Goal: Transaction & Acquisition: Purchase product/service

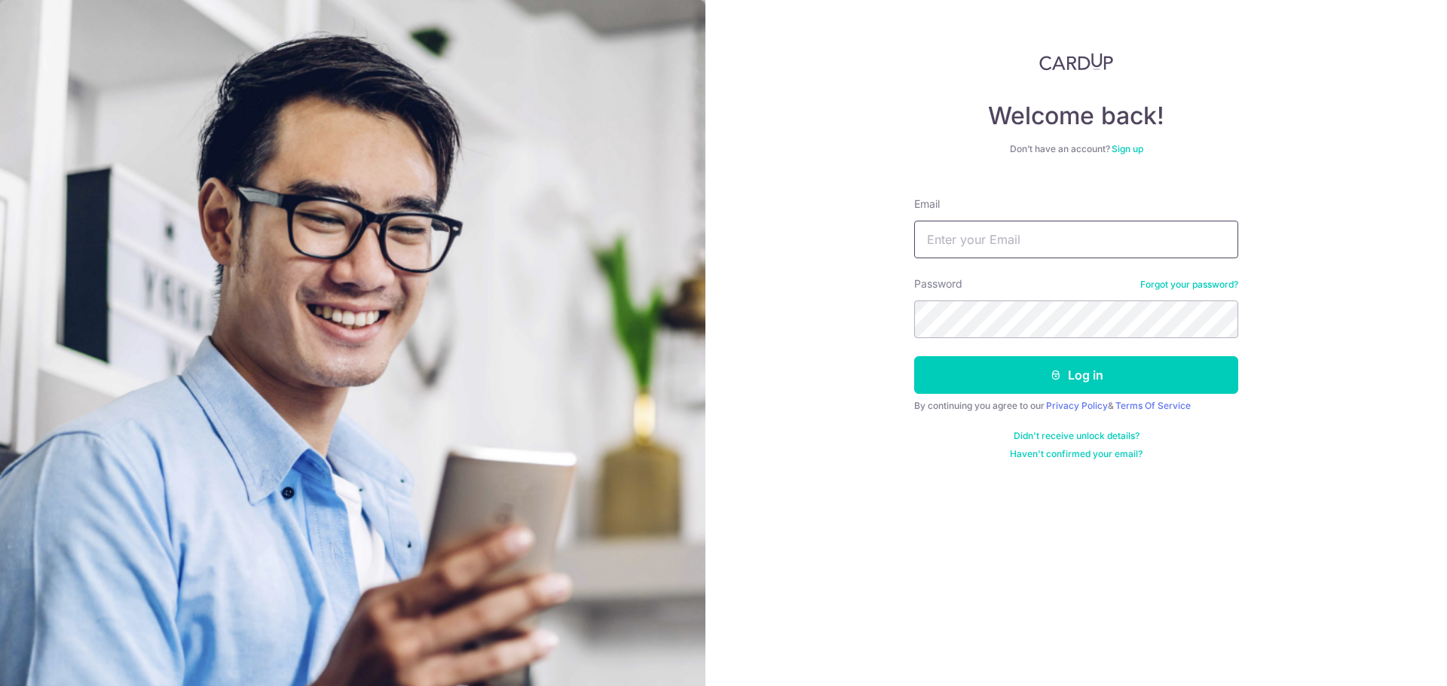
drag, startPoint x: 0, startPoint y: 0, endPoint x: 1034, endPoint y: 226, distance: 1058.3
click at [1034, 226] on input "Email" at bounding box center [1076, 240] width 324 height 38
type input "[EMAIL_ADDRESS][DOMAIN_NAME]"
click at [914, 356] on button "Log in" at bounding box center [1076, 375] width 324 height 38
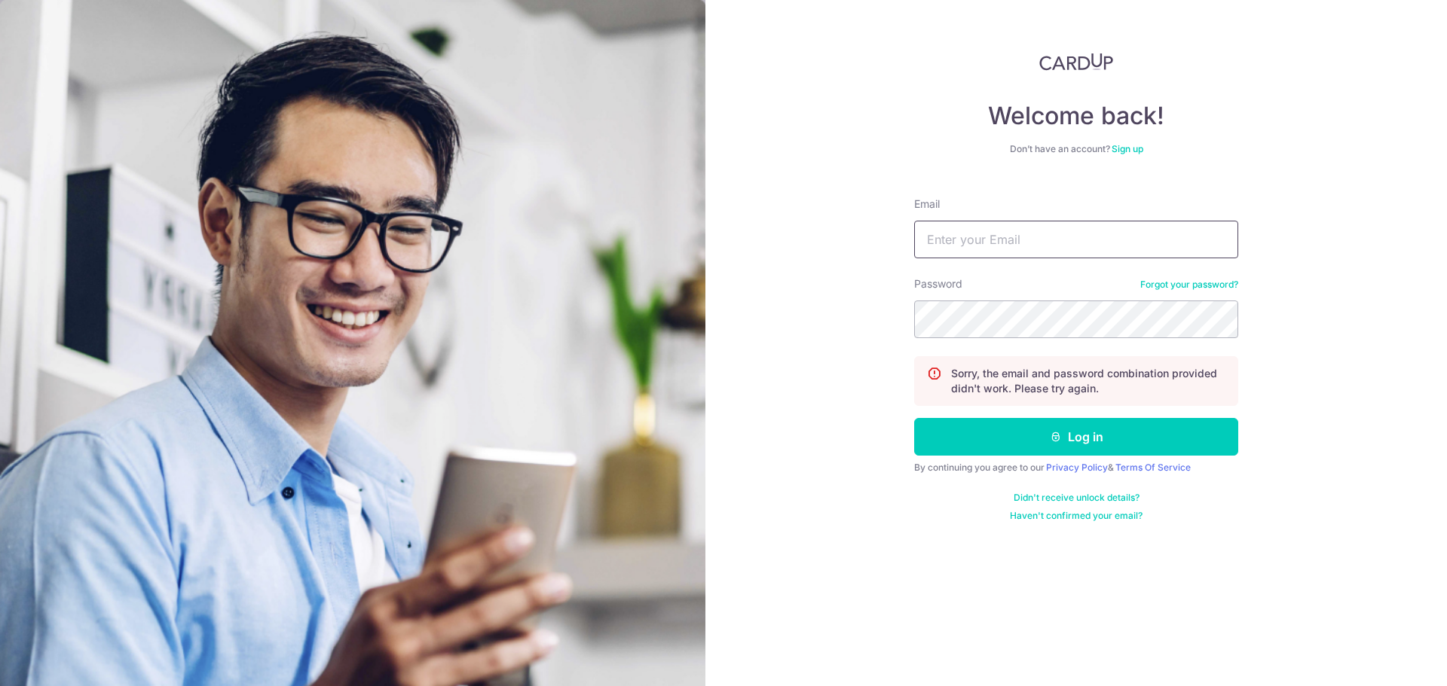
click at [1022, 237] on input "Email" at bounding box center [1076, 240] width 324 height 38
click at [1023, 249] on input "Email" at bounding box center [1076, 240] width 324 height 38
click at [1003, 233] on input "Email" at bounding box center [1076, 240] width 324 height 38
type input "zequn.yue@gmail.com"
click at [914, 418] on button "Log in" at bounding box center [1076, 437] width 324 height 38
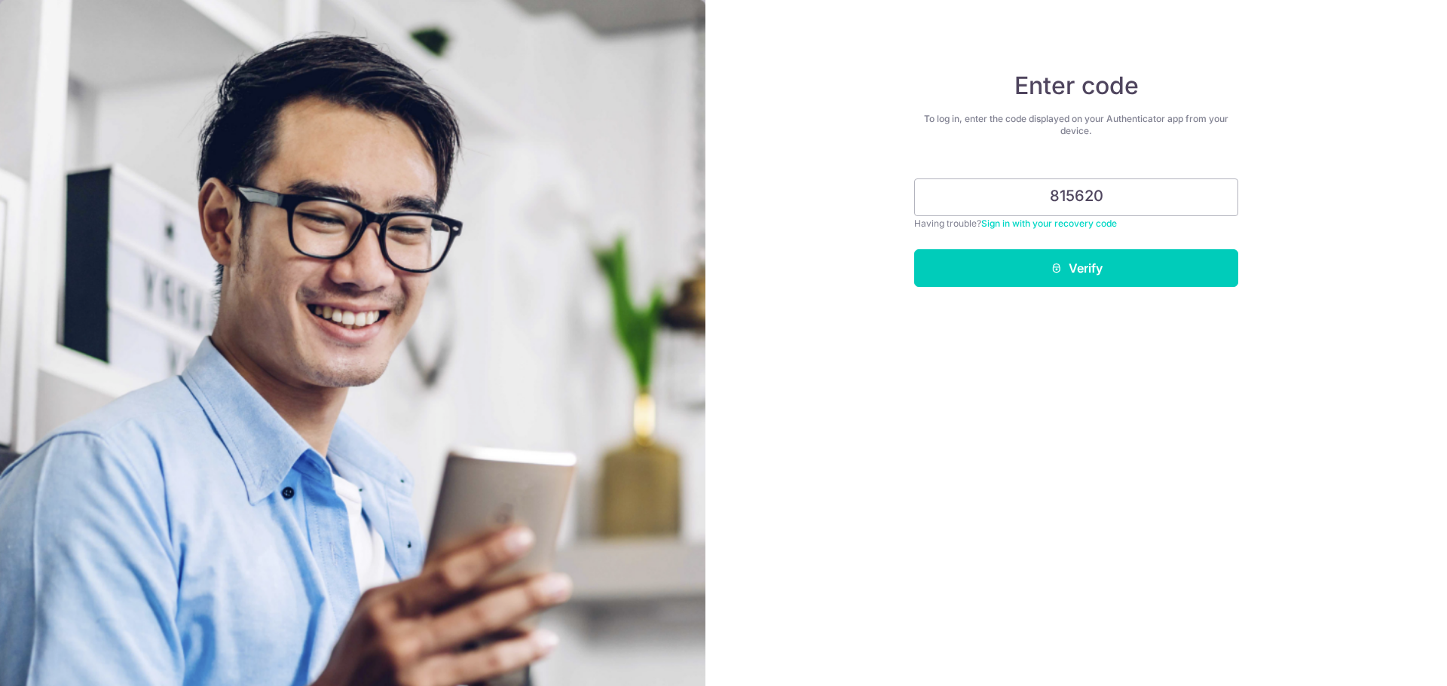
type input "815620"
click at [914, 249] on button "Verify" at bounding box center [1076, 268] width 324 height 38
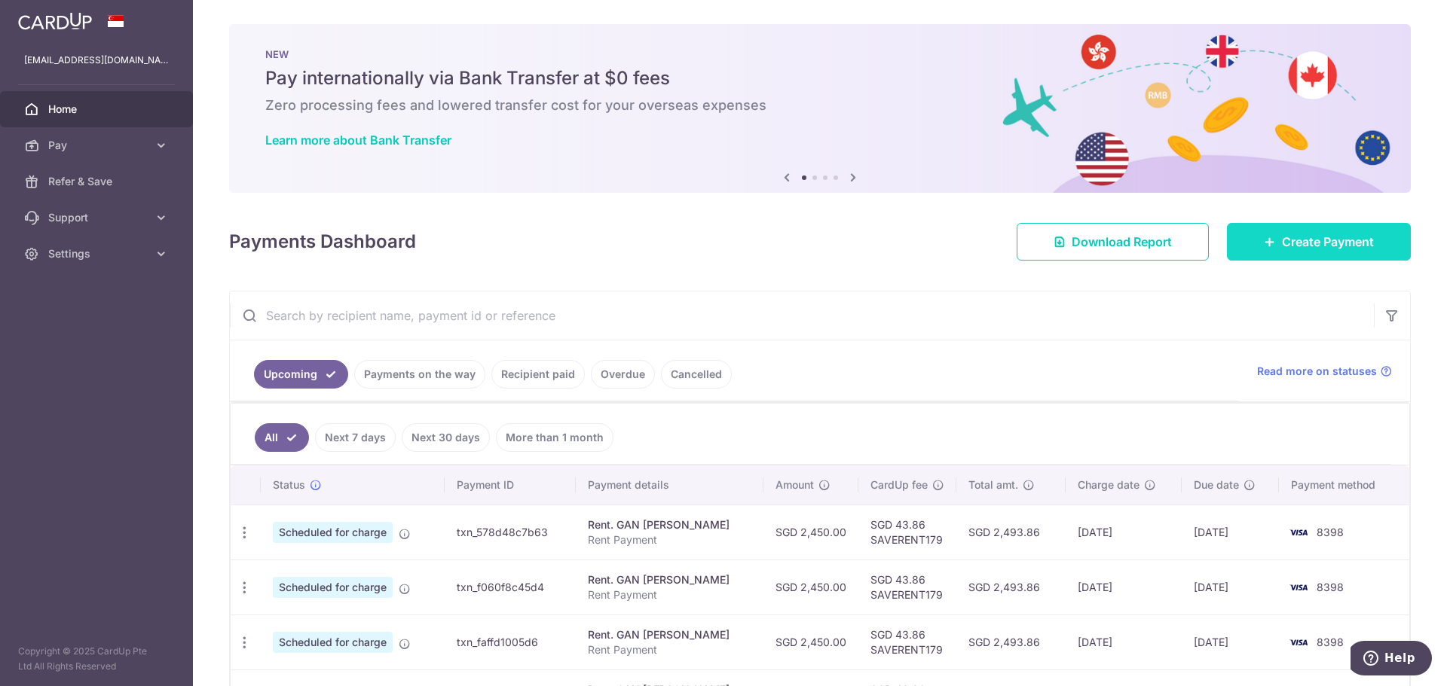
click at [1297, 237] on span "Create Payment" at bounding box center [1328, 242] width 92 height 18
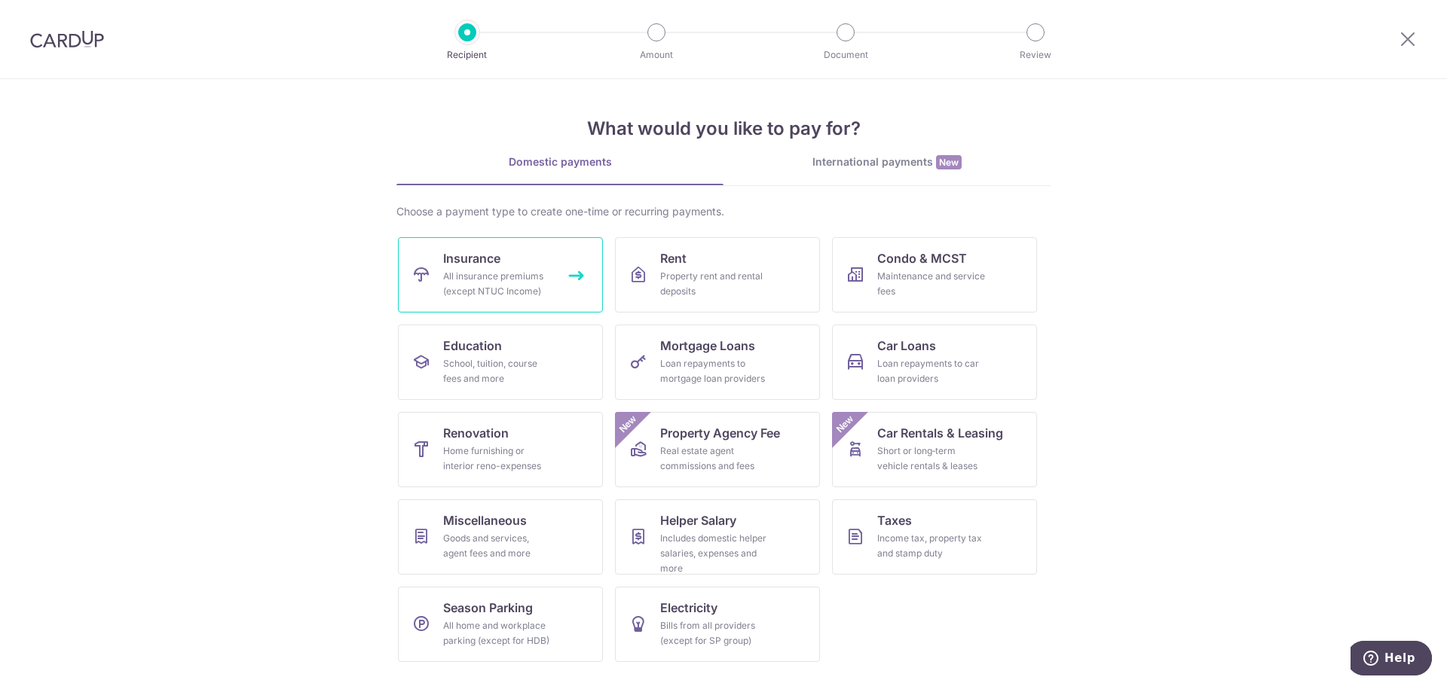
click at [463, 271] on div "All insurance premiums (except NTUC Income)" at bounding box center [497, 284] width 109 height 30
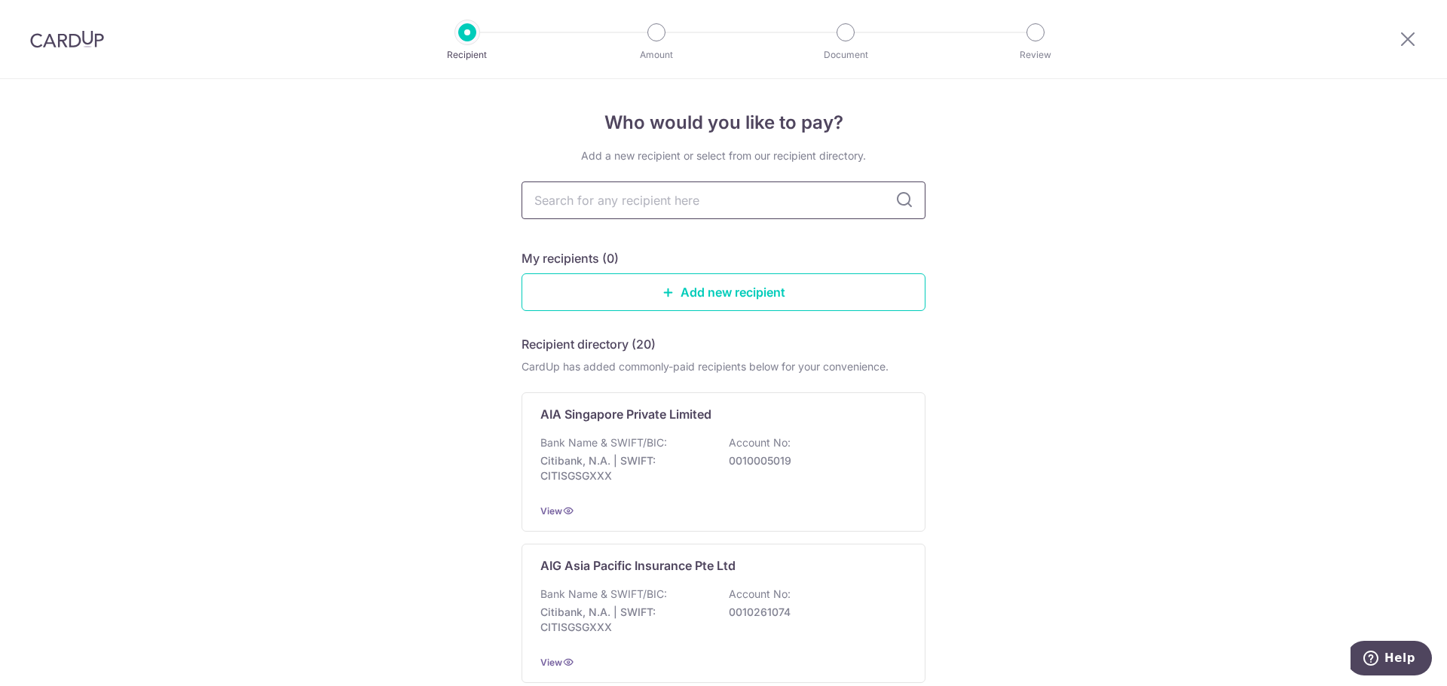
click at [702, 205] on input "text" at bounding box center [723, 201] width 404 height 38
drag, startPoint x: 774, startPoint y: 219, endPoint x: 773, endPoint y: 226, distance: 7.6
click at [774, 219] on input "text" at bounding box center [723, 201] width 404 height 38
click at [742, 251] on div "My recipients (0)" at bounding box center [723, 258] width 404 height 18
click at [741, 209] on input "text" at bounding box center [723, 201] width 404 height 38
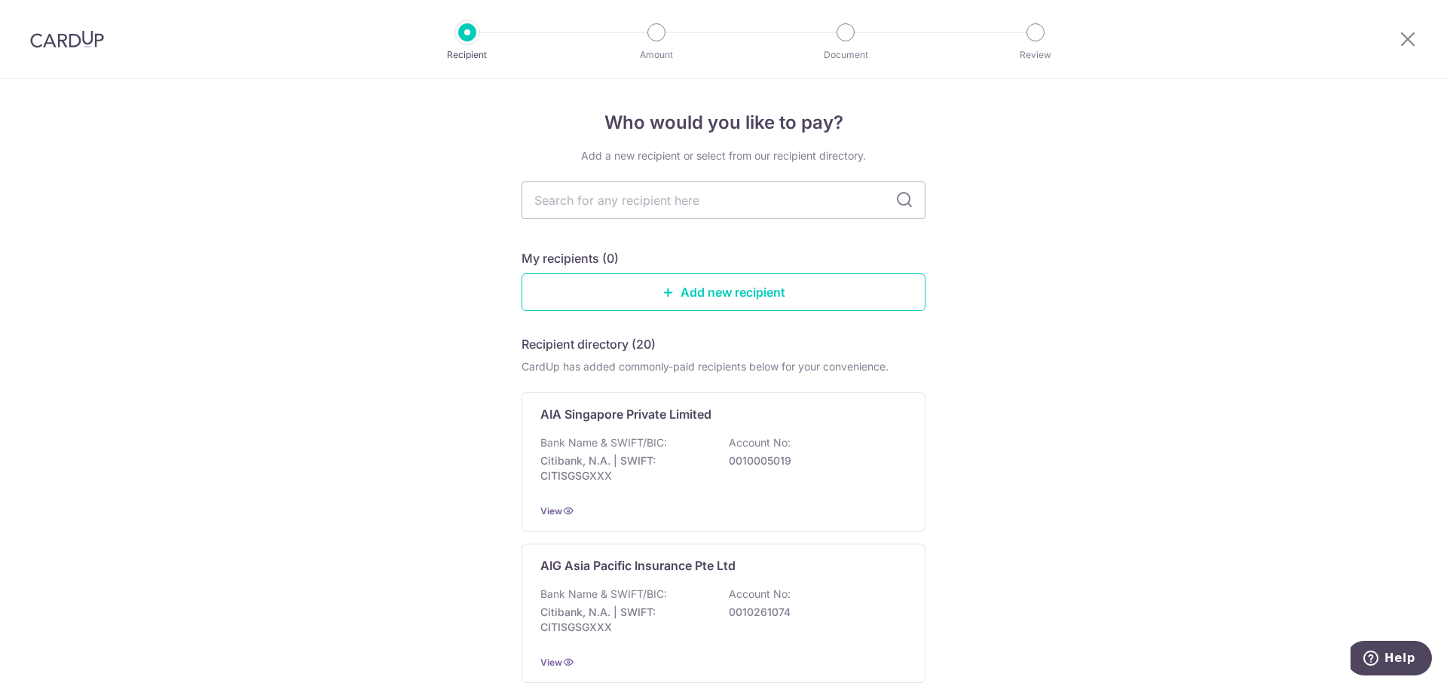
click at [778, 253] on div "My recipients (0)" at bounding box center [723, 258] width 404 height 18
click at [646, 194] on input "text" at bounding box center [723, 201] width 404 height 38
type input "a"
type input "aia"
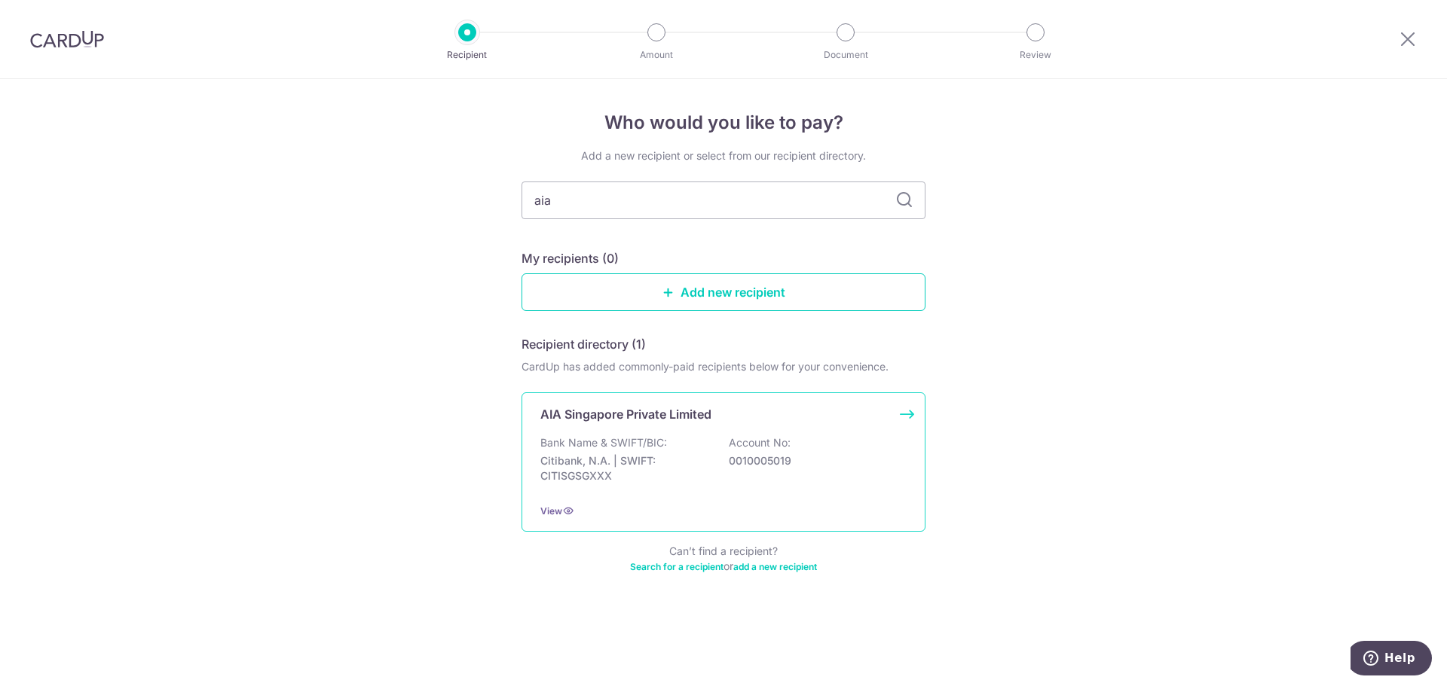
click at [737, 444] on p "Account No:" at bounding box center [760, 443] width 62 height 15
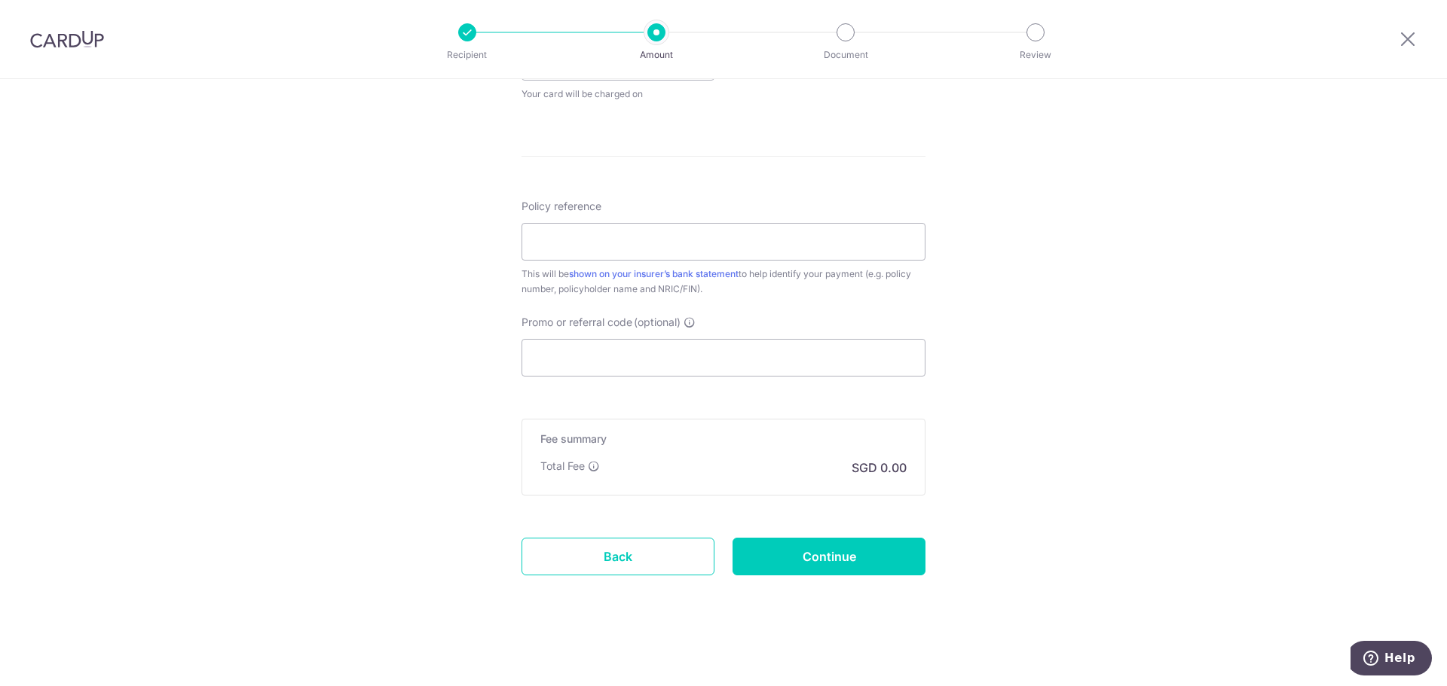
scroll to position [756, 0]
click at [619, 359] on input "Promo or referral code (optional)" at bounding box center [723, 356] width 404 height 38
paste input "MILELION"
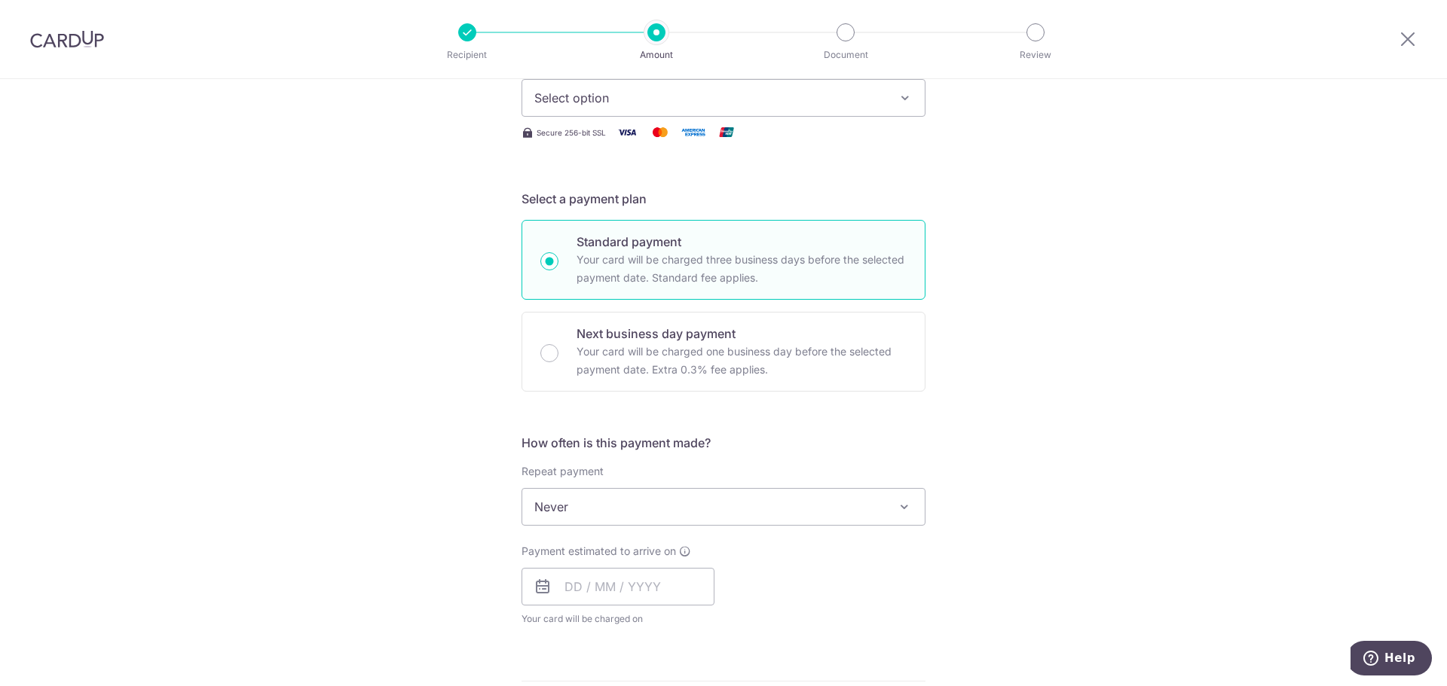
scroll to position [0, 0]
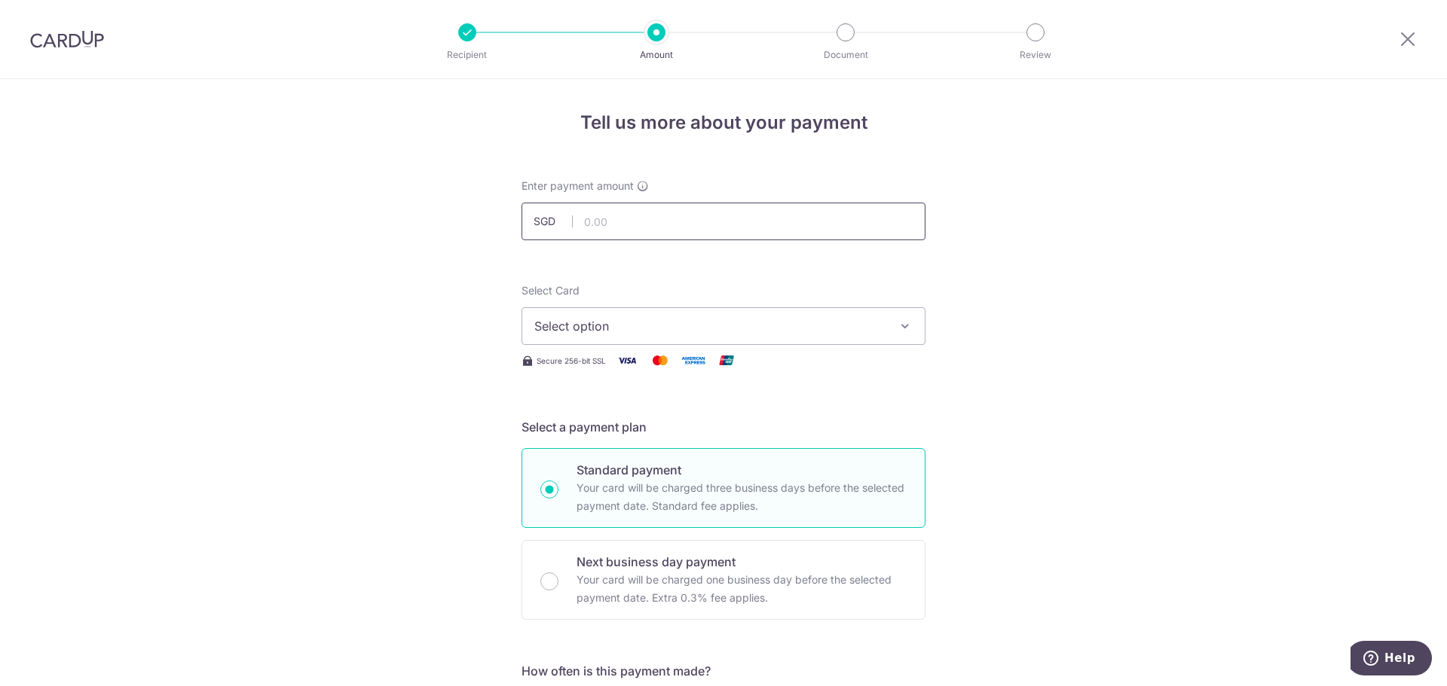
type input "MILELION"
click at [626, 225] on input "text" at bounding box center [723, 222] width 404 height 38
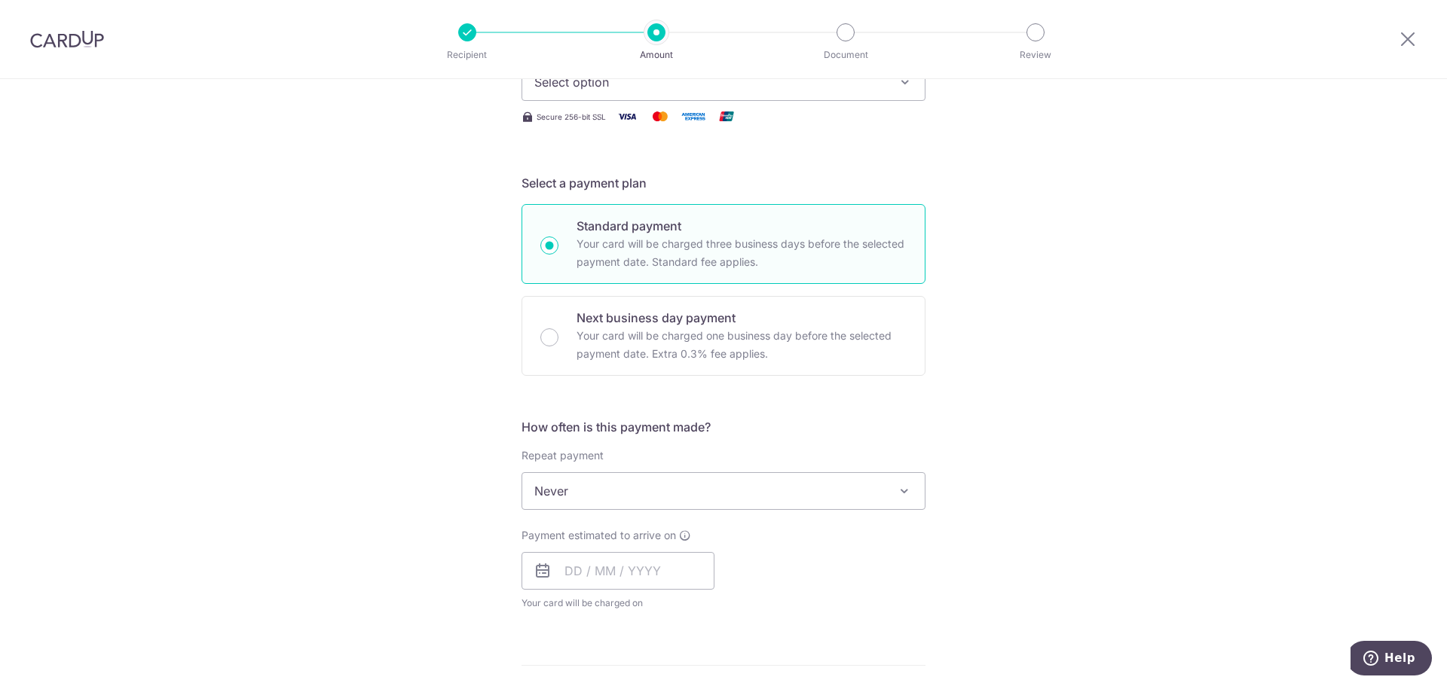
scroll to position [301, 0]
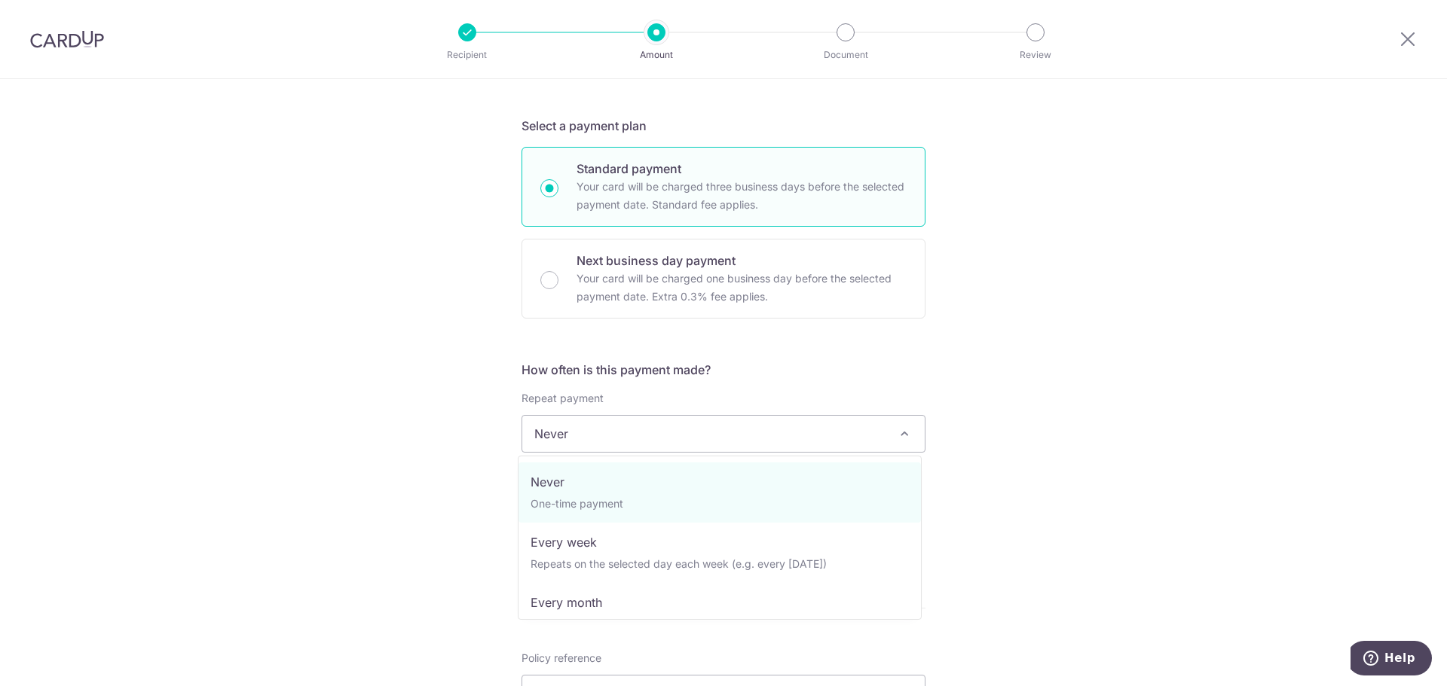
click at [711, 430] on span "Never" at bounding box center [723, 434] width 402 height 36
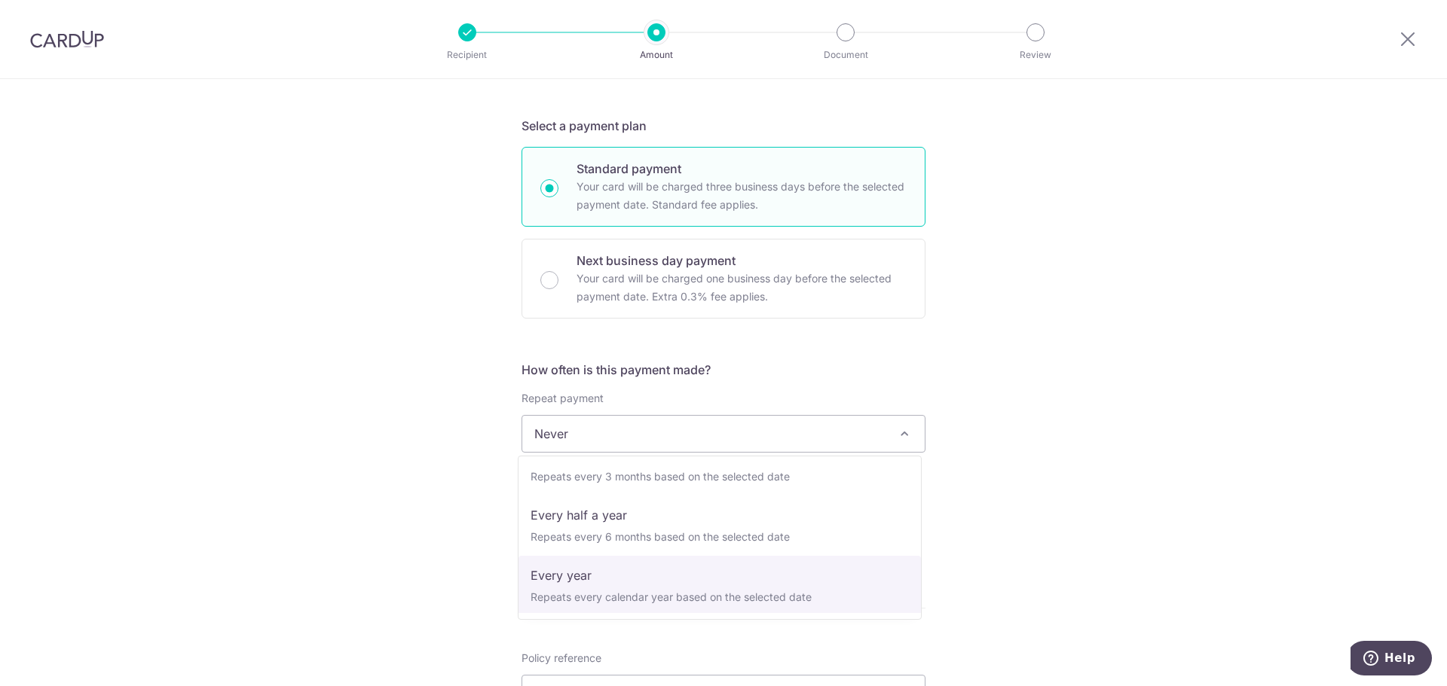
scroll to position [211, 0]
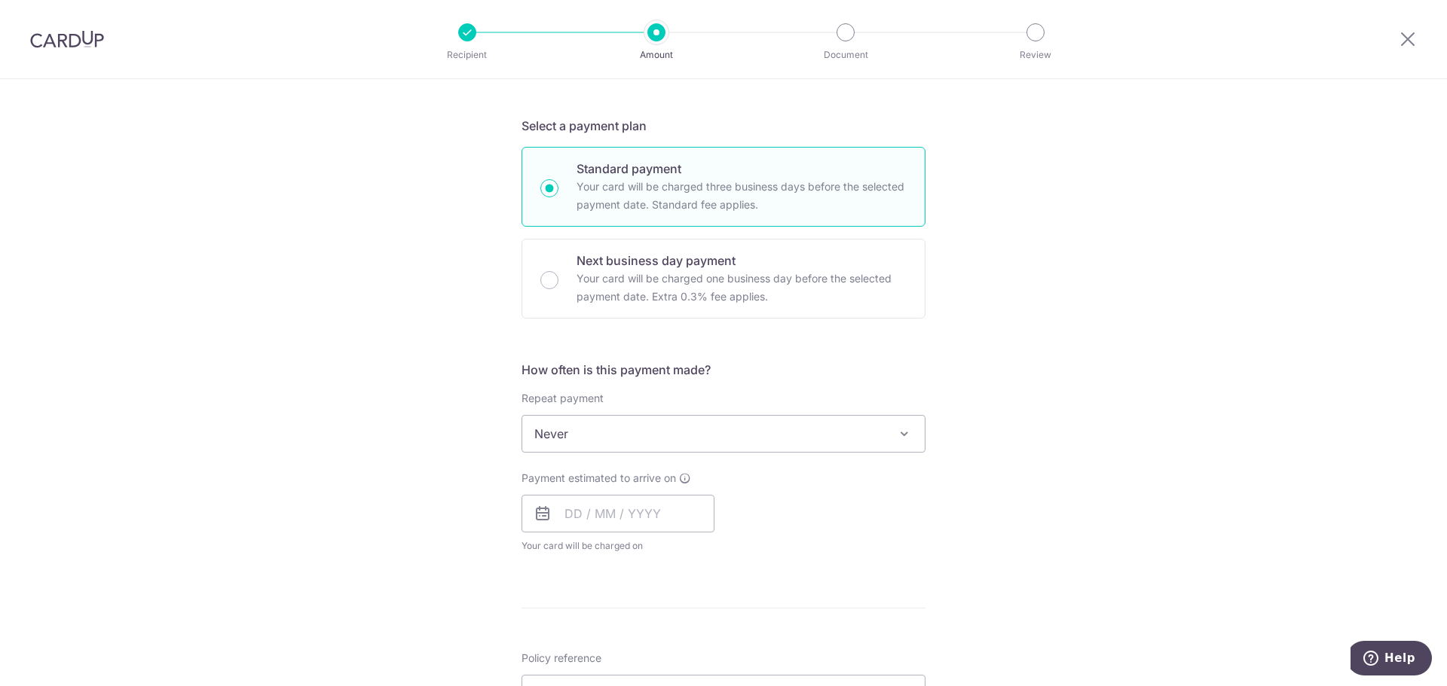
click at [1035, 459] on div "Tell us more about your payment Enter payment amount SGD Select Card Select opt…" at bounding box center [723, 493] width 1447 height 1431
click at [639, 517] on input "text" at bounding box center [617, 514] width 193 height 38
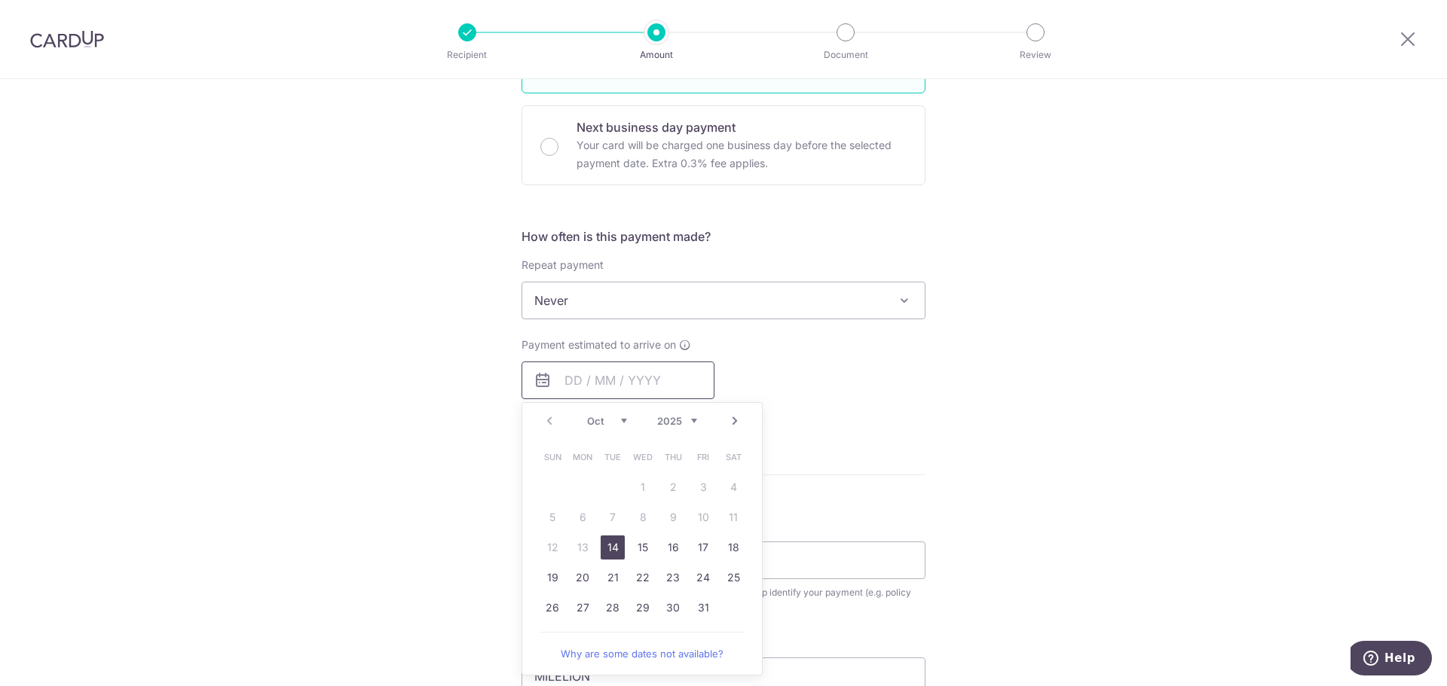
scroll to position [452, 0]
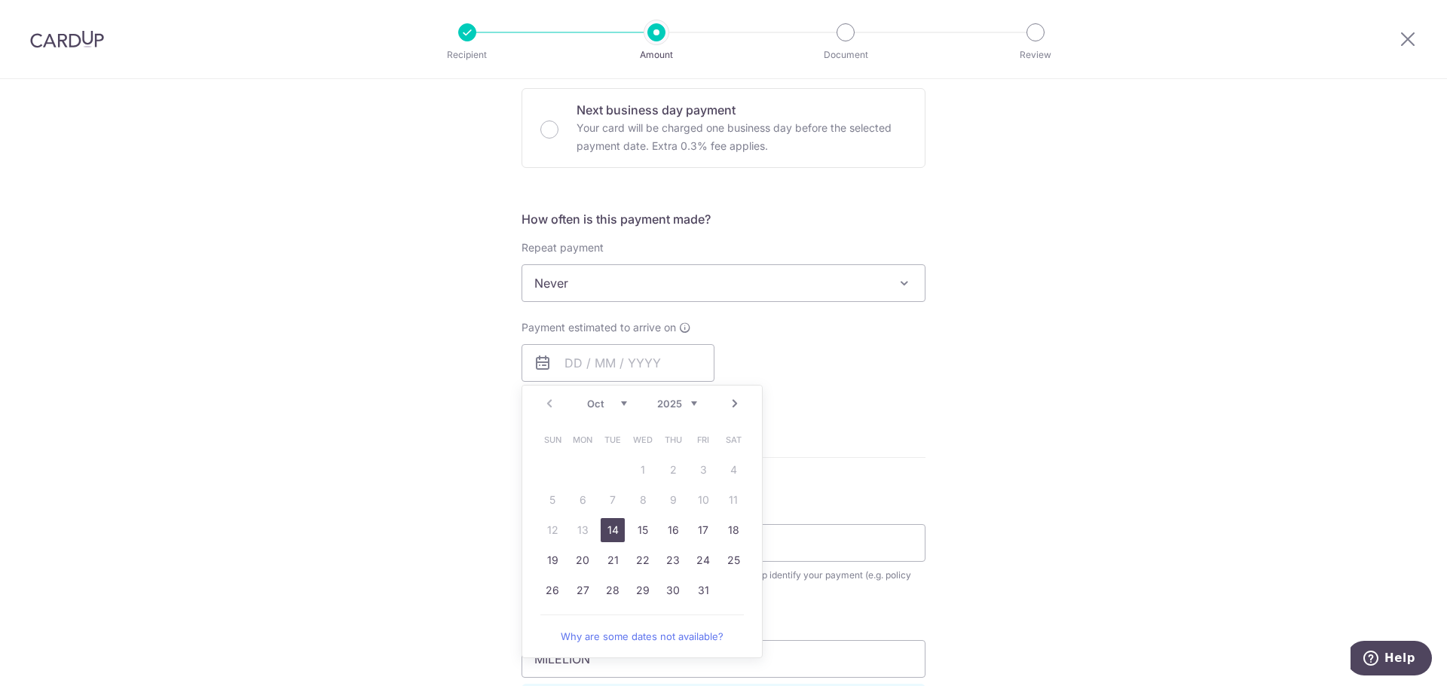
click at [610, 532] on link "14" at bounding box center [613, 530] width 24 height 24
type input "[DATE]"
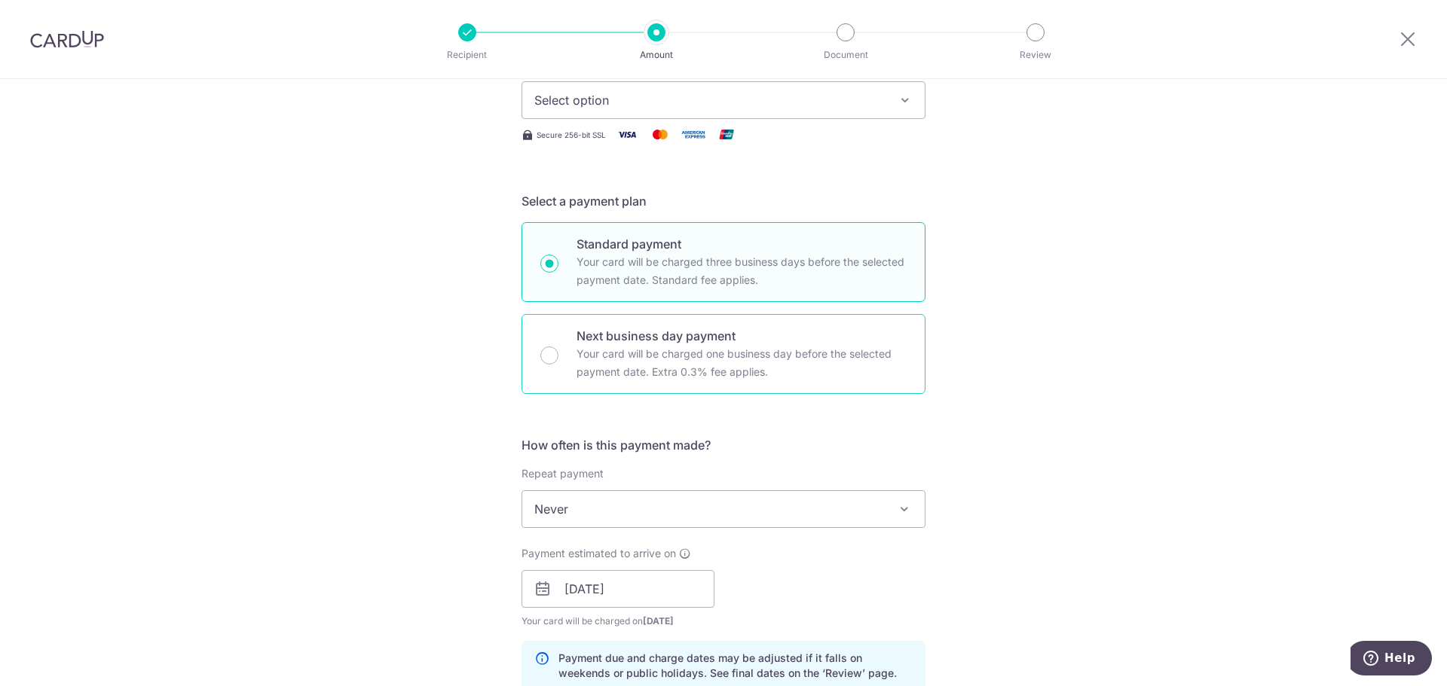
scroll to position [0, 0]
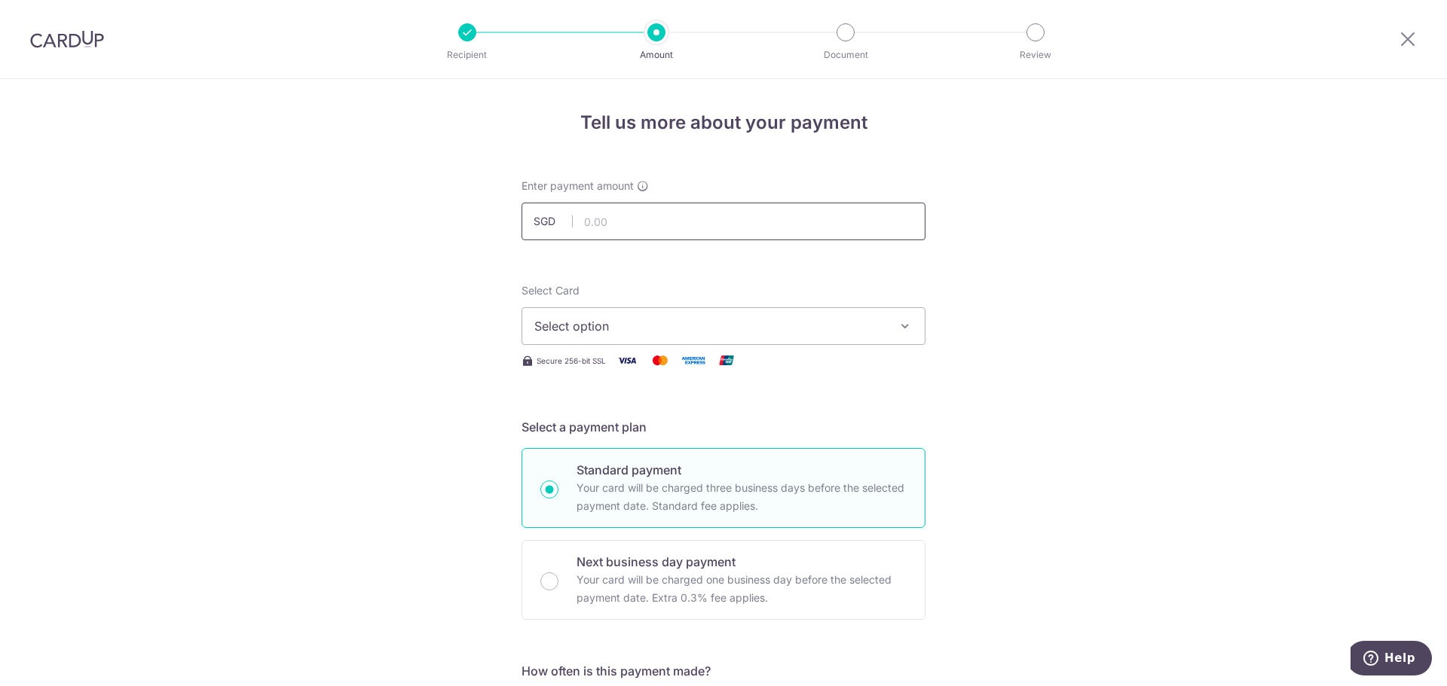
click at [630, 228] on input "text" at bounding box center [723, 222] width 404 height 38
click at [625, 228] on input "text" at bounding box center [723, 222] width 404 height 38
click at [632, 227] on input "text" at bounding box center [723, 222] width 404 height 38
click at [639, 222] on input "text" at bounding box center [723, 222] width 404 height 38
click at [634, 230] on input "text" at bounding box center [723, 222] width 404 height 38
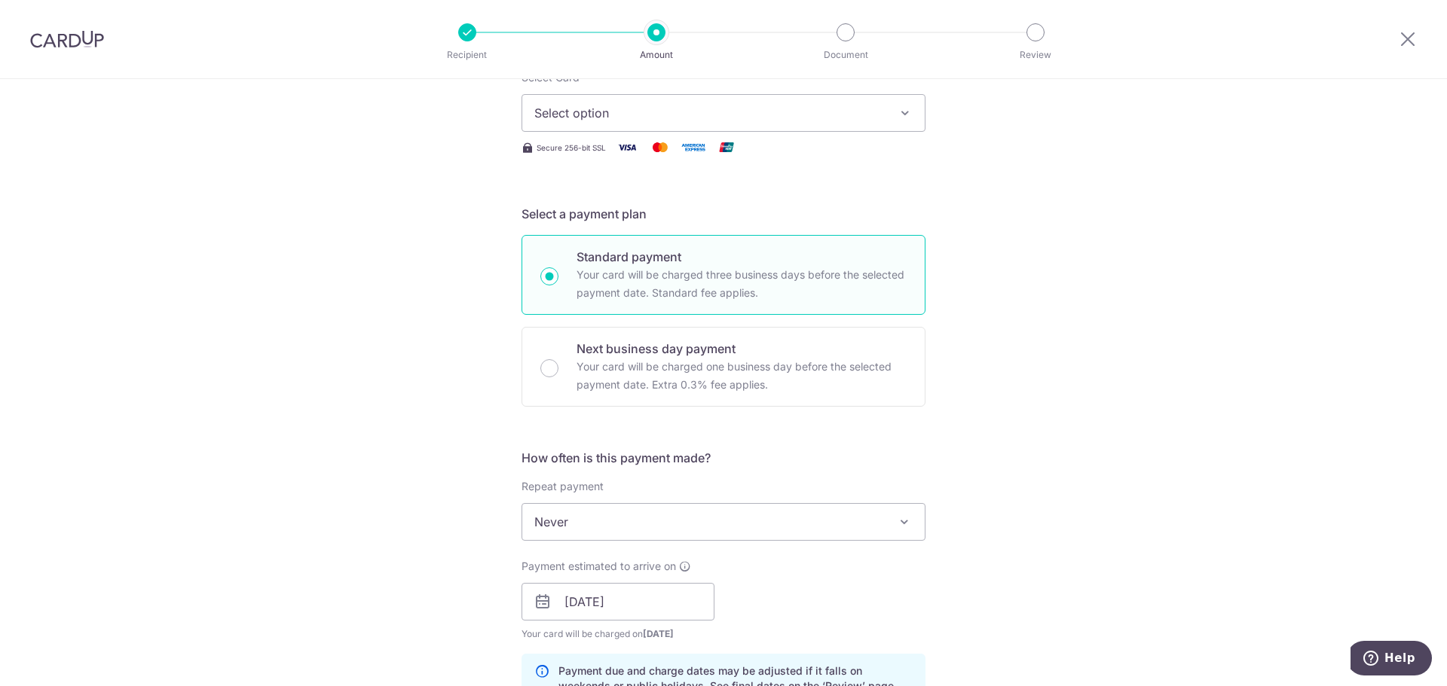
scroll to position [75, 0]
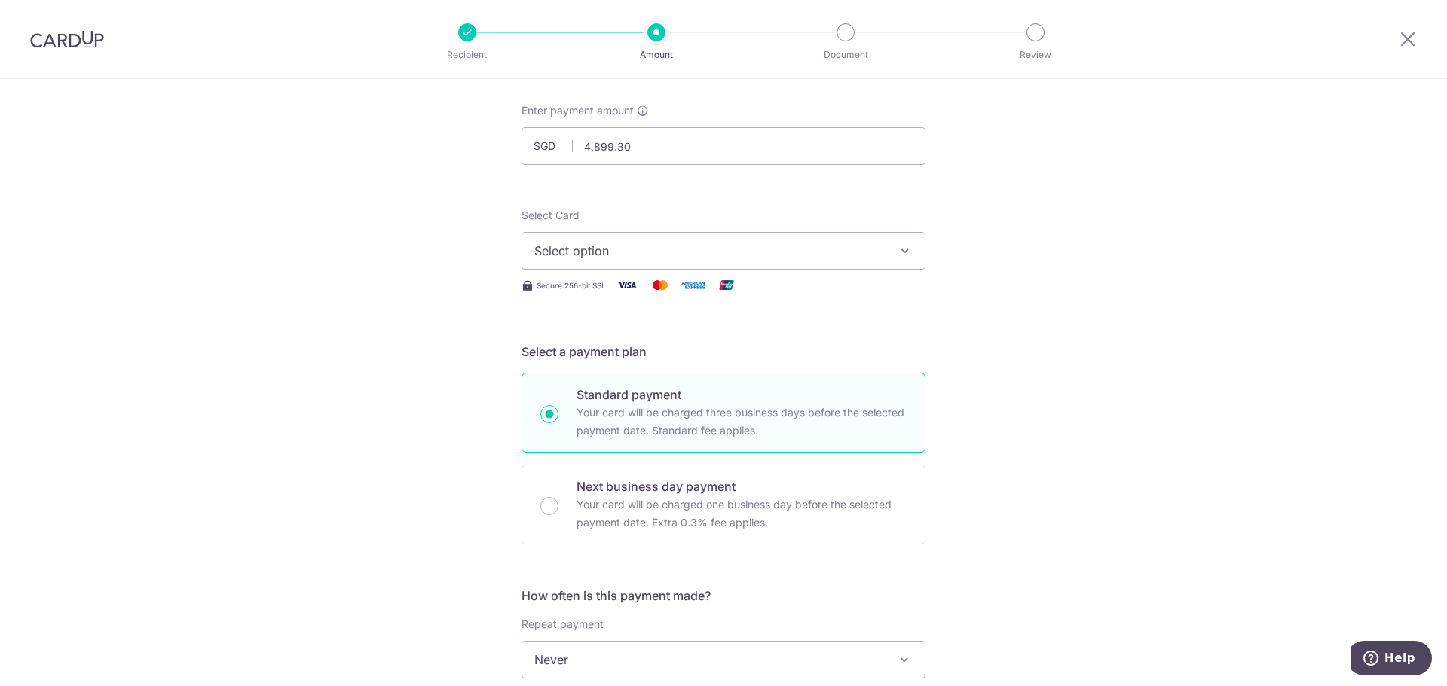
click at [704, 244] on span "Select option" at bounding box center [709, 251] width 351 height 18
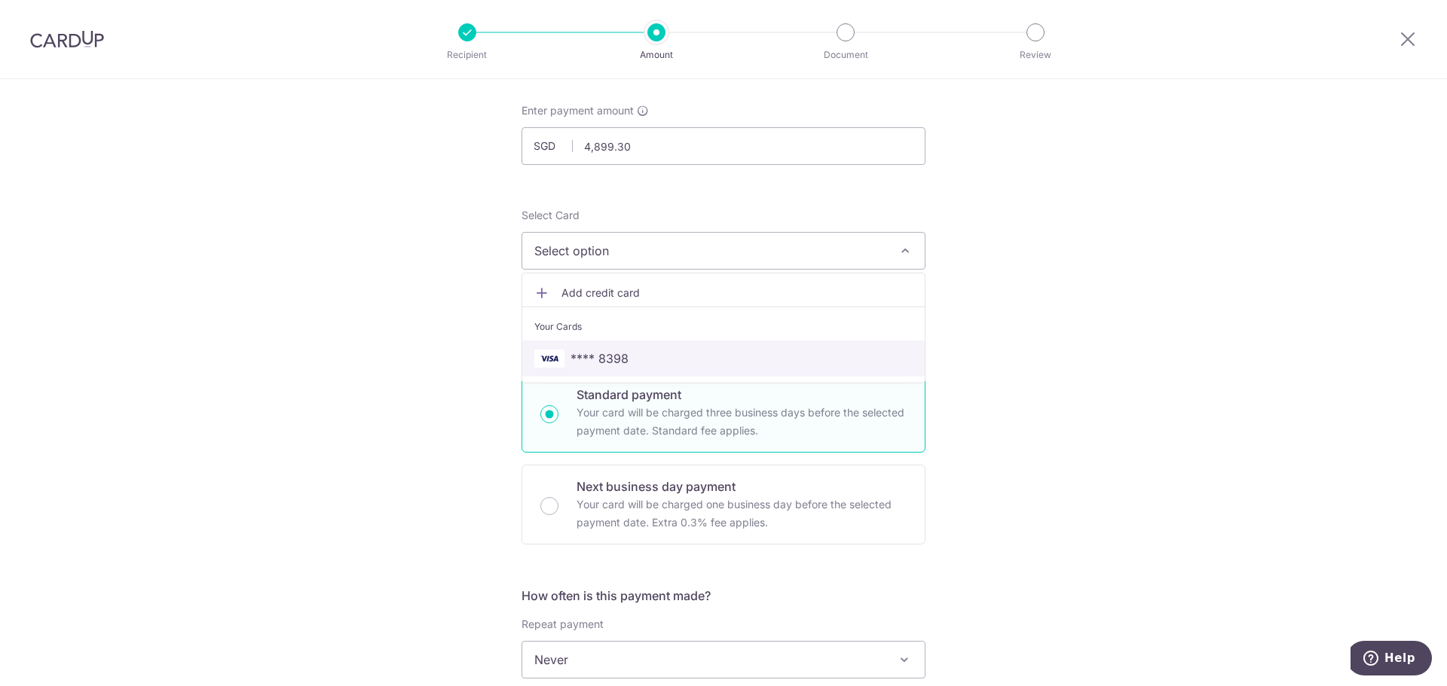
drag, startPoint x: 635, startPoint y: 357, endPoint x: 653, endPoint y: 353, distance: 17.7
click at [635, 357] on span "**** 8398" at bounding box center [723, 359] width 378 height 18
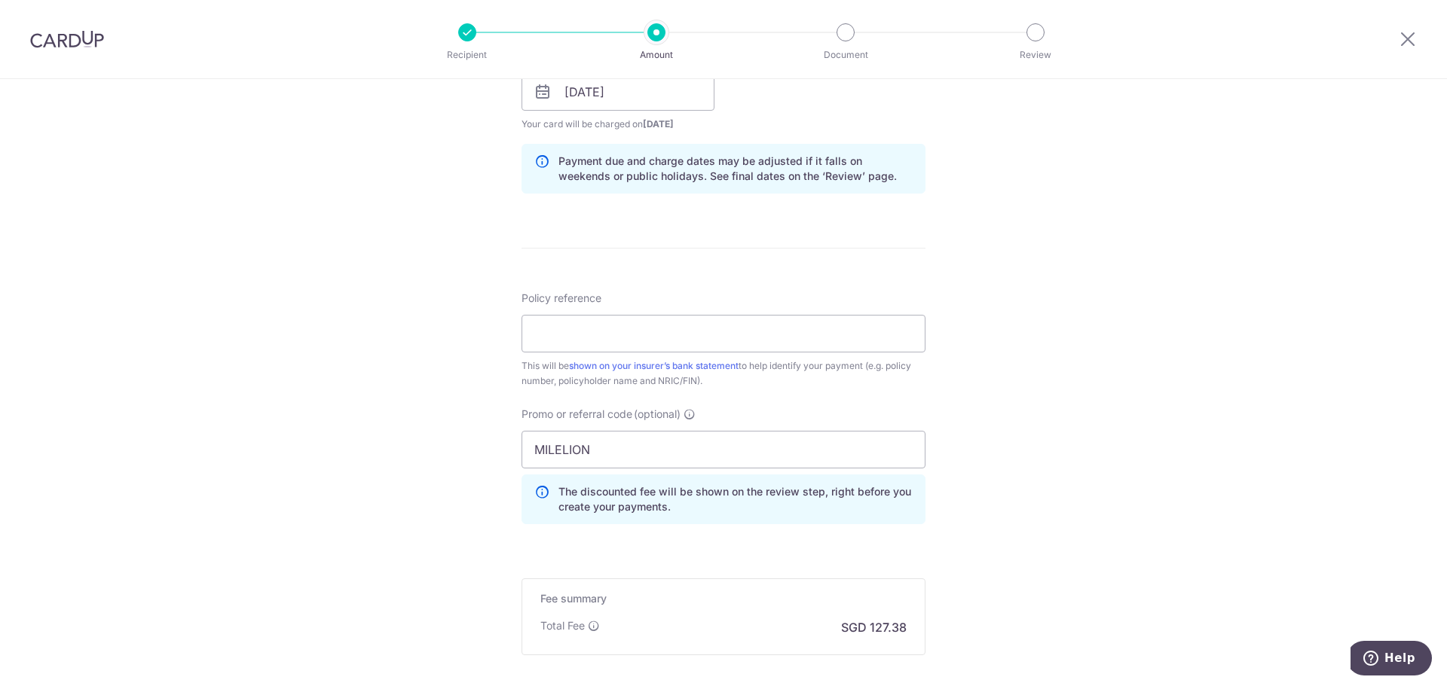
scroll to position [754, 0]
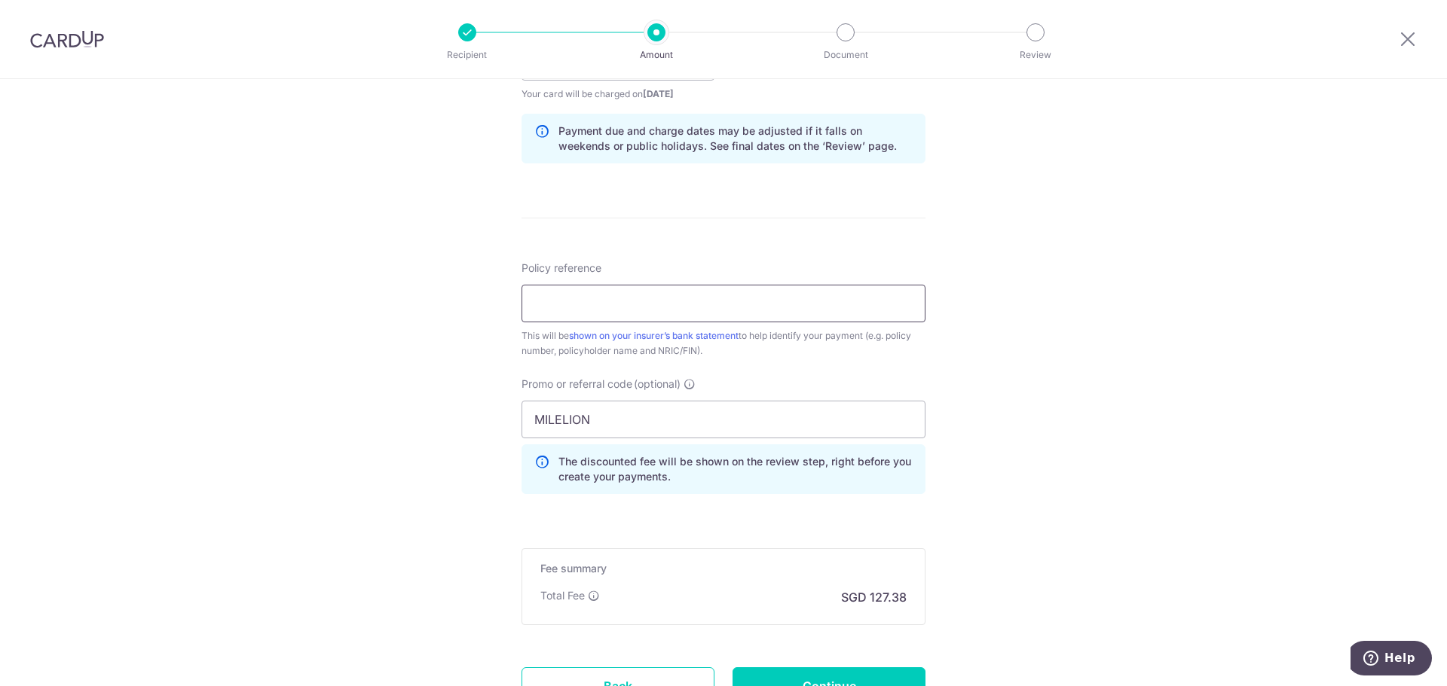
click at [803, 306] on input "Policy reference" at bounding box center [723, 304] width 404 height 38
click at [1123, 426] on div "Tell us more about your payment Enter payment amount SGD 4,899.30 4899.30 Selec…" at bounding box center [723, 72] width 1447 height 1493
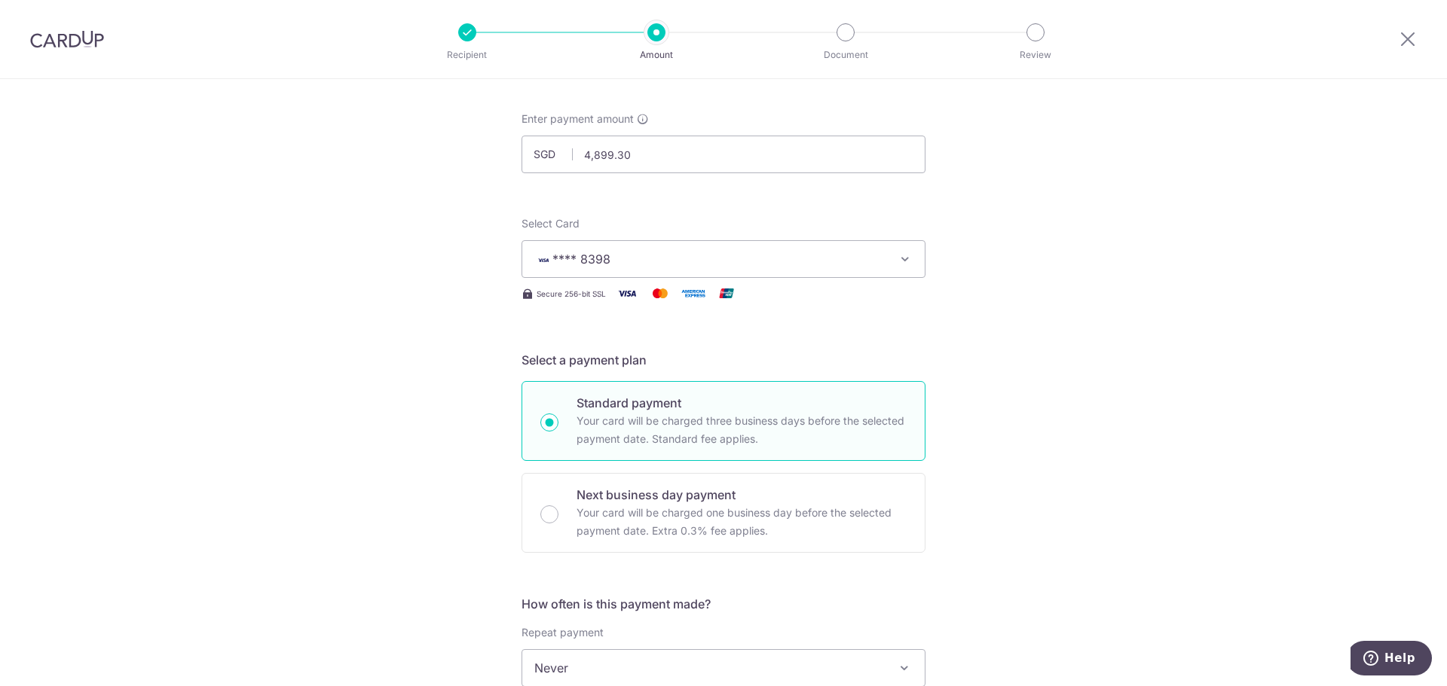
scroll to position [0, 0]
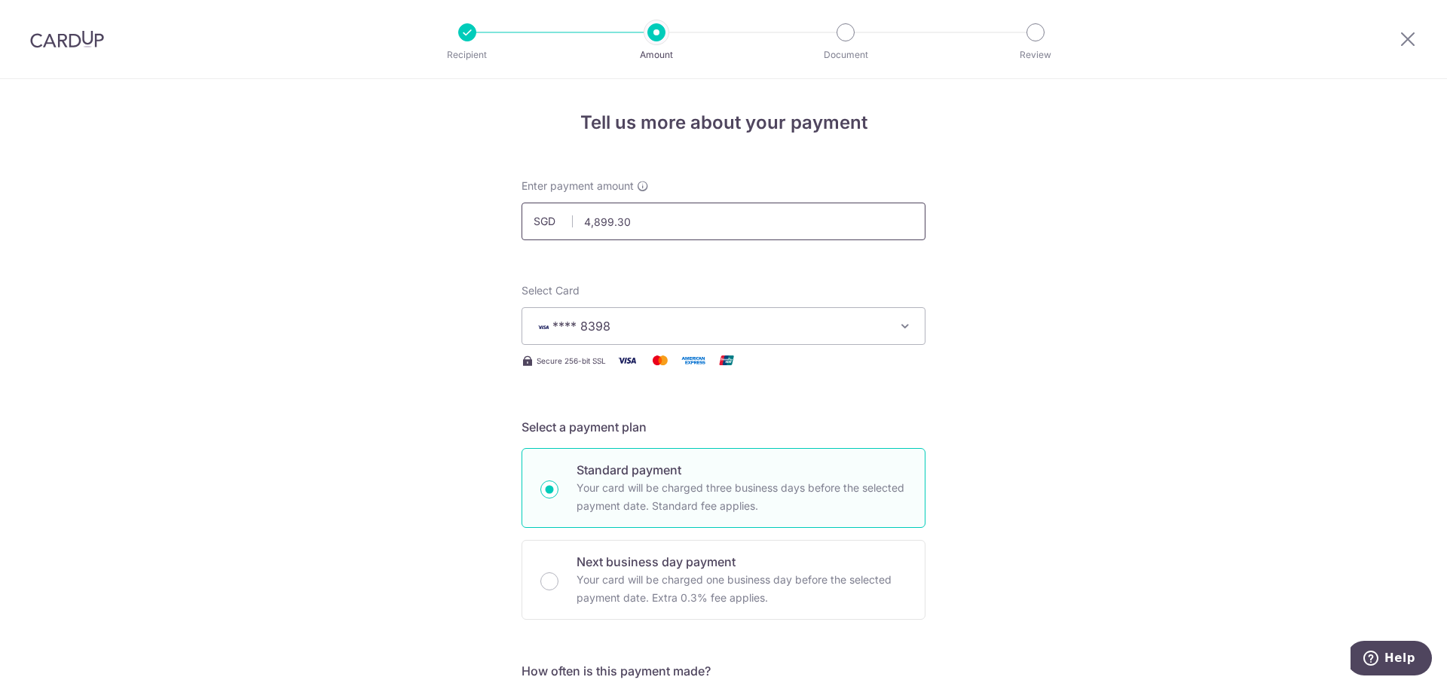
drag, startPoint x: 652, startPoint y: 216, endPoint x: 450, endPoint y: 209, distance: 202.1
type input "3,231.00"
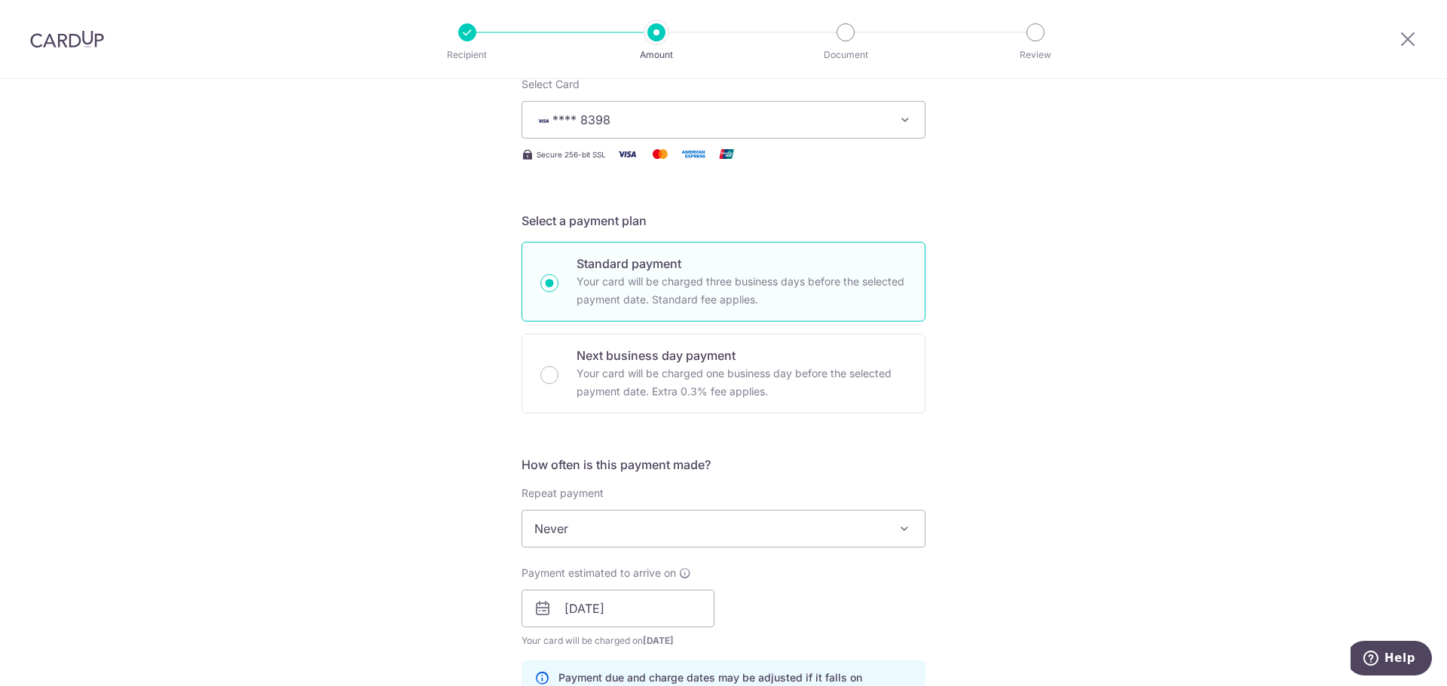
scroll to position [452, 0]
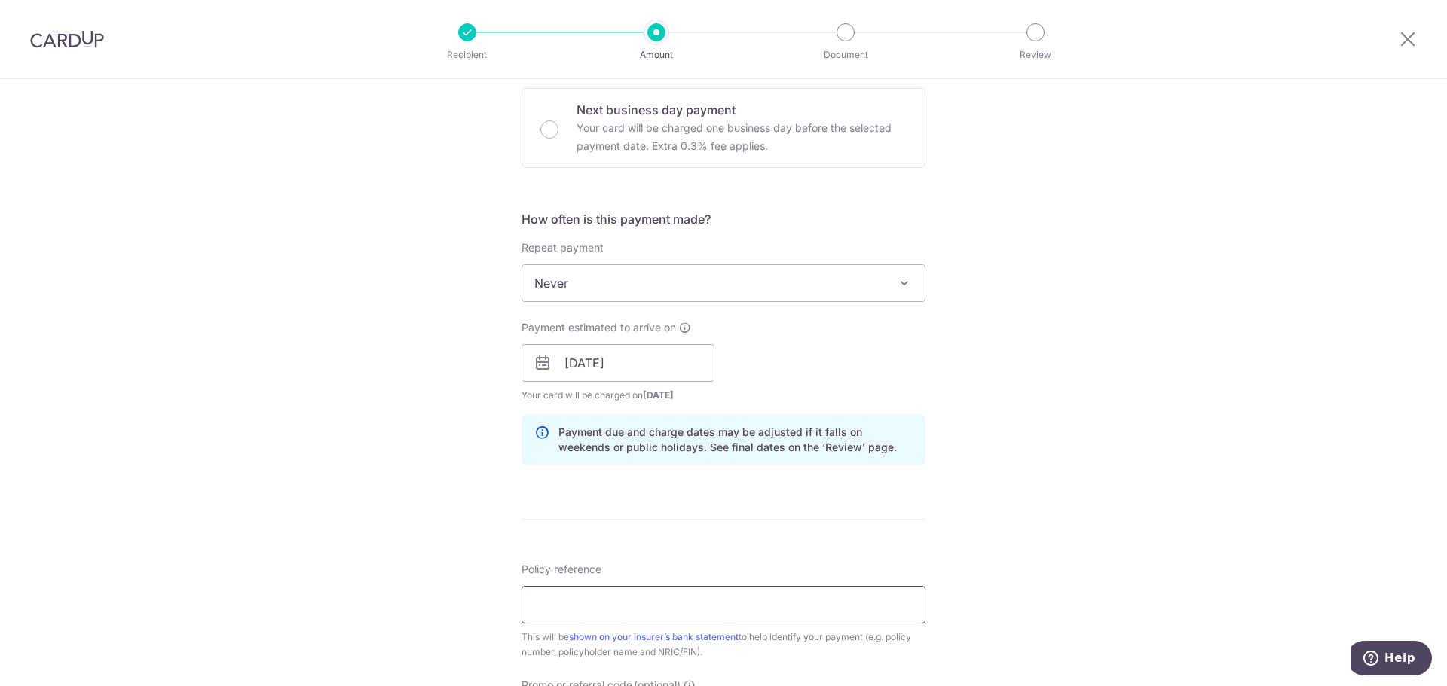
click at [616, 604] on input "Policy reference" at bounding box center [723, 605] width 404 height 38
click at [620, 516] on form "Enter payment amount SGD 3,231.00 3231.00 Select Card **** 8398 Add credit card…" at bounding box center [723, 387] width 404 height 1322
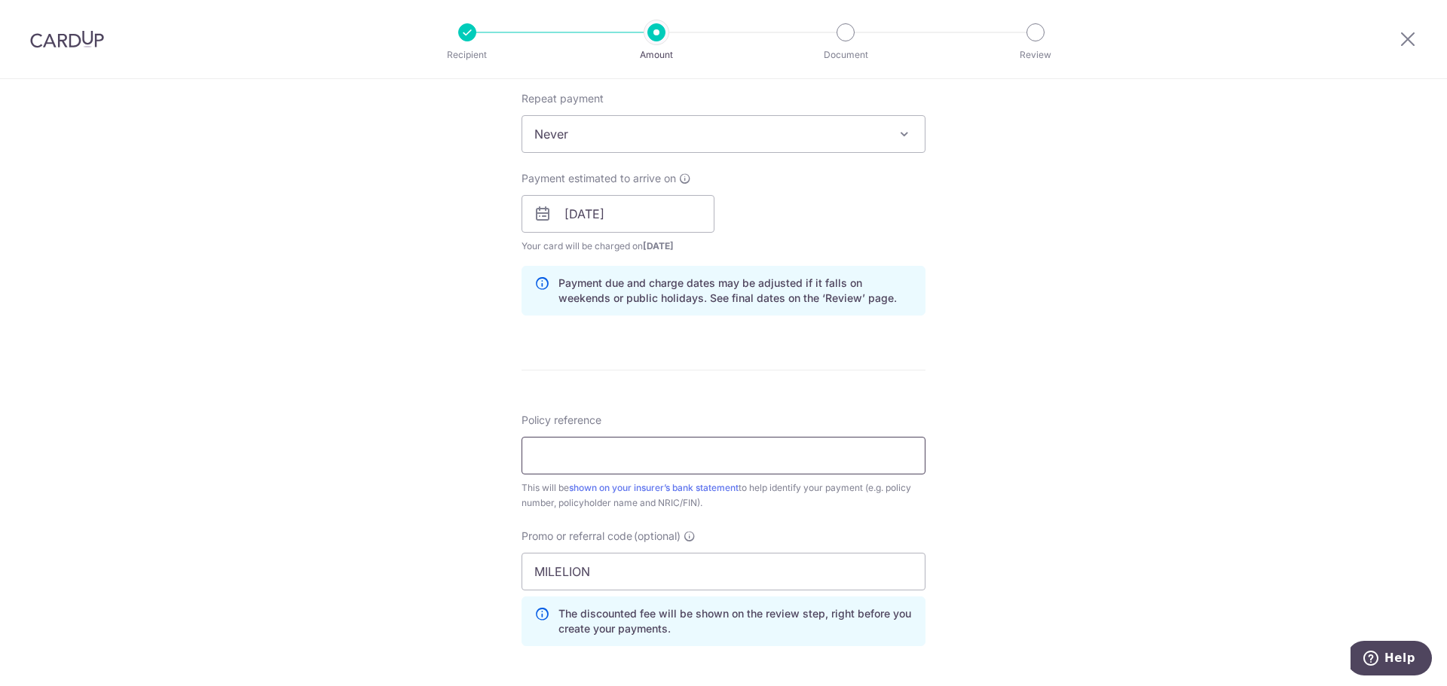
scroll to position [603, 0]
click at [640, 456] on input "Policy reference" at bounding box center [723, 455] width 404 height 38
click at [682, 413] on div "Policy reference This will be shown on your insurer’s bank statement to help id…" at bounding box center [723, 460] width 404 height 98
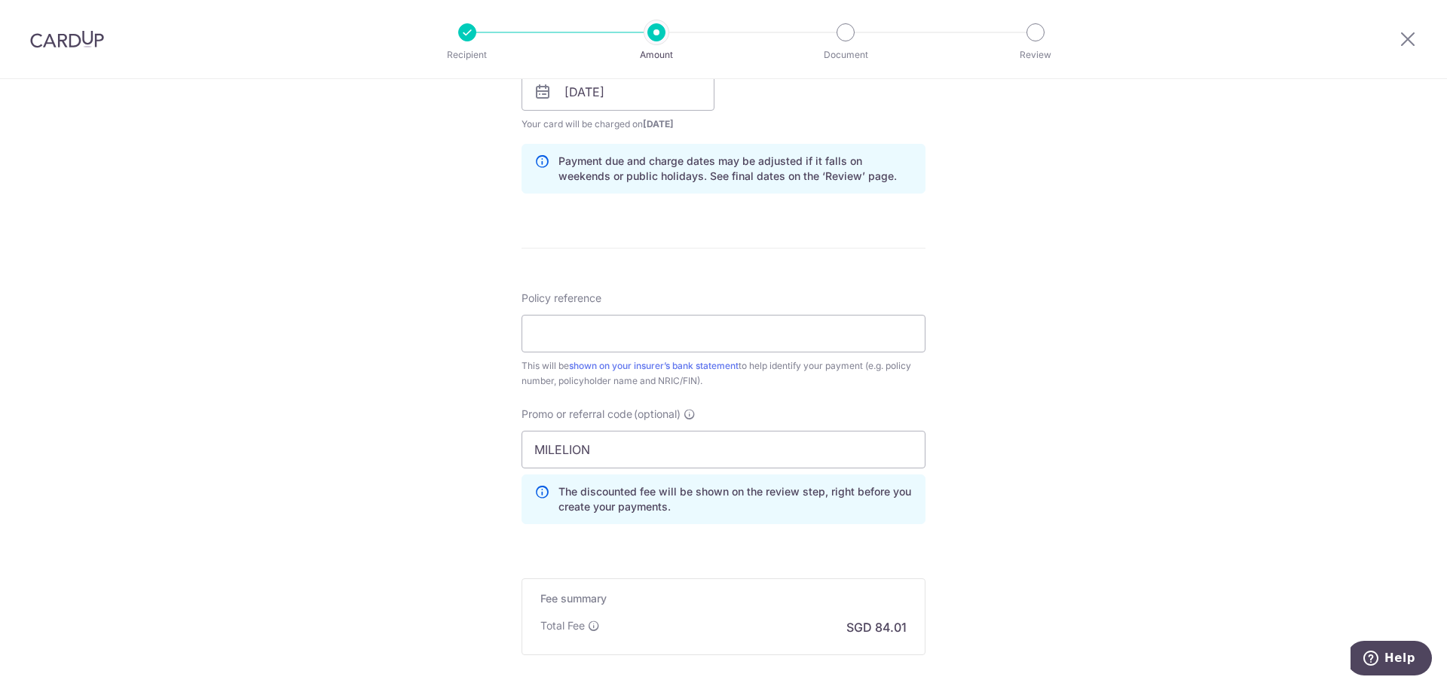
scroll to position [754, 0]
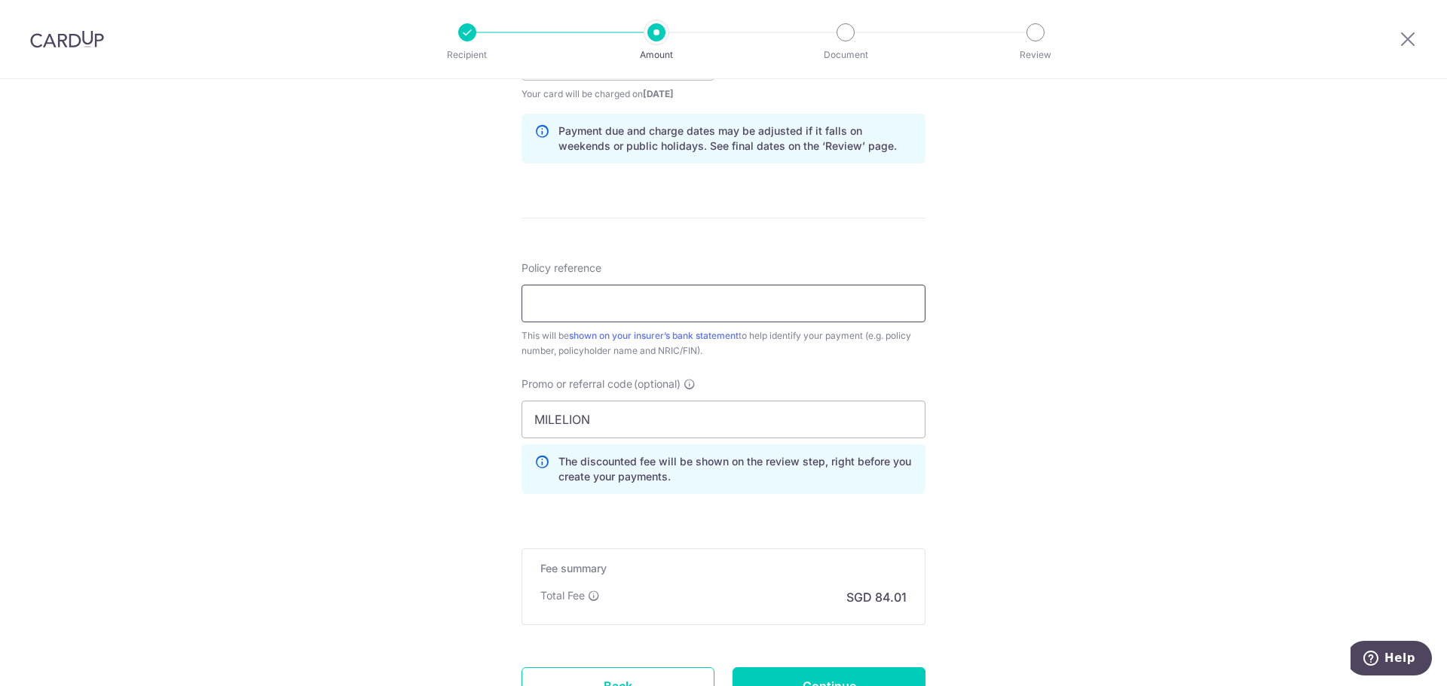
click at [618, 305] on input "Policy reference" at bounding box center [723, 304] width 404 height 38
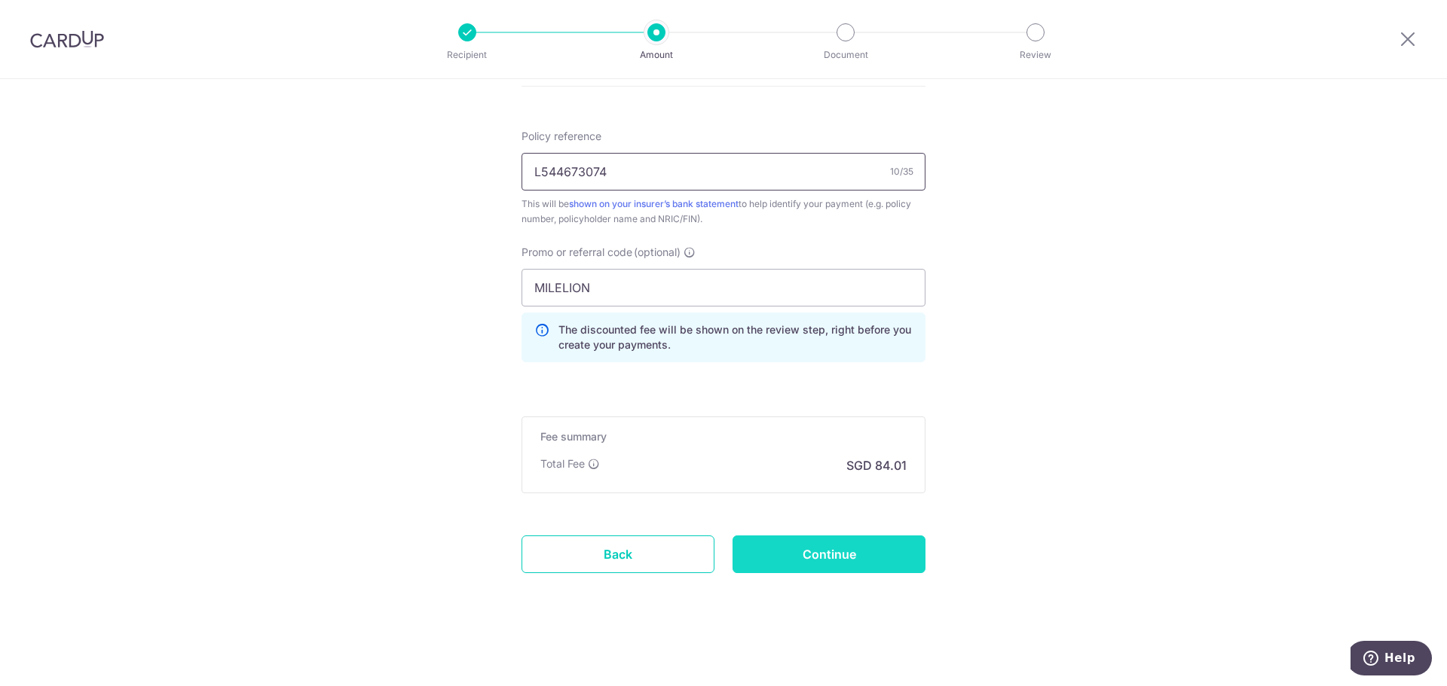
type input "L544673074"
click at [808, 562] on input "Continue" at bounding box center [828, 555] width 193 height 38
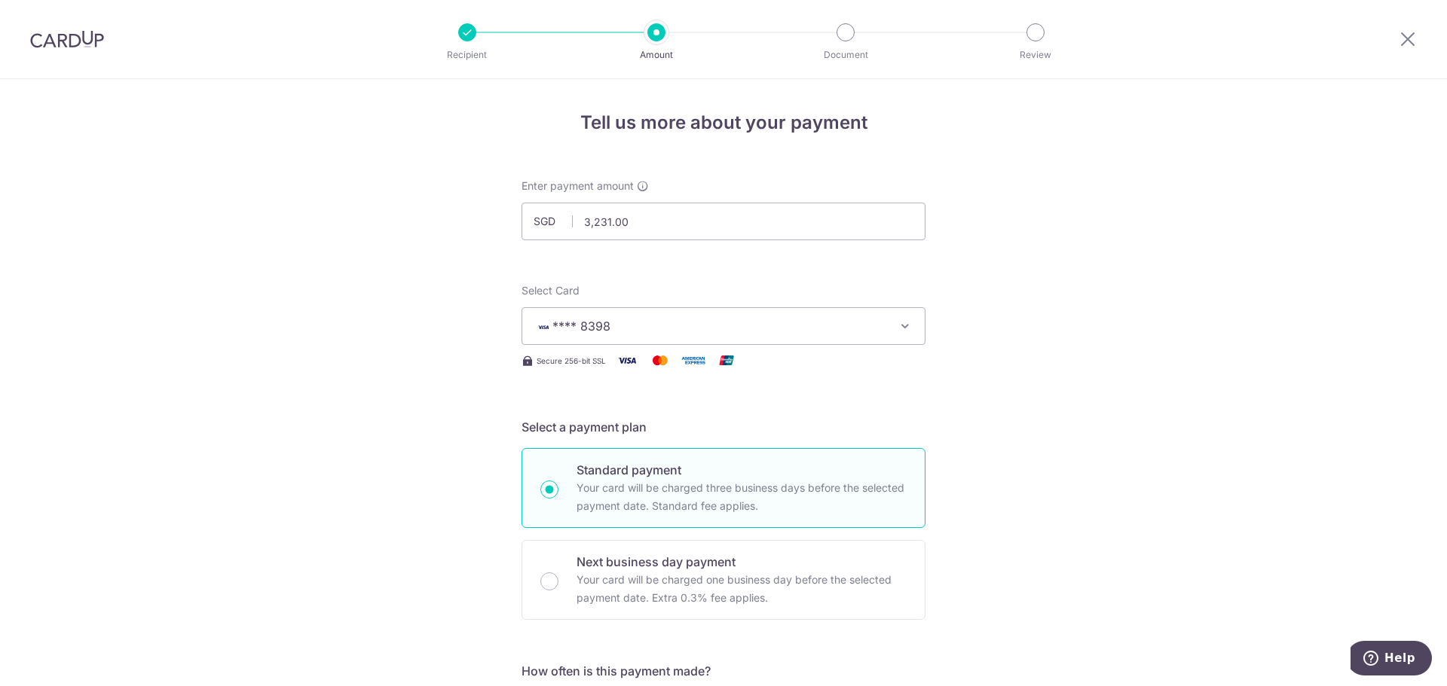
scroll to position [906, 0]
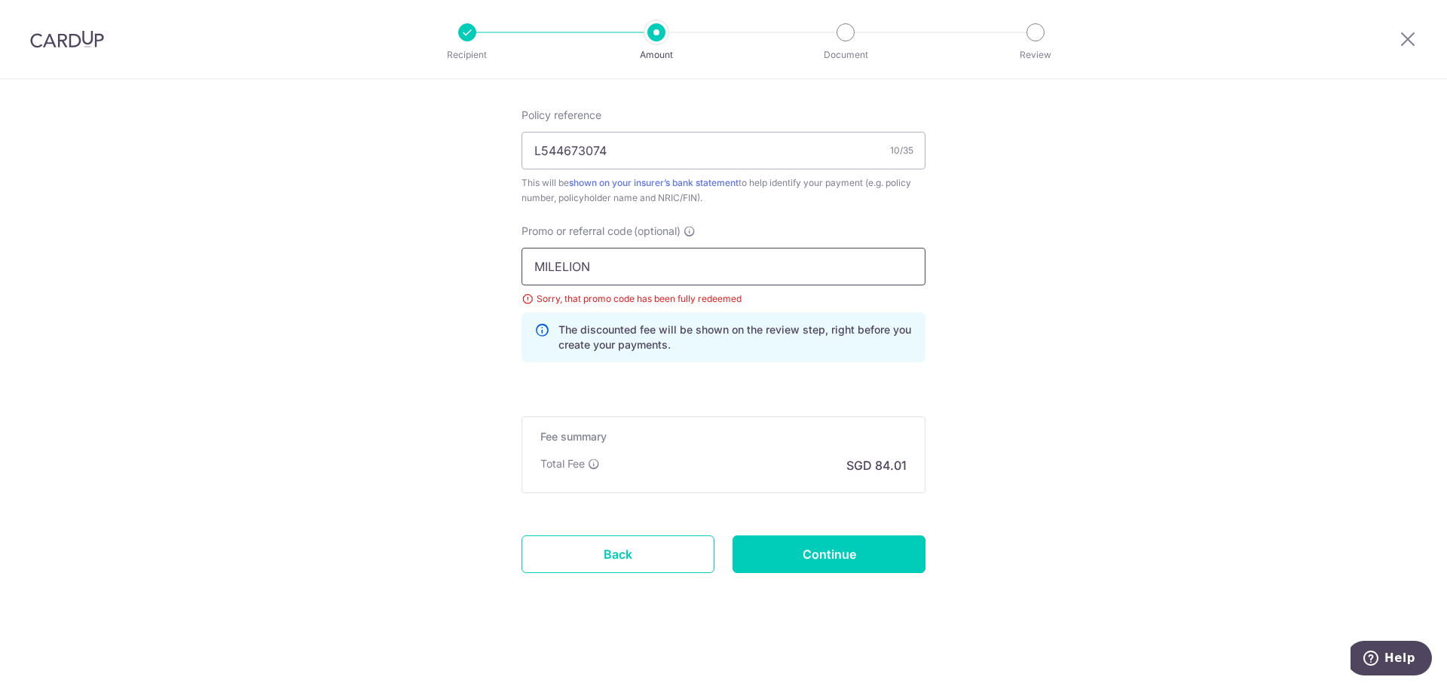
click at [659, 262] on input "MILELION" at bounding box center [723, 267] width 404 height 38
click at [593, 305] on div "Sorry, that promo code has been fully redeemed" at bounding box center [723, 299] width 404 height 15
click at [647, 275] on input "MILELION" at bounding box center [723, 267] width 404 height 38
type input "MILELION"
click at [874, 555] on input "Continue" at bounding box center [828, 555] width 193 height 38
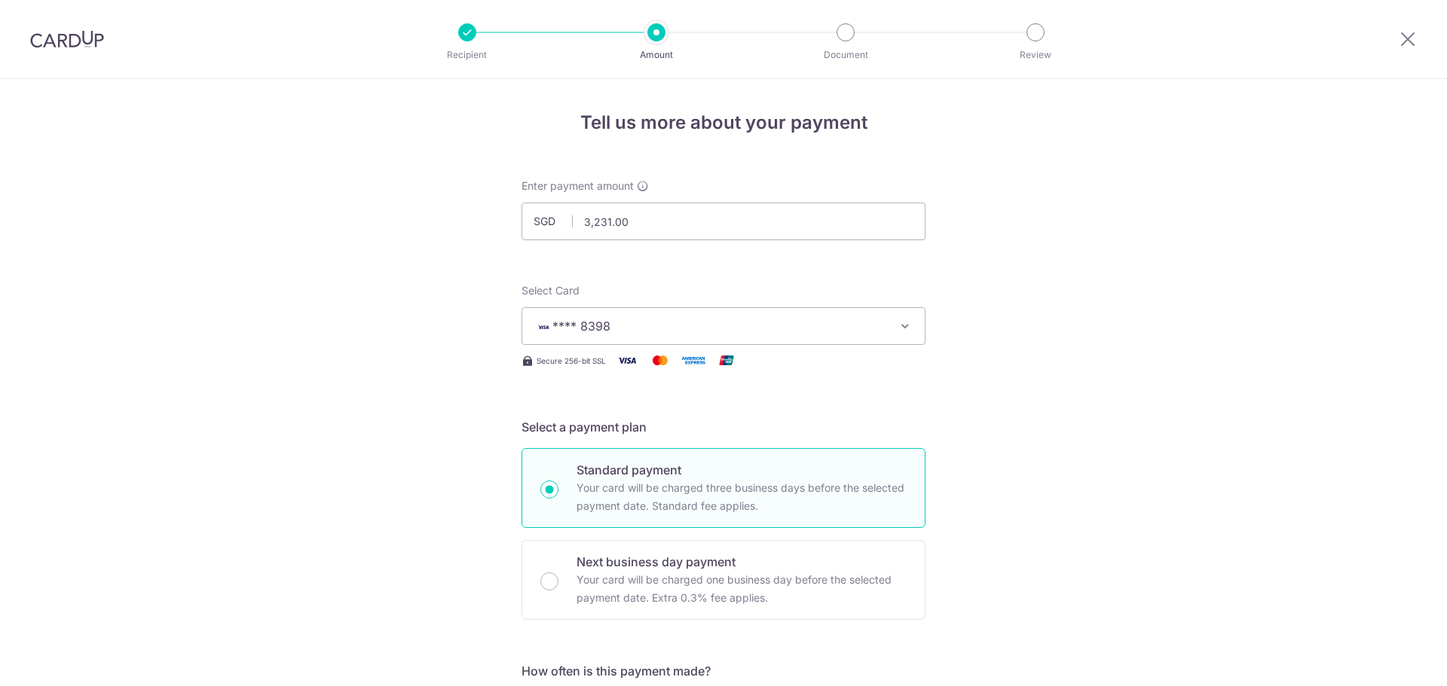
scroll to position [906, 0]
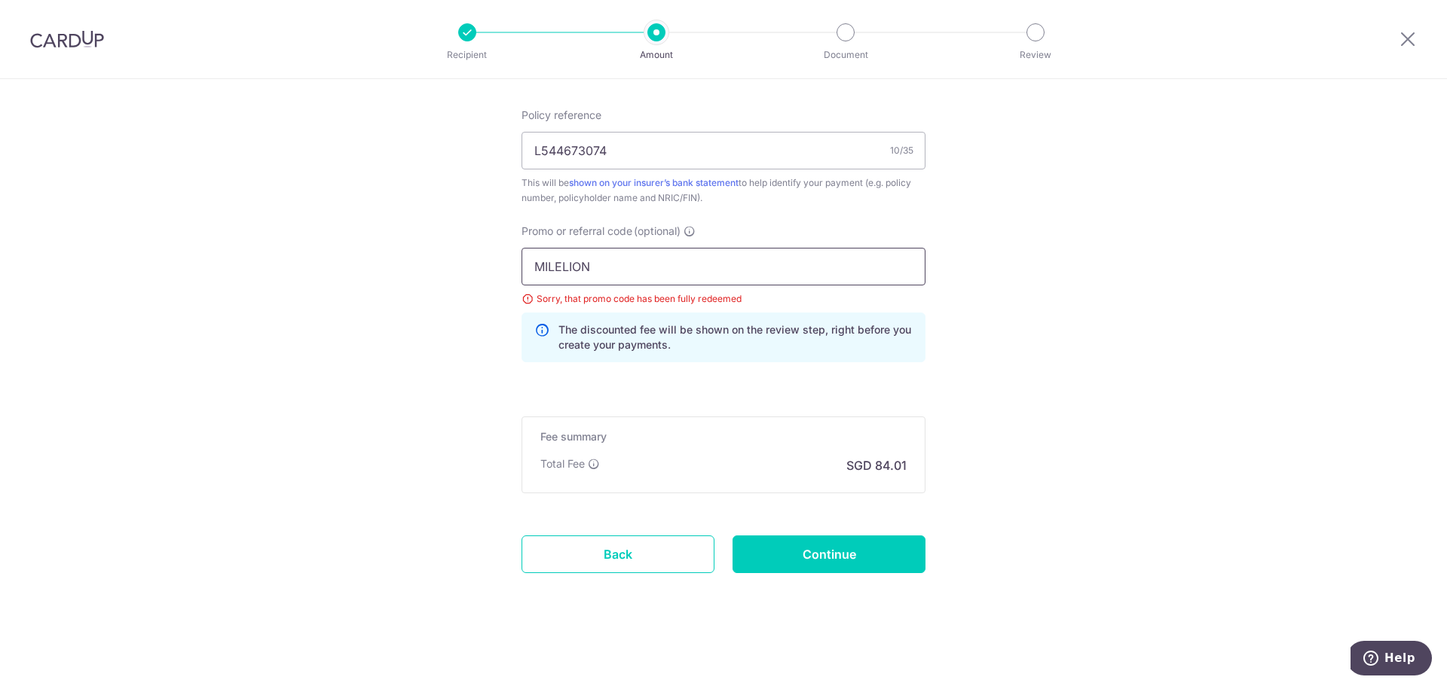
click at [627, 261] on input "MILELION" at bounding box center [723, 267] width 404 height 38
click at [59, 44] on img at bounding box center [67, 39] width 74 height 18
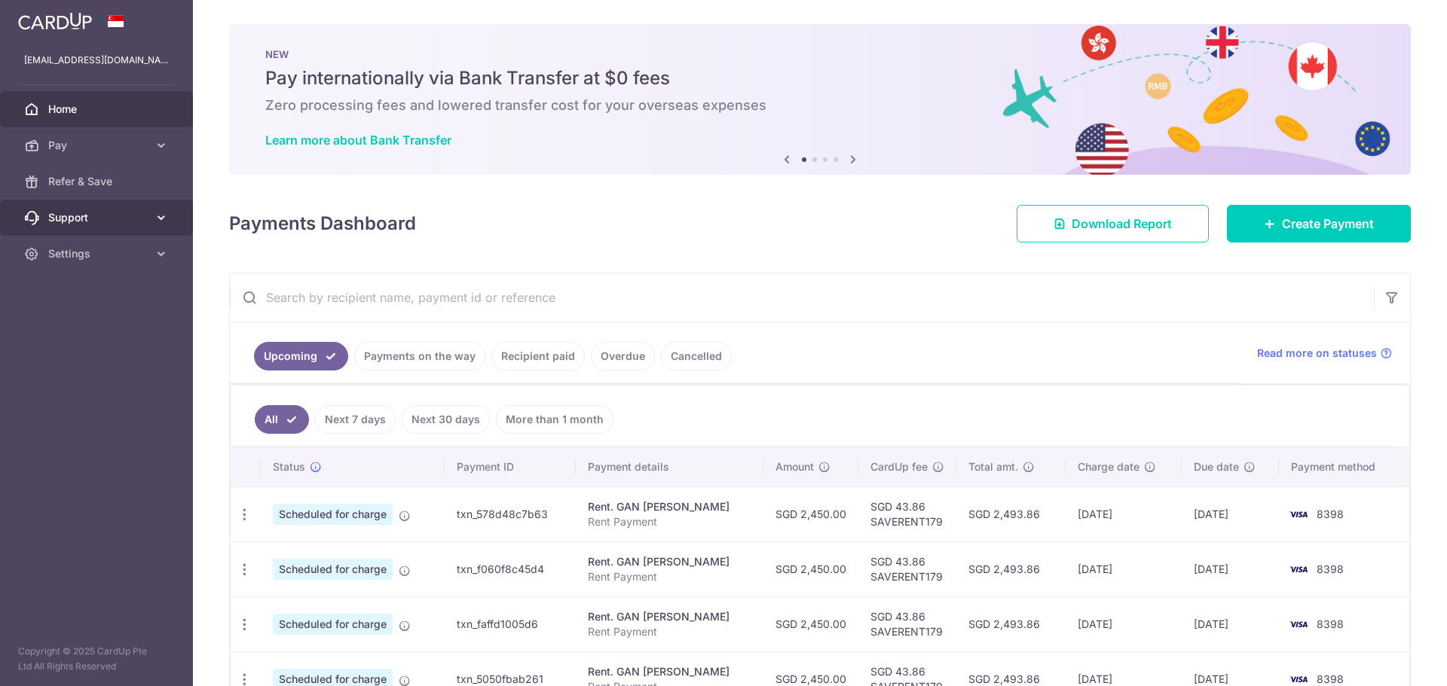
click at [95, 218] on span "Support" at bounding box center [97, 217] width 99 height 15
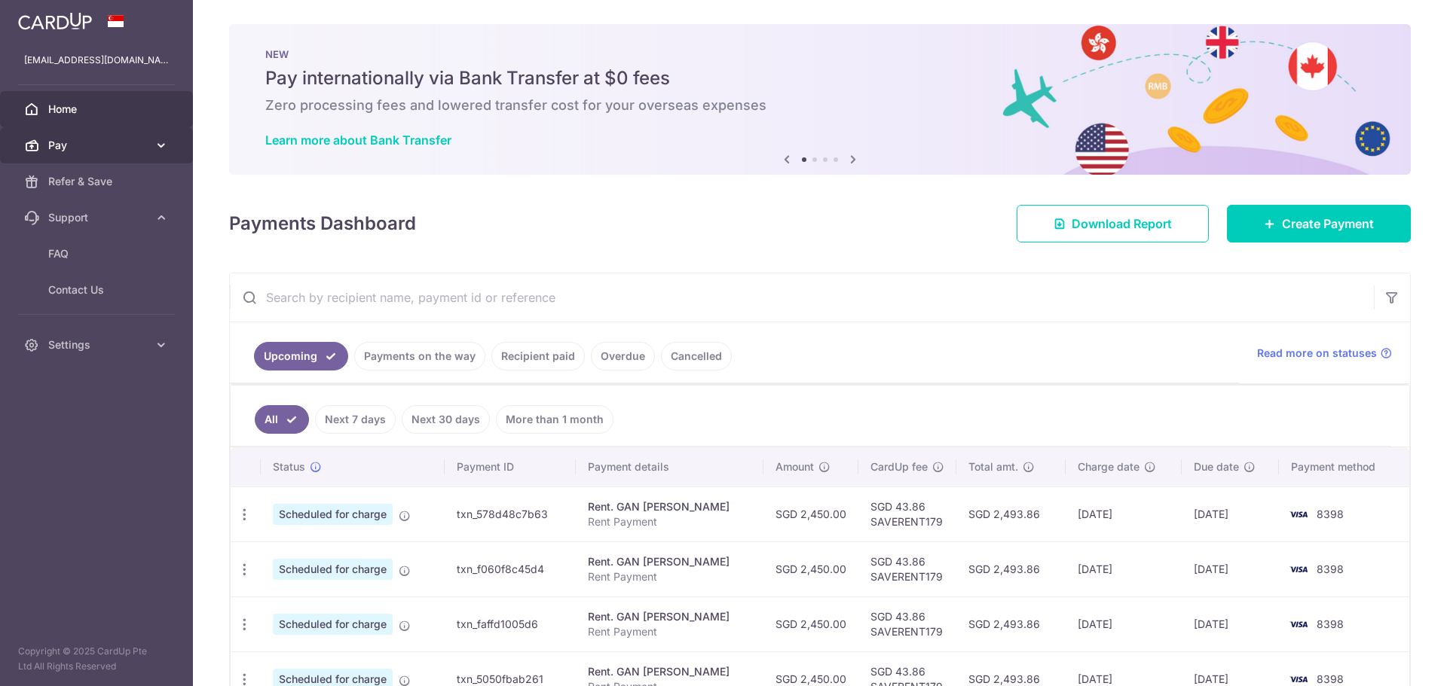
click at [97, 143] on span "Pay" at bounding box center [97, 145] width 99 height 15
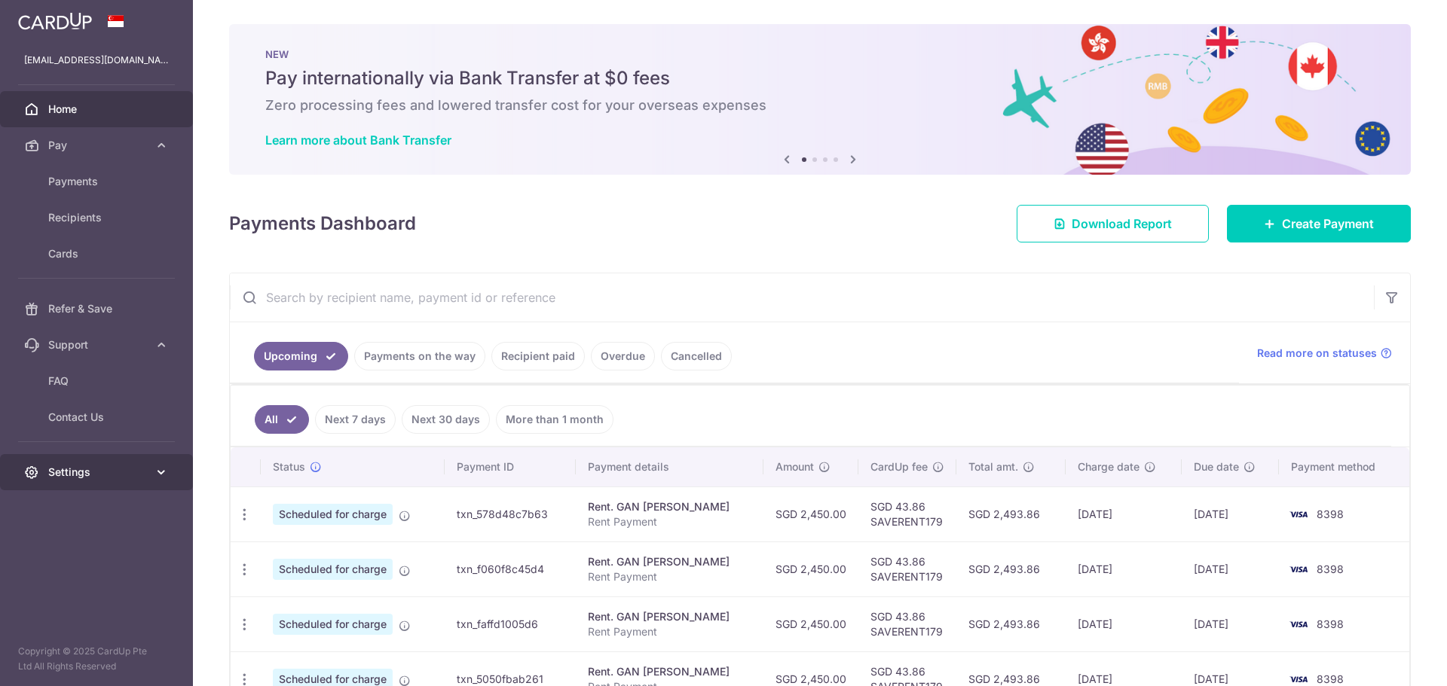
click at [106, 463] on link "Settings" at bounding box center [96, 472] width 193 height 36
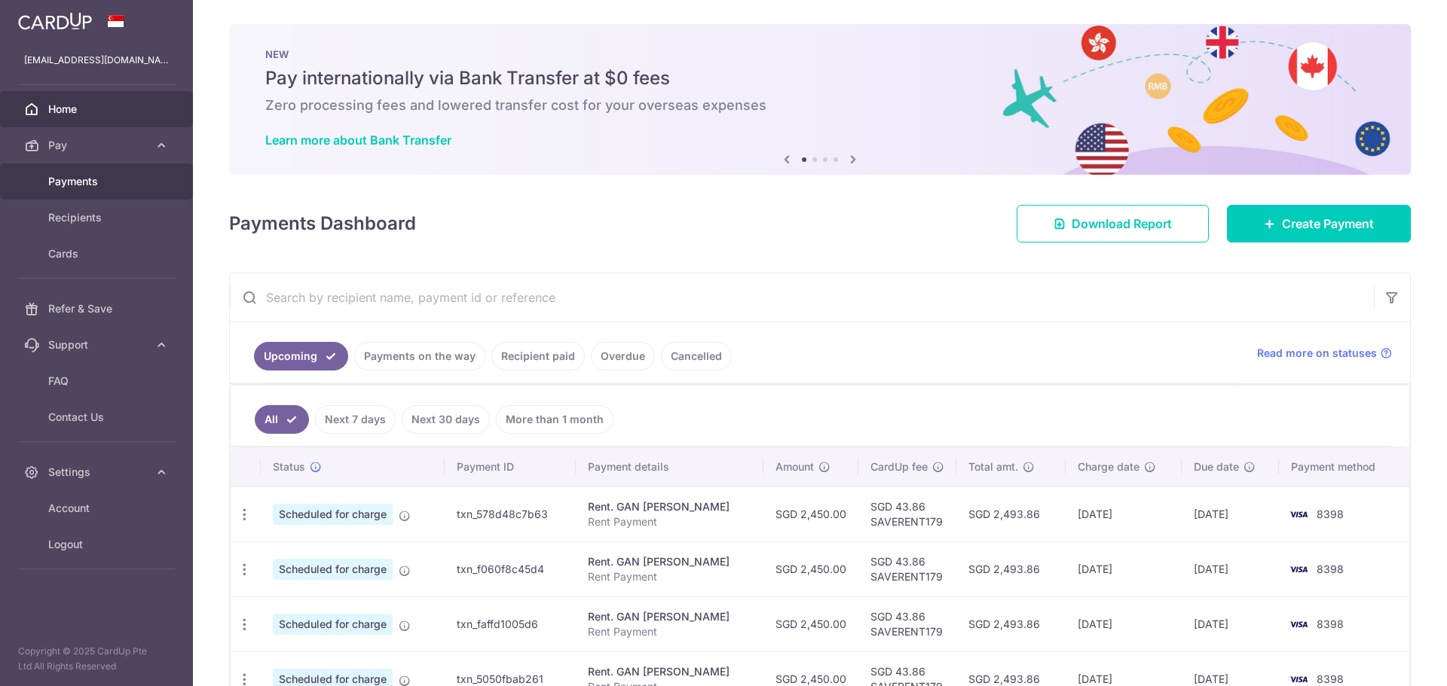
click at [103, 175] on span "Payments" at bounding box center [97, 181] width 99 height 15
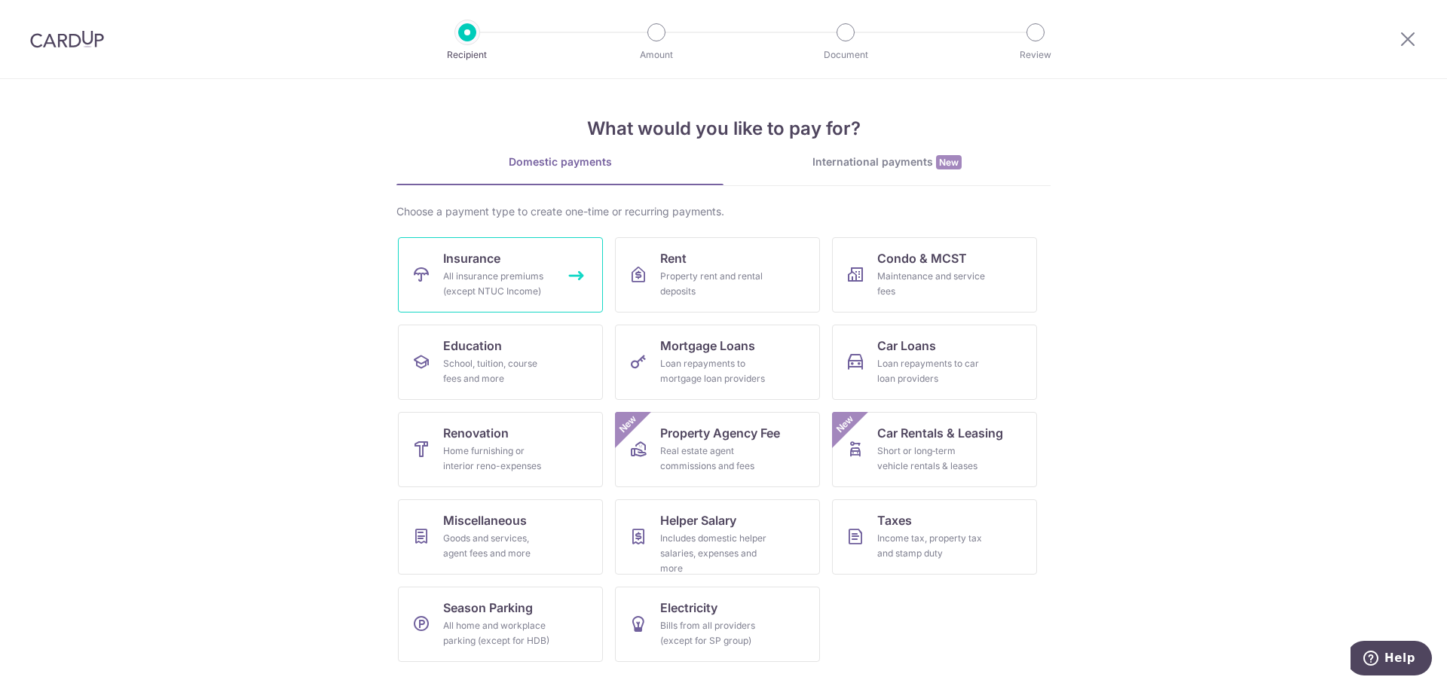
click at [494, 261] on span "Insurance" at bounding box center [471, 258] width 57 height 18
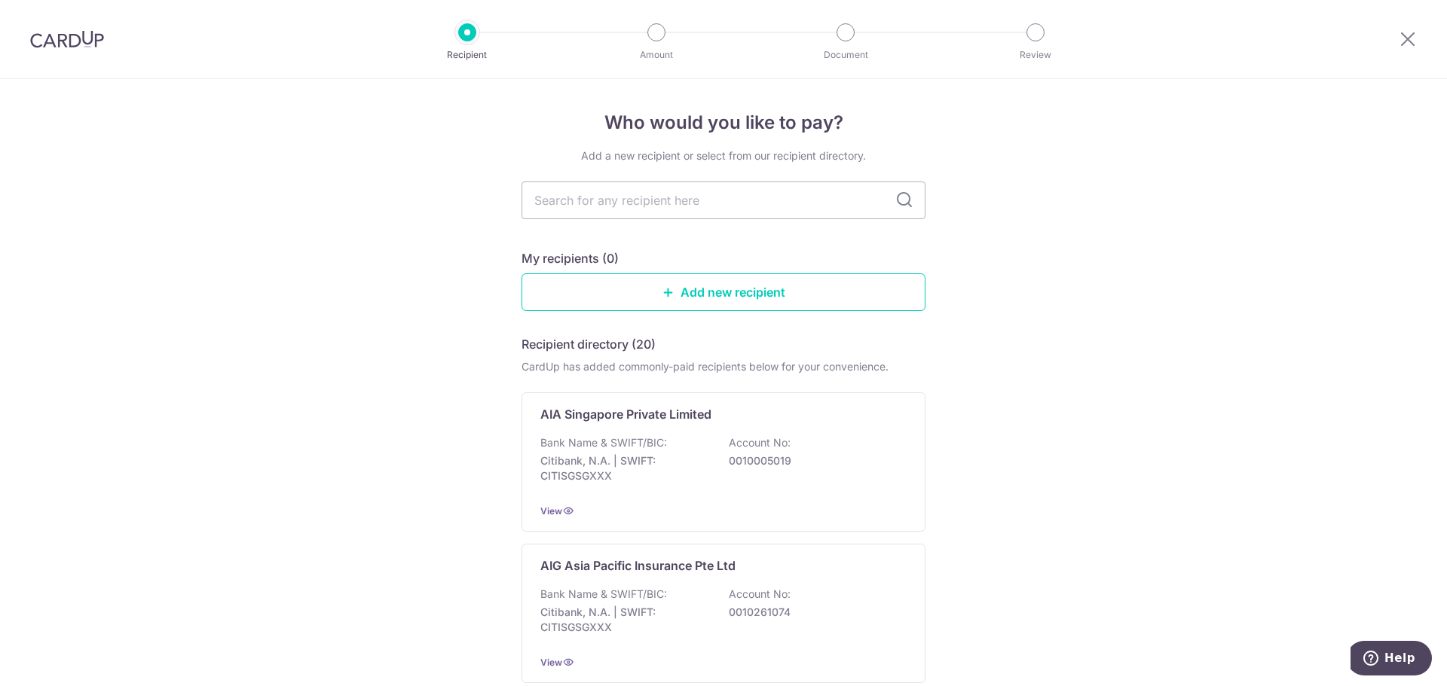
click at [61, 41] on img at bounding box center [67, 39] width 74 height 18
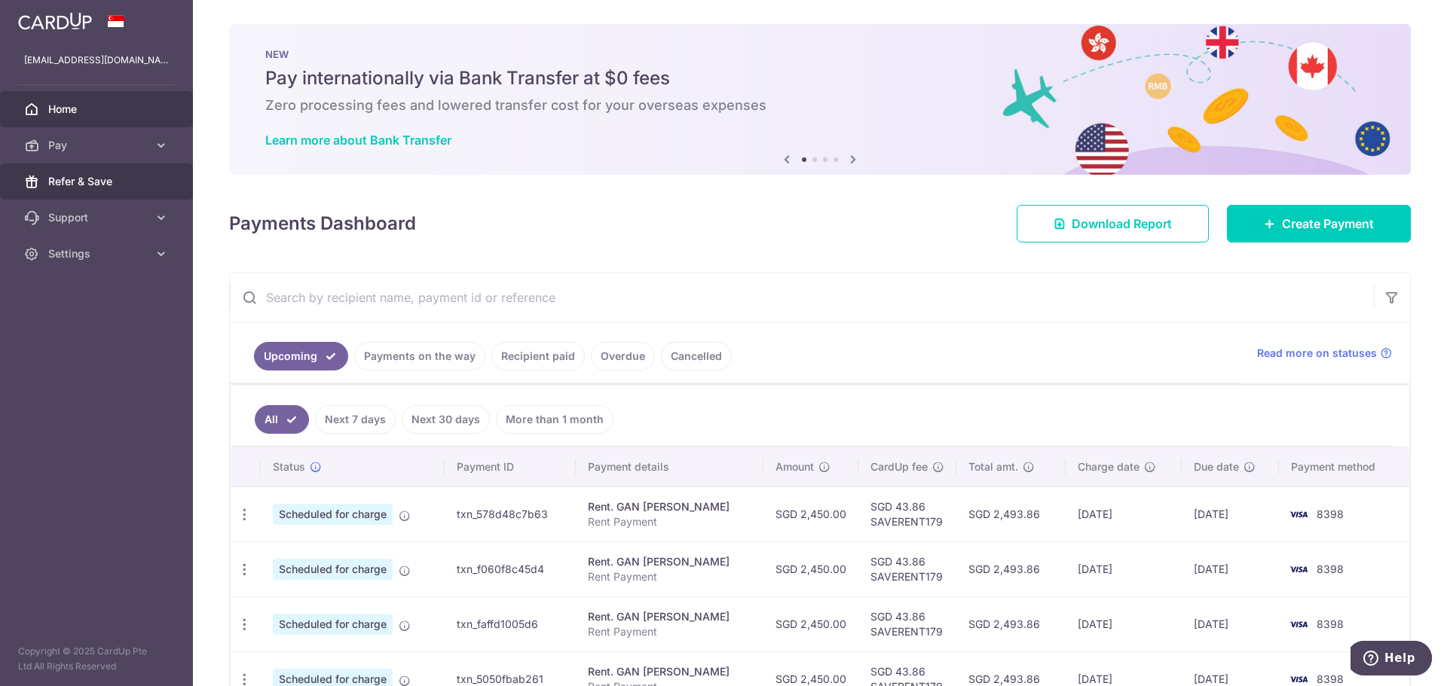
click at [105, 181] on span "Refer & Save" at bounding box center [97, 181] width 99 height 15
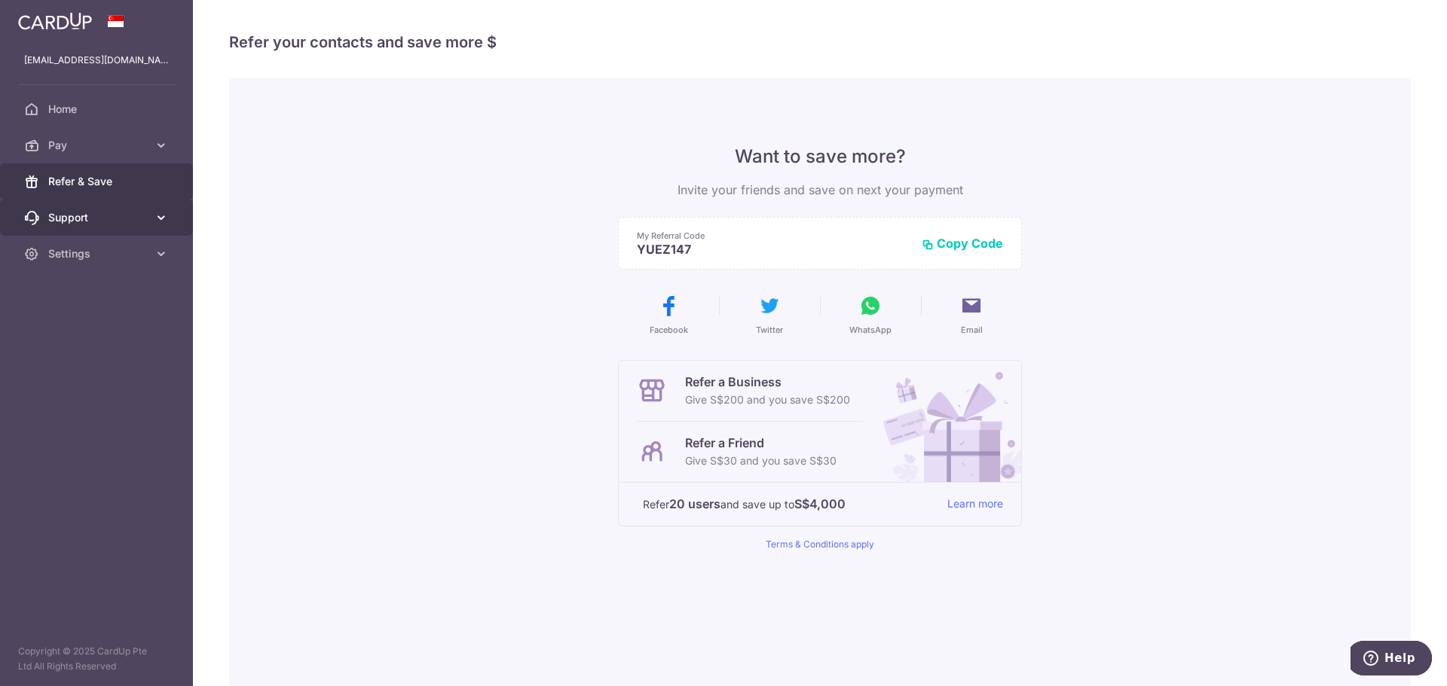
click at [54, 209] on link "Support" at bounding box center [96, 218] width 193 height 36
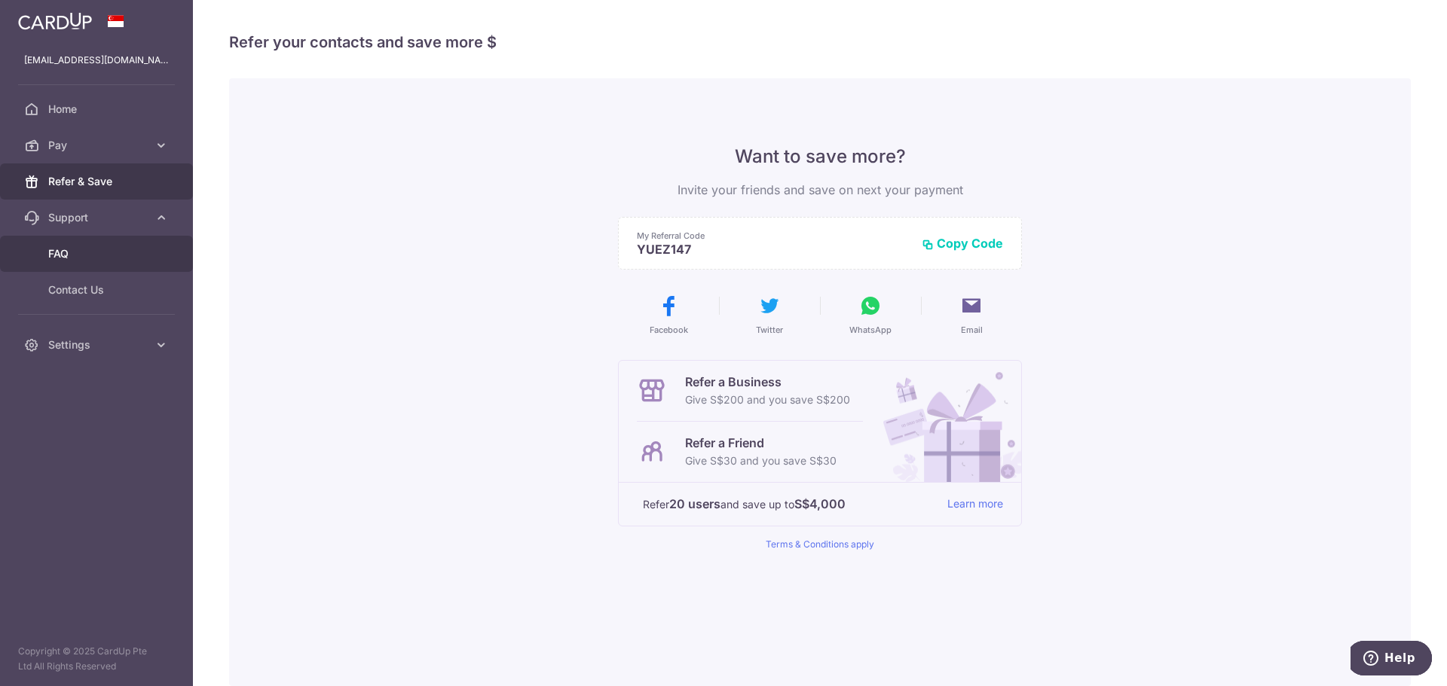
click at [73, 244] on link "FAQ" at bounding box center [96, 254] width 193 height 36
click at [68, 146] on span "Pay" at bounding box center [97, 145] width 99 height 15
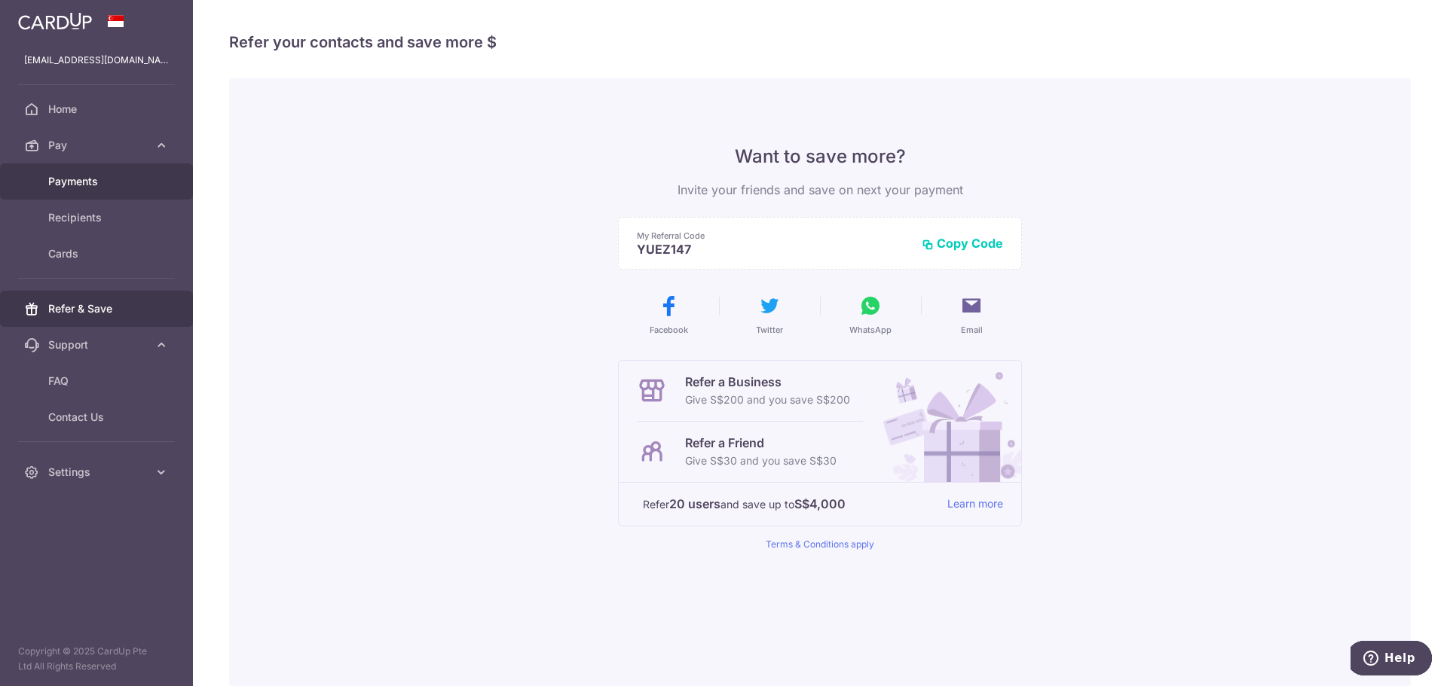
click at [79, 174] on span "Payments" at bounding box center [97, 181] width 99 height 15
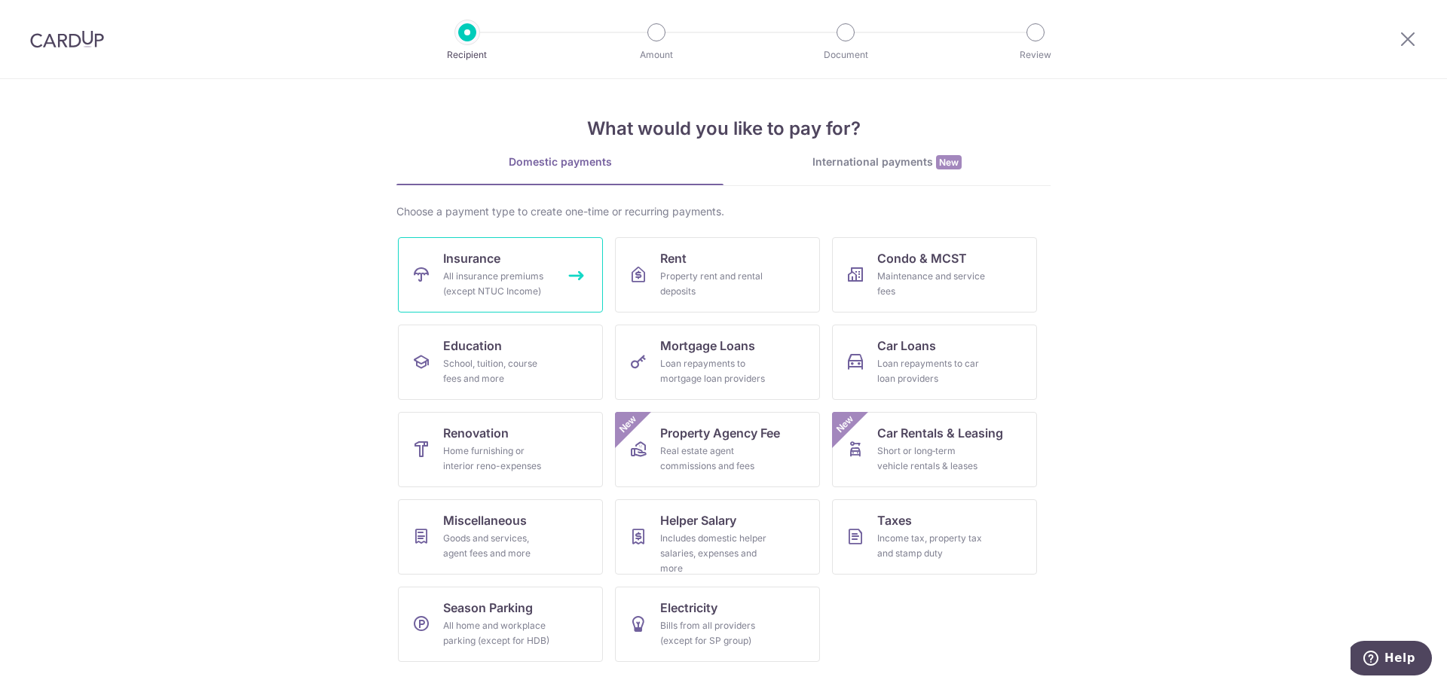
click at [497, 262] on span "Insurance" at bounding box center [471, 258] width 57 height 18
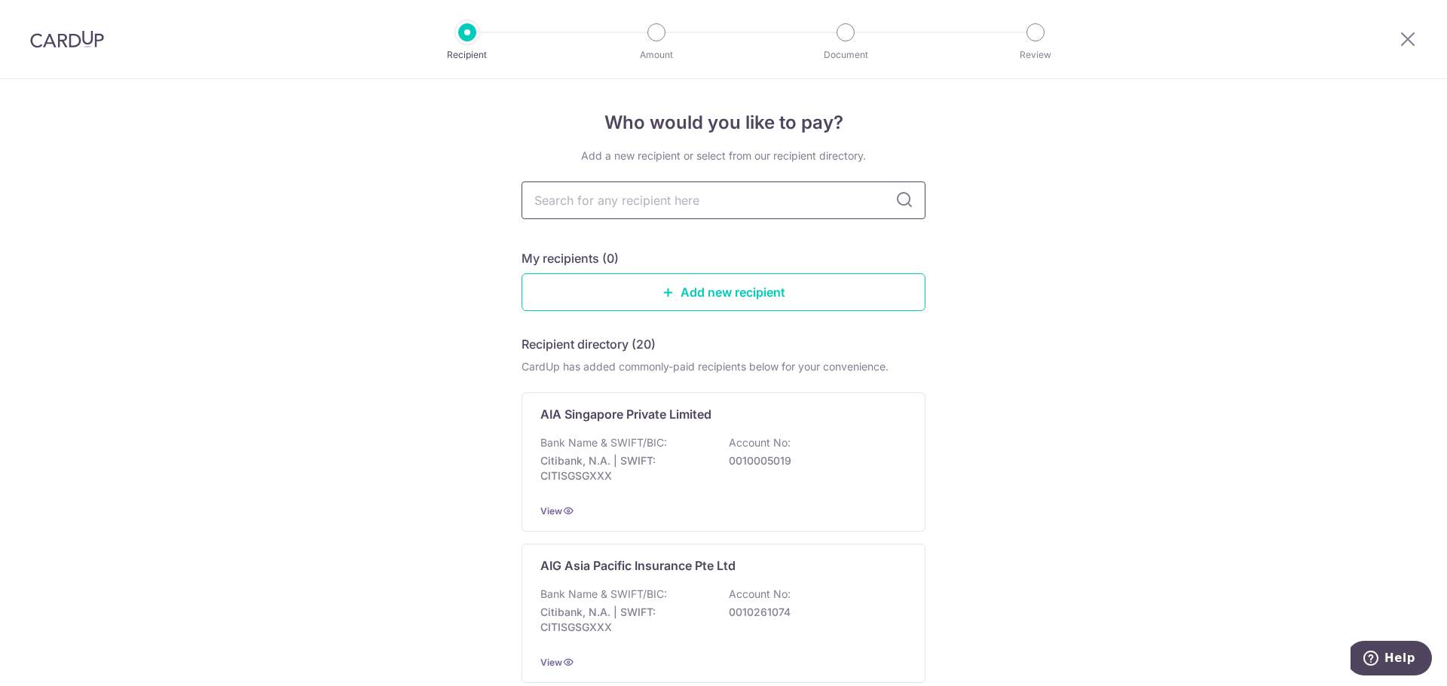
drag, startPoint x: 656, startPoint y: 182, endPoint x: 659, endPoint y: 190, distance: 8.1
click at [656, 182] on input "text" at bounding box center [723, 201] width 404 height 38
click at [774, 294] on link "Add new recipient" at bounding box center [723, 293] width 404 height 38
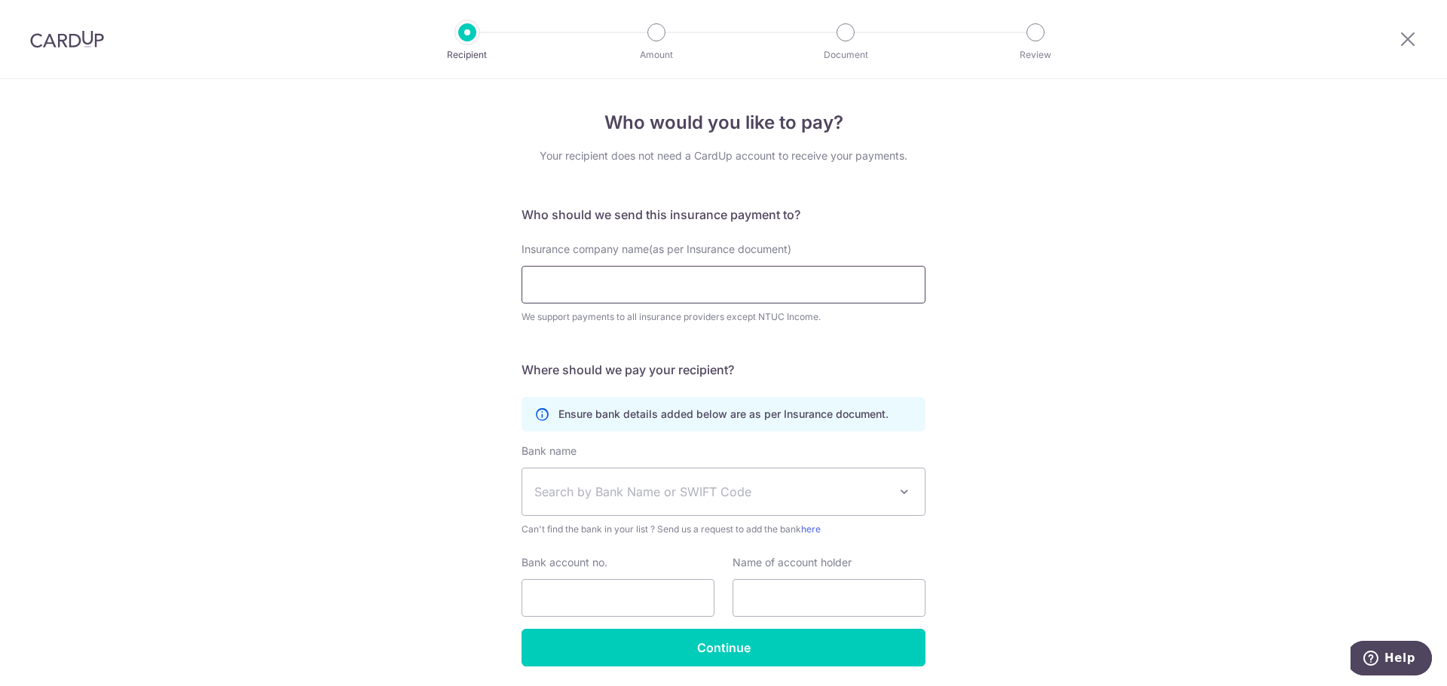
click at [774, 294] on input "Insurance company name(as per Insurance document)" at bounding box center [723, 285] width 404 height 38
type input "aia"
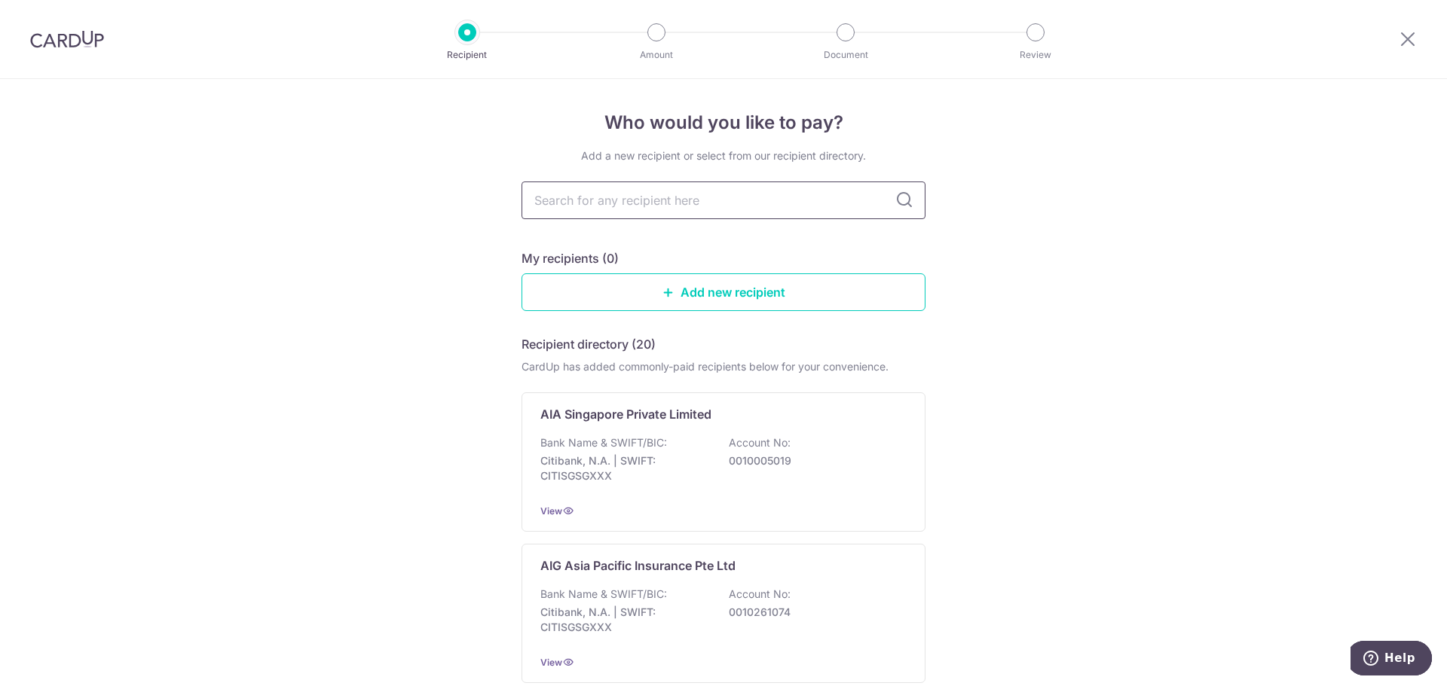
click at [625, 198] on input "text" at bounding box center [723, 201] width 404 height 38
type input "aia"
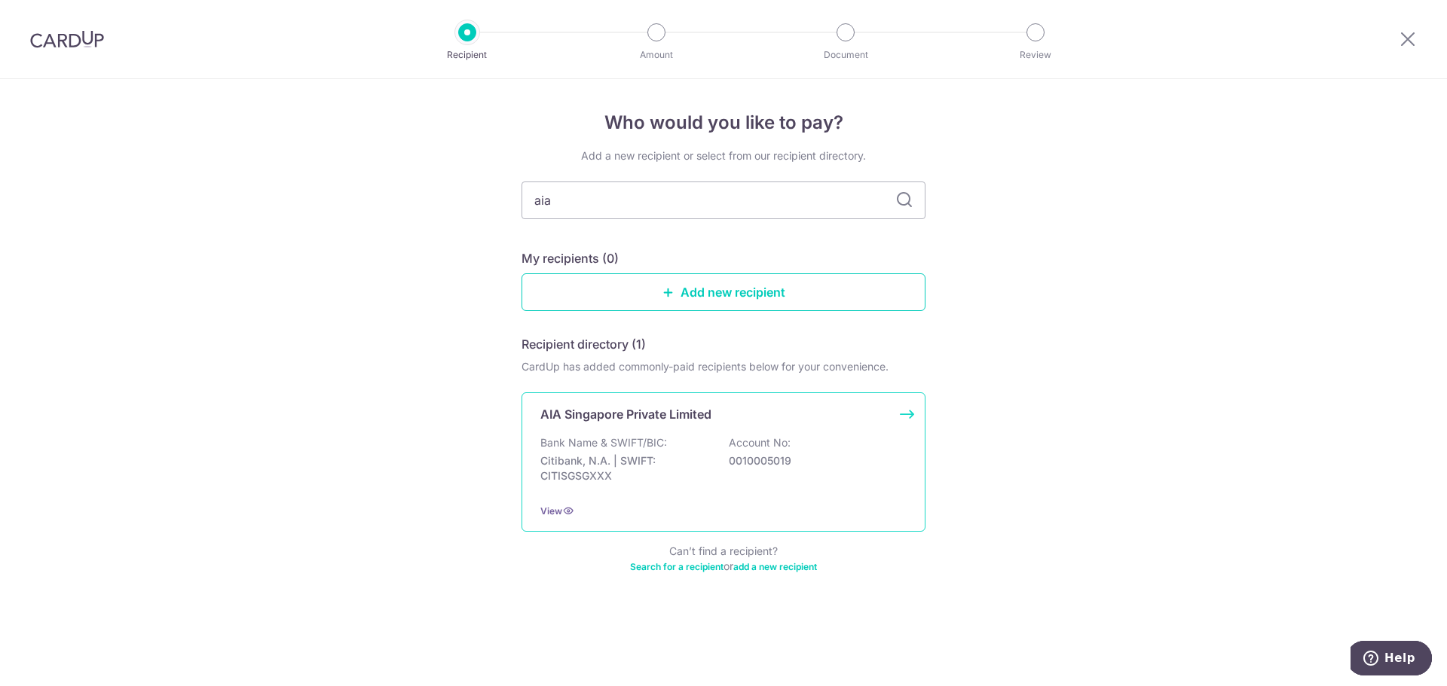
click at [561, 437] on p "Bank Name & SWIFT/BIC:" at bounding box center [603, 443] width 127 height 15
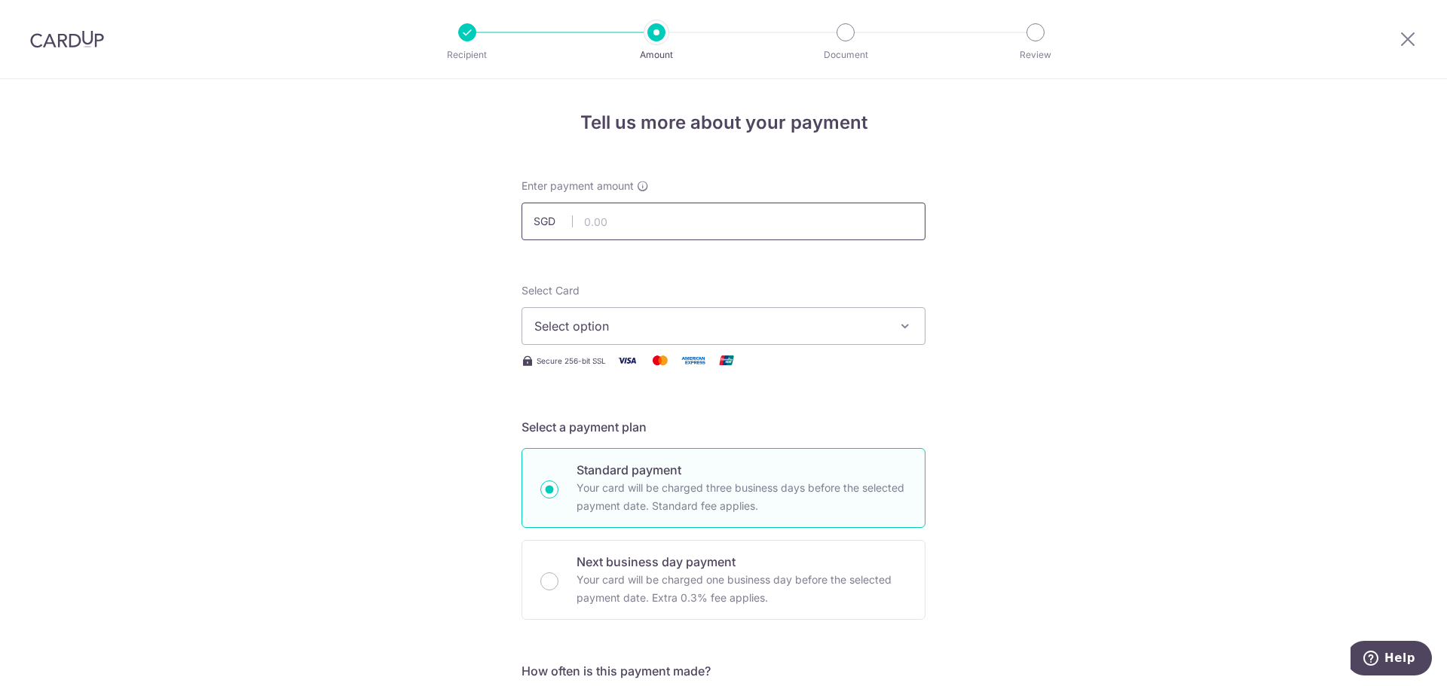
click at [651, 221] on input "text" at bounding box center [723, 222] width 404 height 38
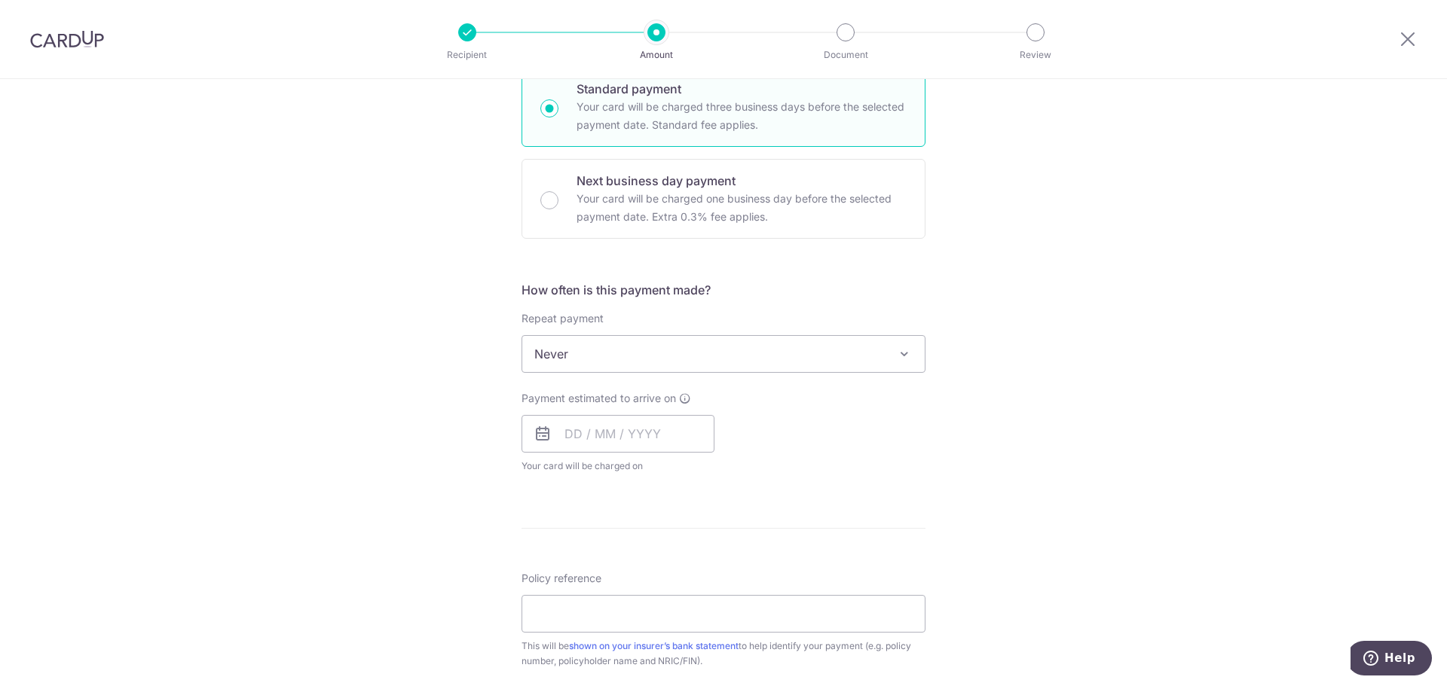
scroll to position [603, 0]
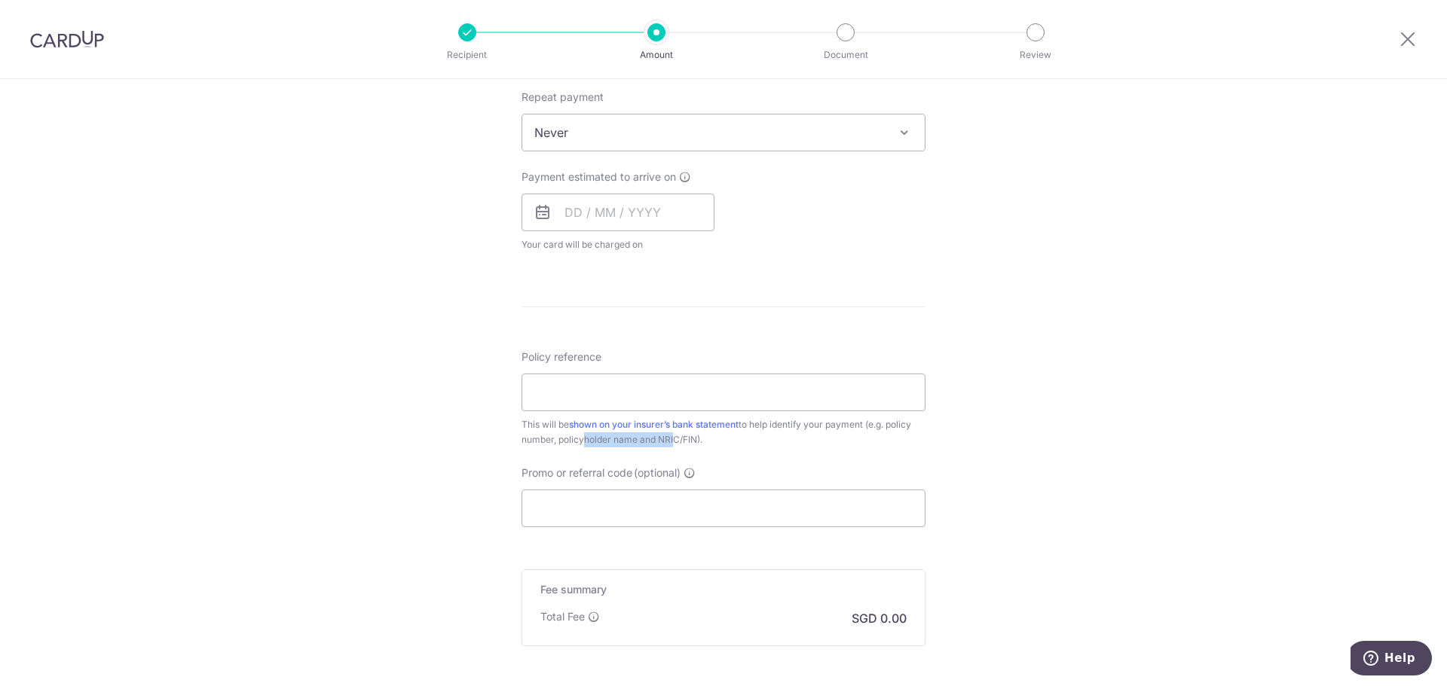
drag, startPoint x: 577, startPoint y: 440, endPoint x: 668, endPoint y: 439, distance: 90.4
click at [668, 439] on div "This will be shown on your insurer’s bank statement to help identify your payme…" at bounding box center [723, 432] width 404 height 30
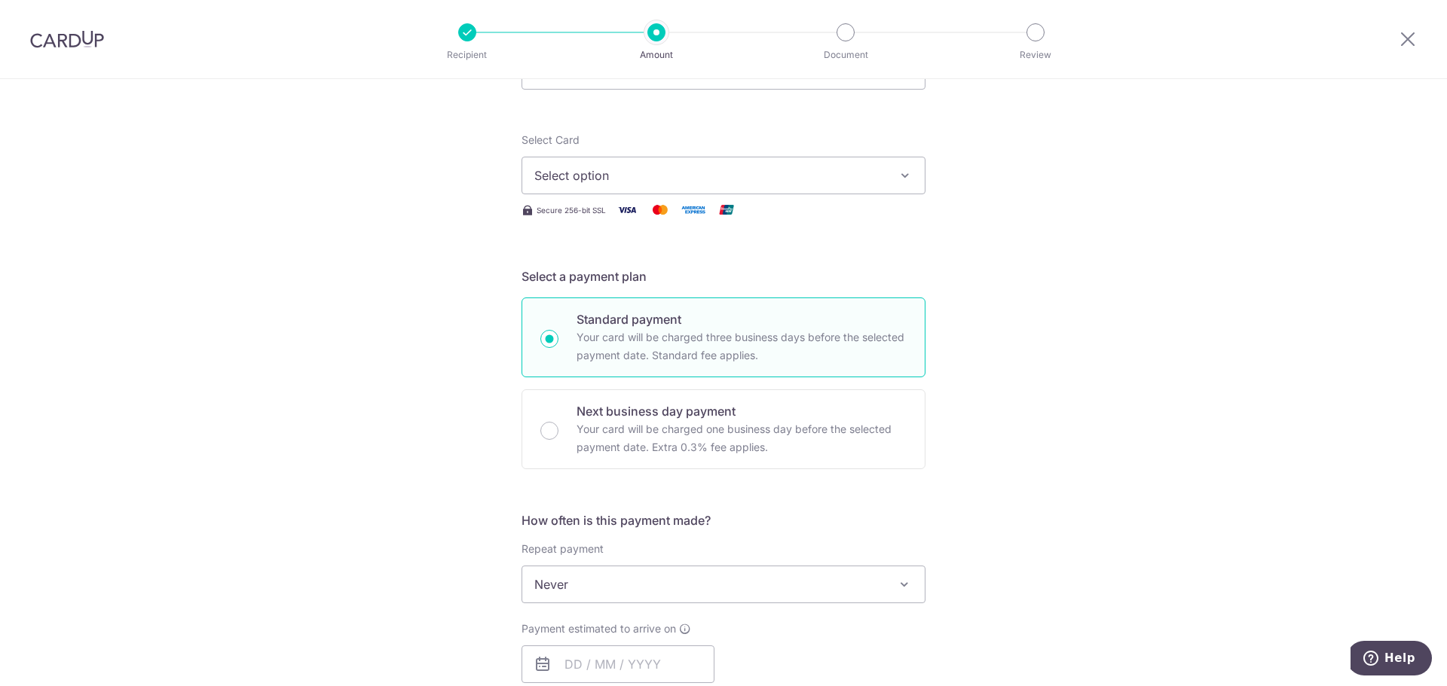
scroll to position [0, 0]
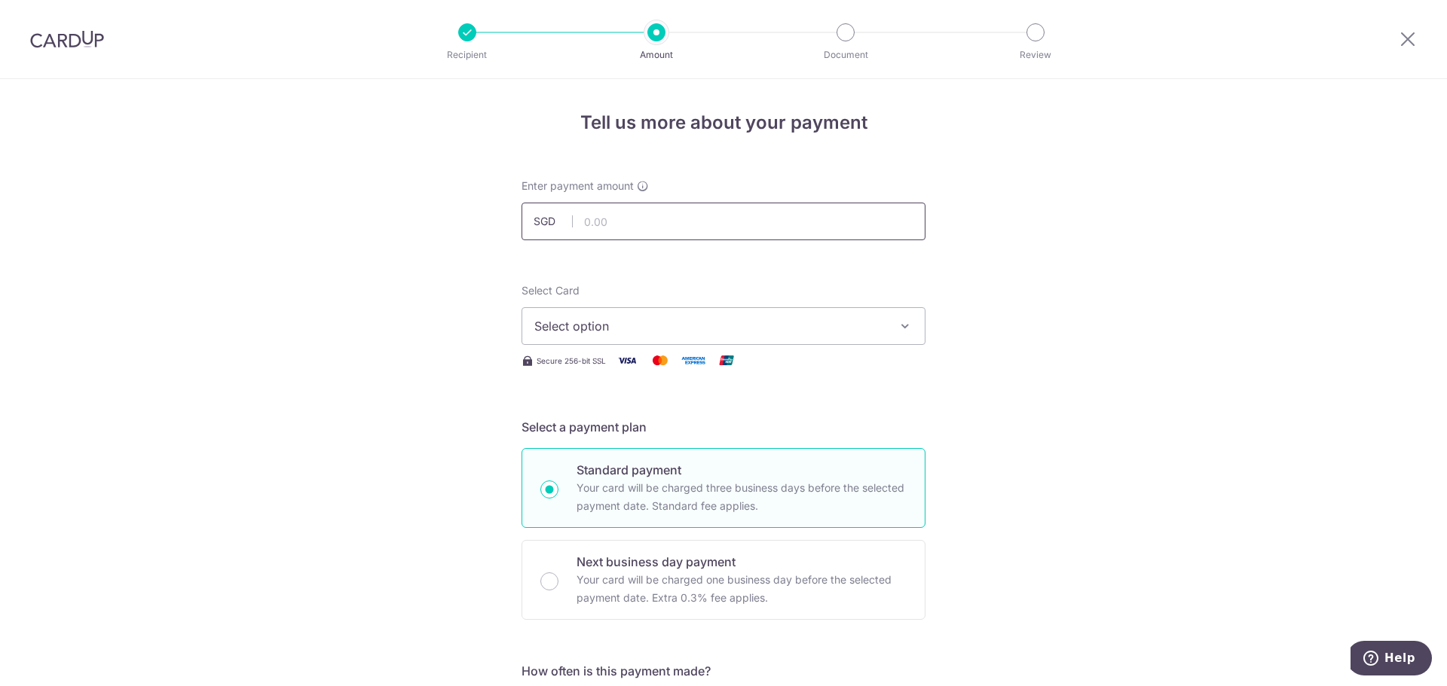
click at [663, 224] on input "text" at bounding box center [723, 222] width 404 height 38
type input "3,231.00"
click at [647, 316] on button "Select option" at bounding box center [723, 326] width 404 height 38
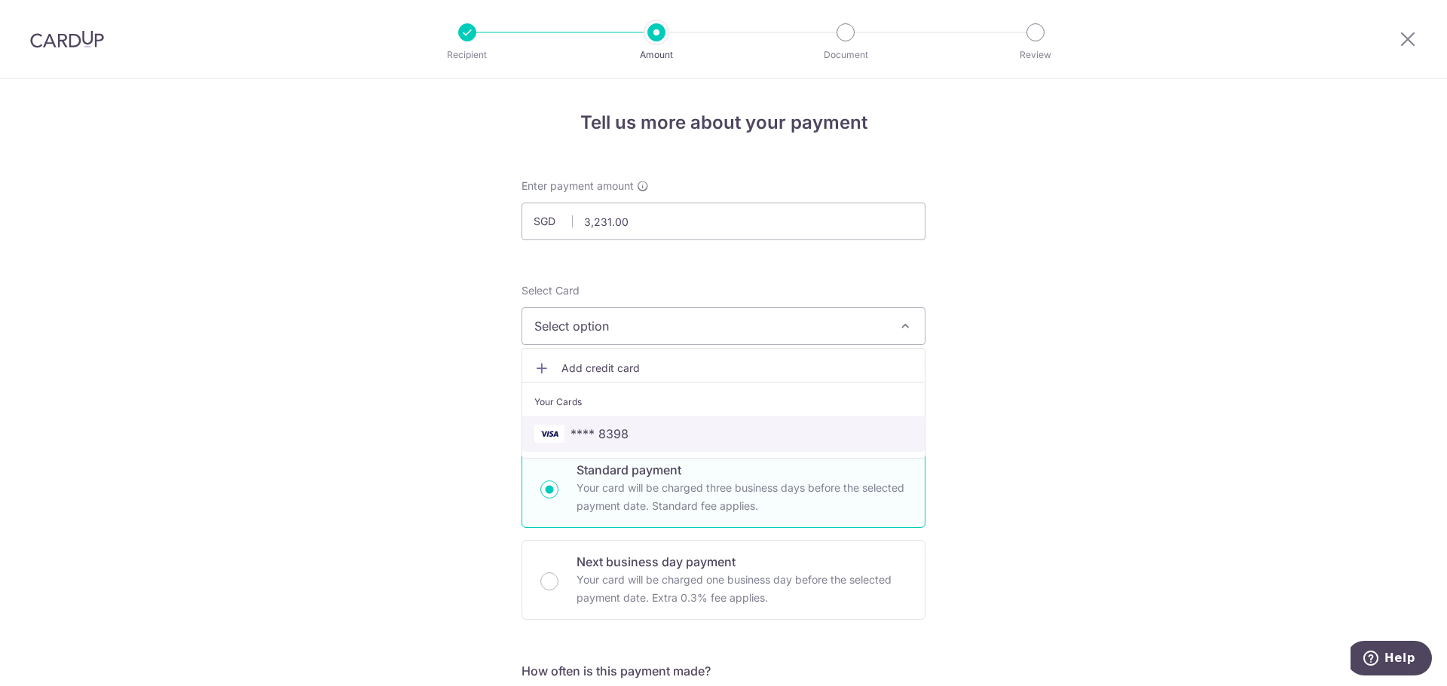
click at [628, 416] on link "**** 8398" at bounding box center [723, 434] width 402 height 36
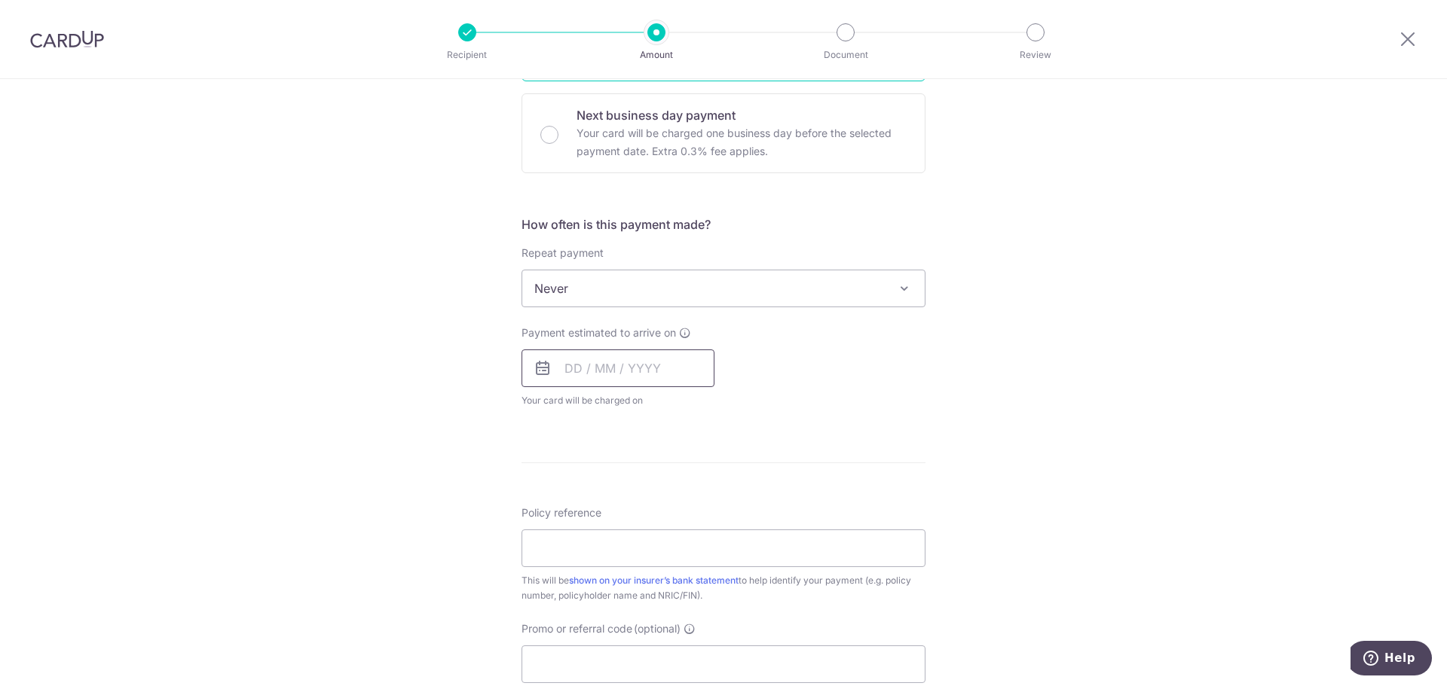
scroll to position [452, 0]
click at [627, 537] on input "Policy reference" at bounding box center [723, 543] width 404 height 38
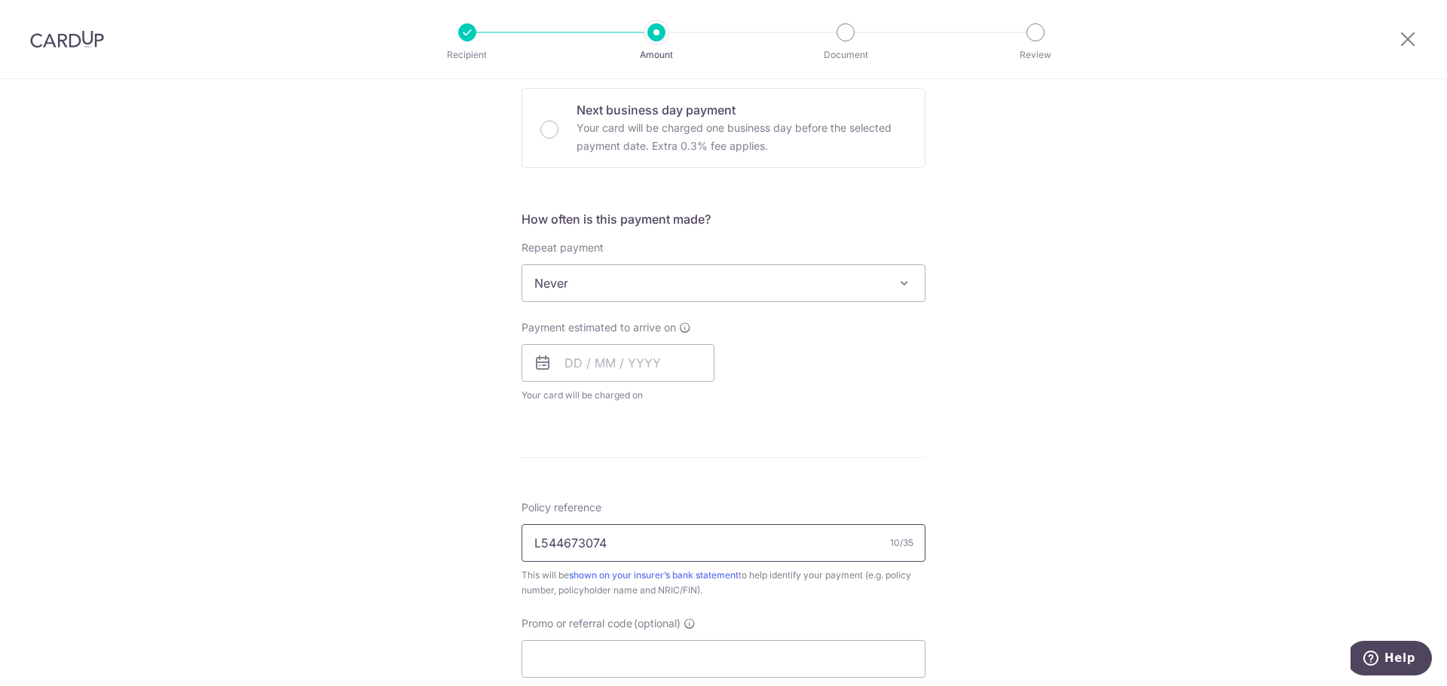
drag, startPoint x: 576, startPoint y: 543, endPoint x: 613, endPoint y: 544, distance: 37.0
click at [613, 544] on input "L544673074" at bounding box center [723, 543] width 404 height 38
click at [622, 545] on input "L544673074" at bounding box center [723, 543] width 404 height 38
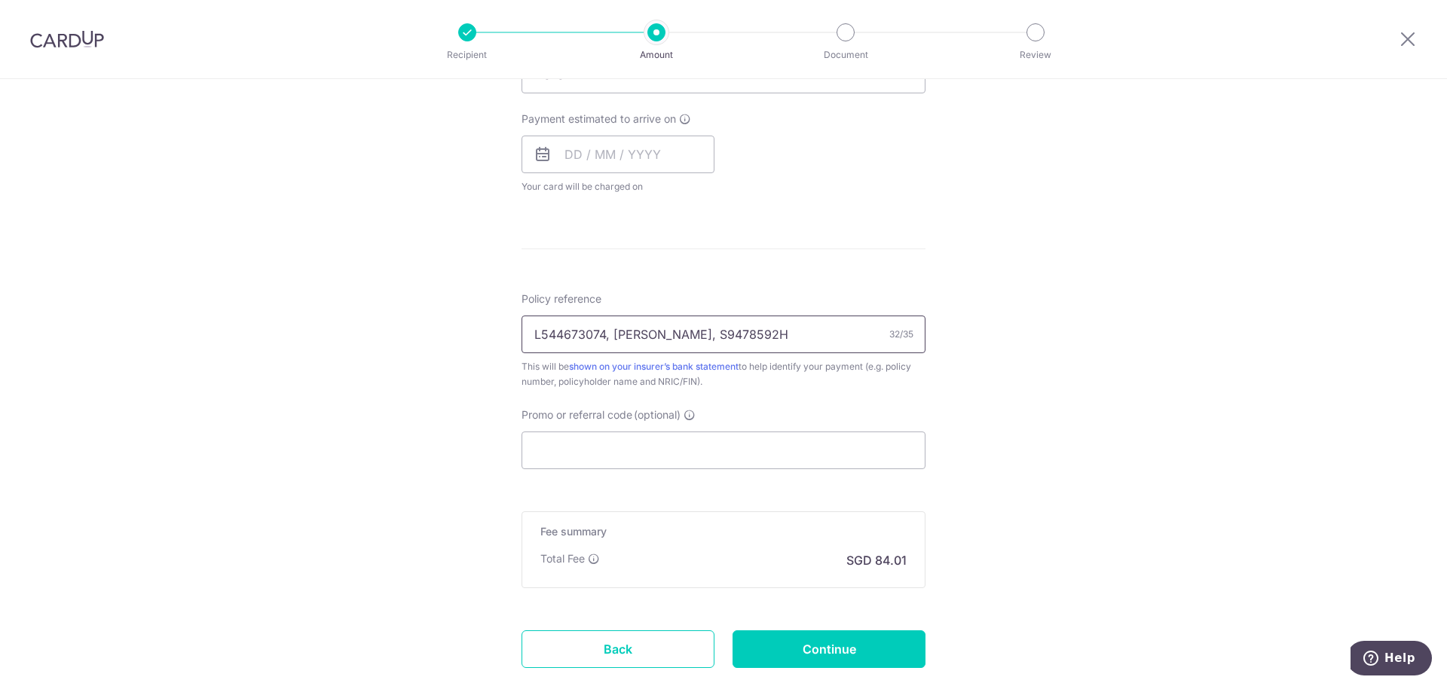
scroll to position [678, 0]
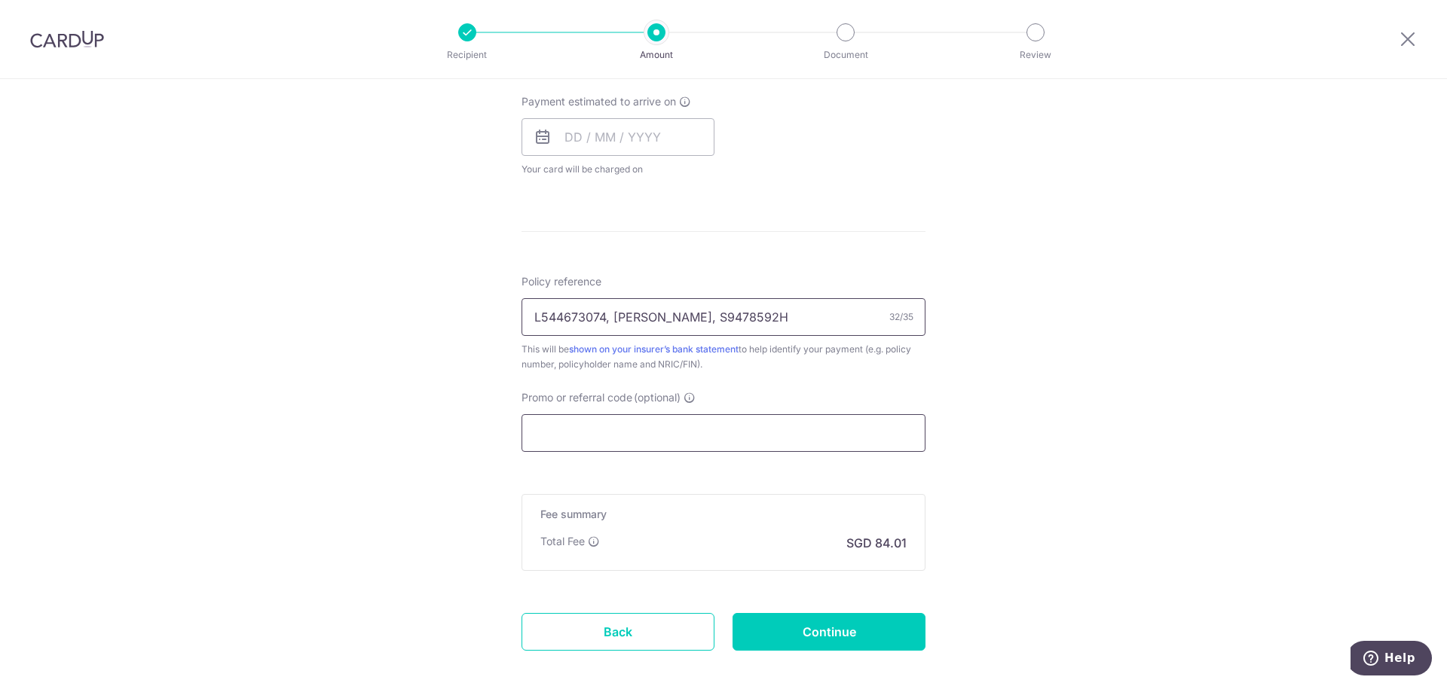
type input "L544673074, Yue Zequn, S9478592H"
click at [672, 418] on input "Promo or referral code (optional)" at bounding box center [723, 433] width 404 height 38
paste input "OFF225"
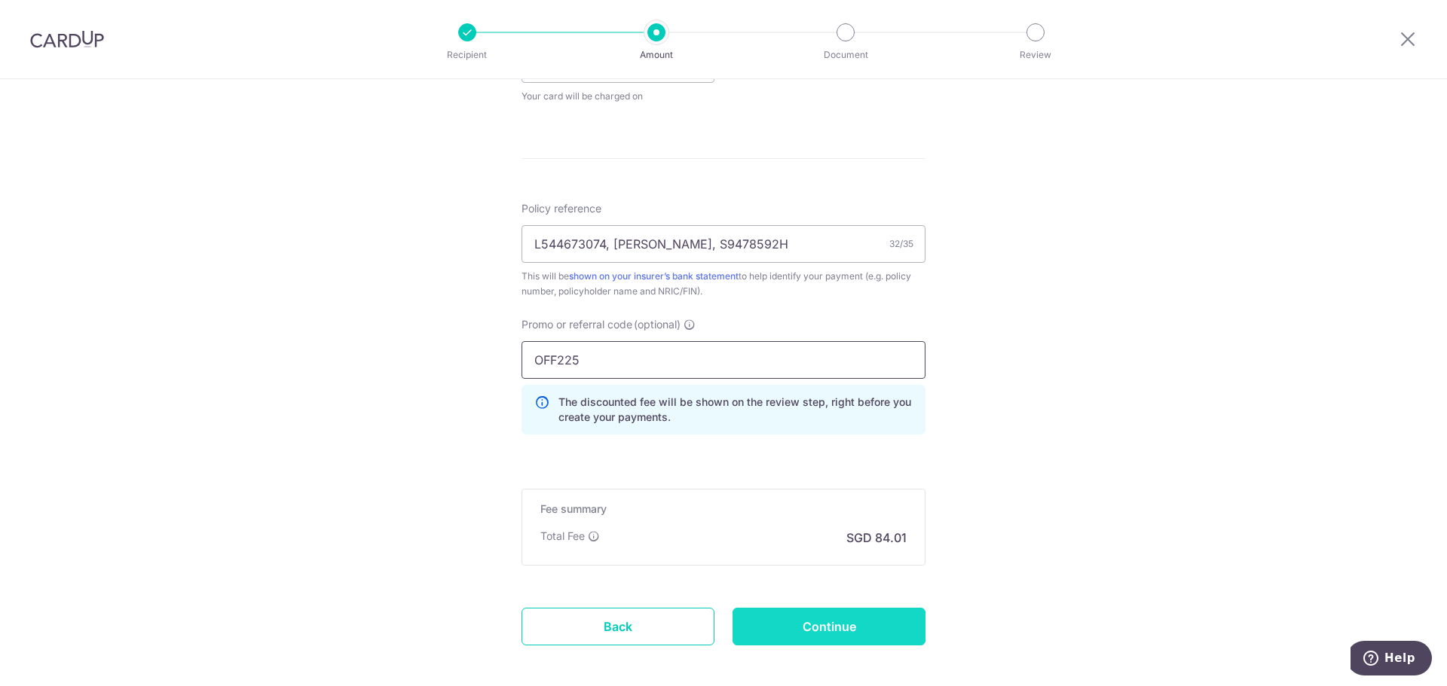
scroll to position [824, 0]
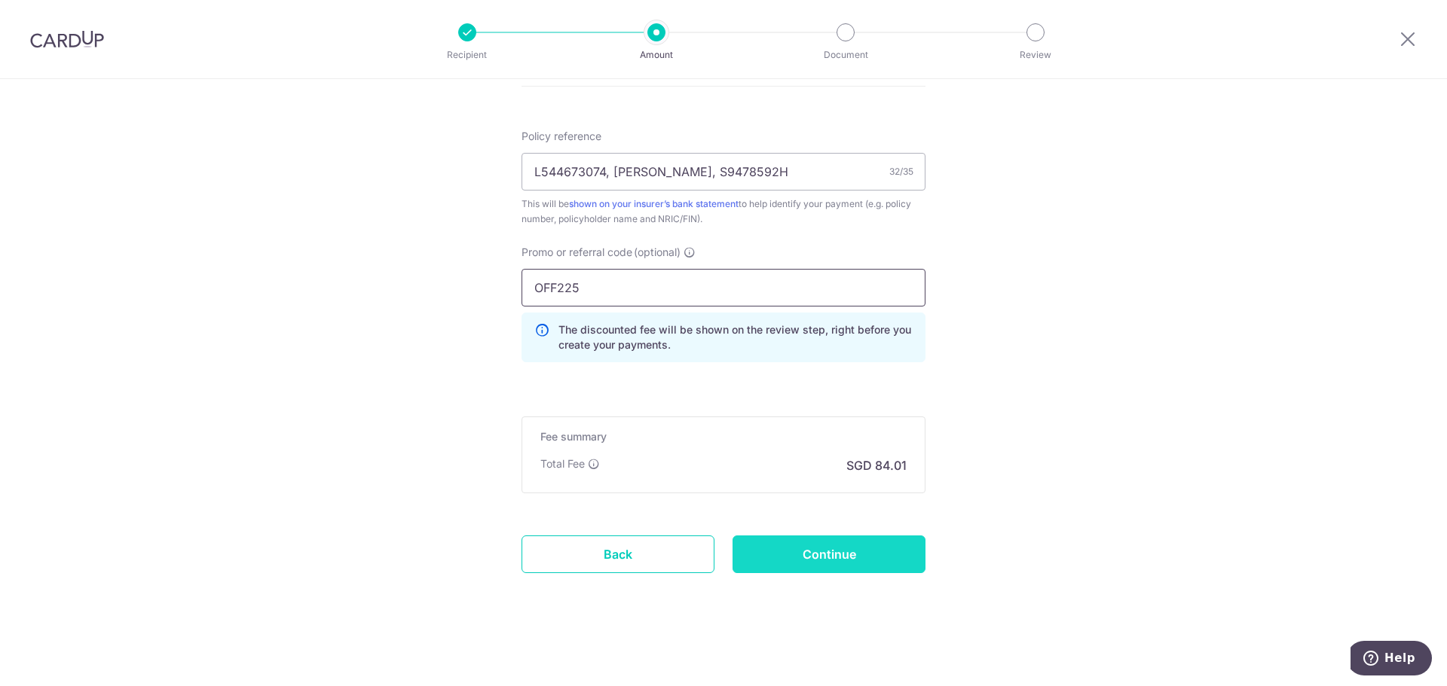
type input "OFF225"
click at [861, 549] on input "Continue" at bounding box center [828, 555] width 193 height 38
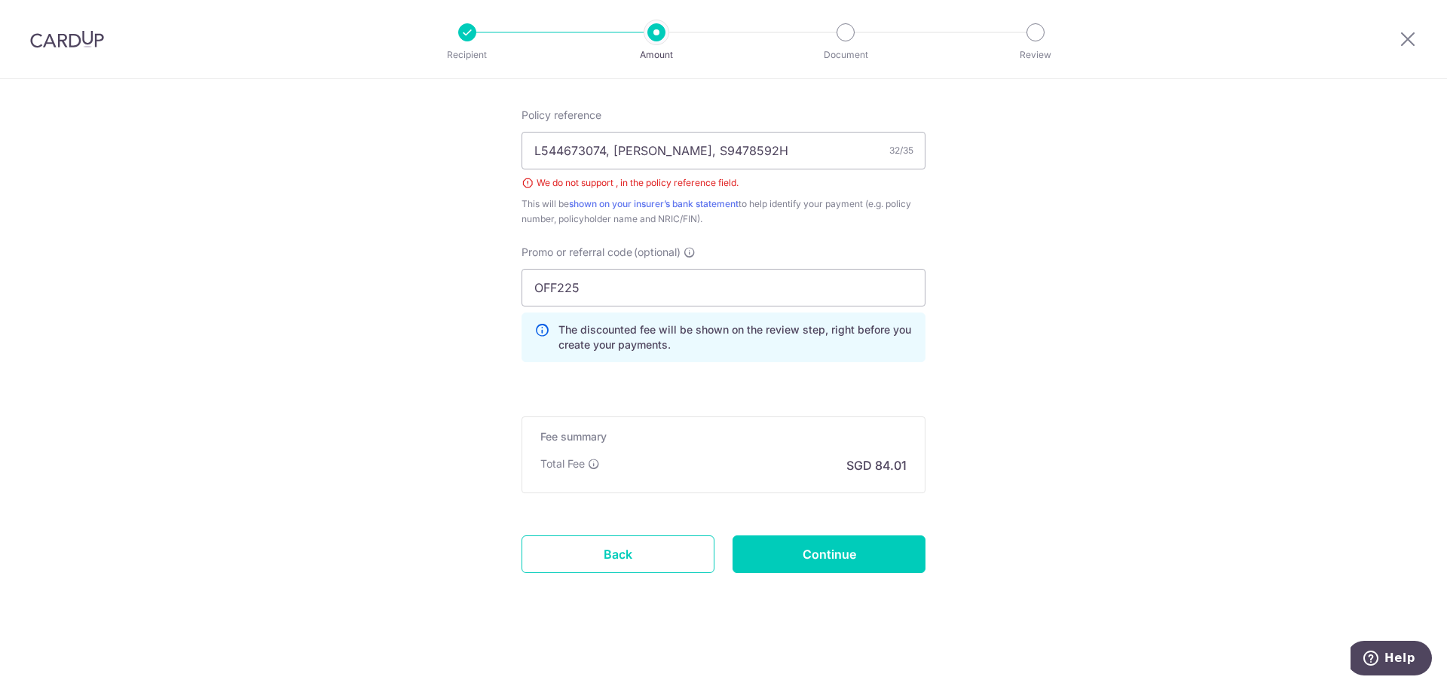
scroll to position [353, 0]
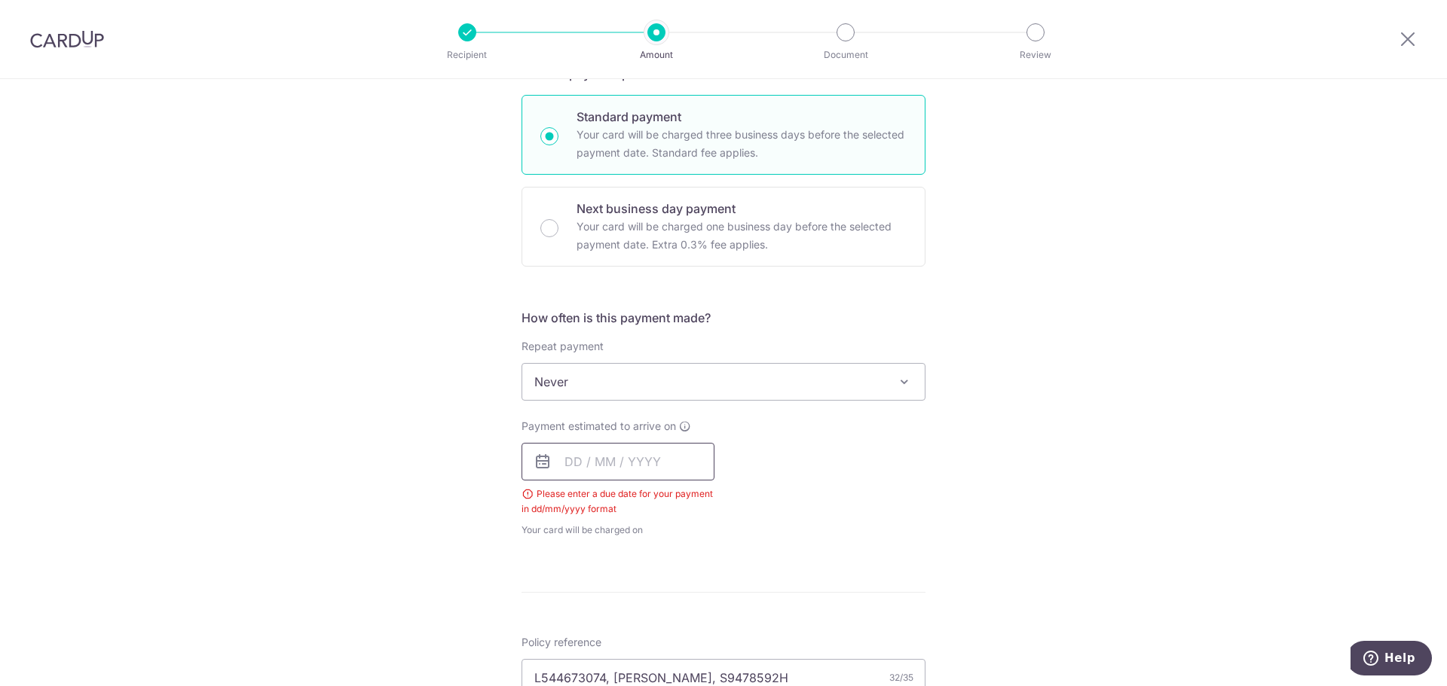
click at [640, 462] on input "text" at bounding box center [617, 462] width 193 height 38
drag, startPoint x: 612, startPoint y: 631, endPoint x: 806, endPoint y: 485, distance: 242.2
click at [612, 631] on link "14" at bounding box center [613, 629] width 24 height 24
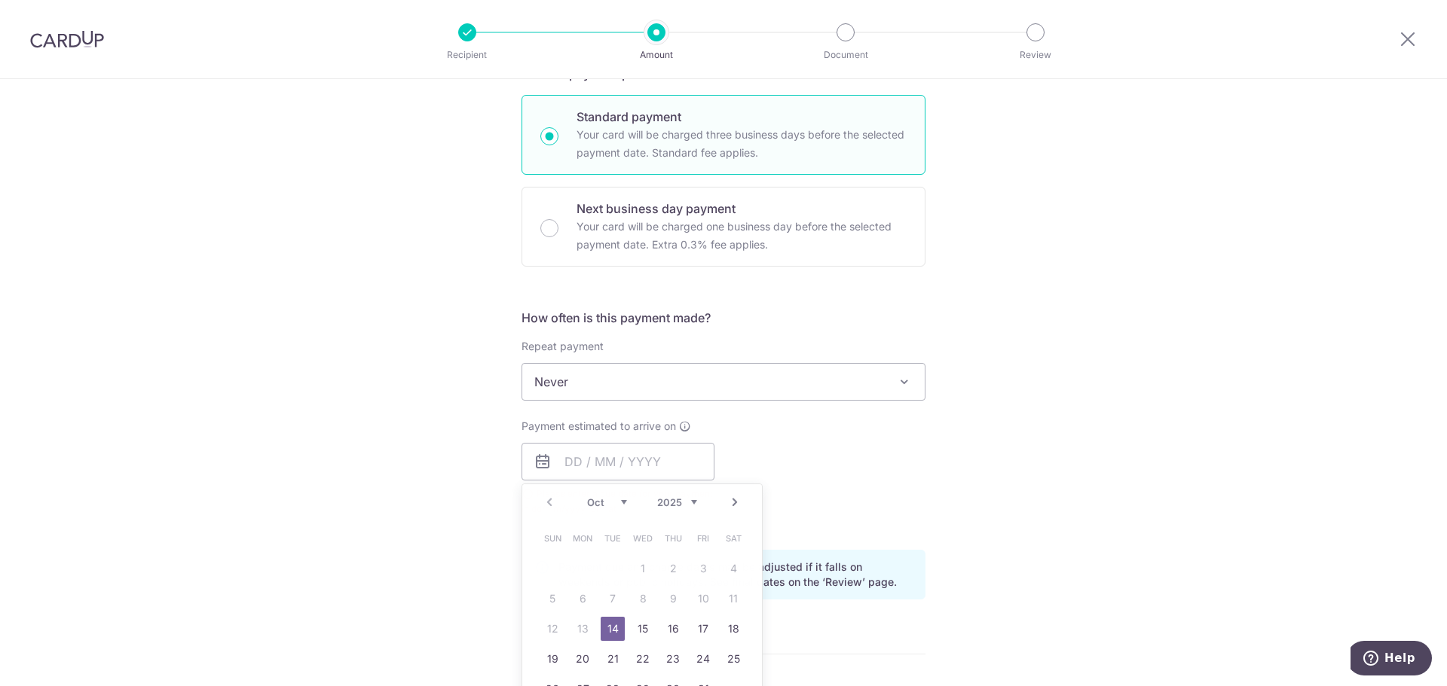
type input "[DATE]"
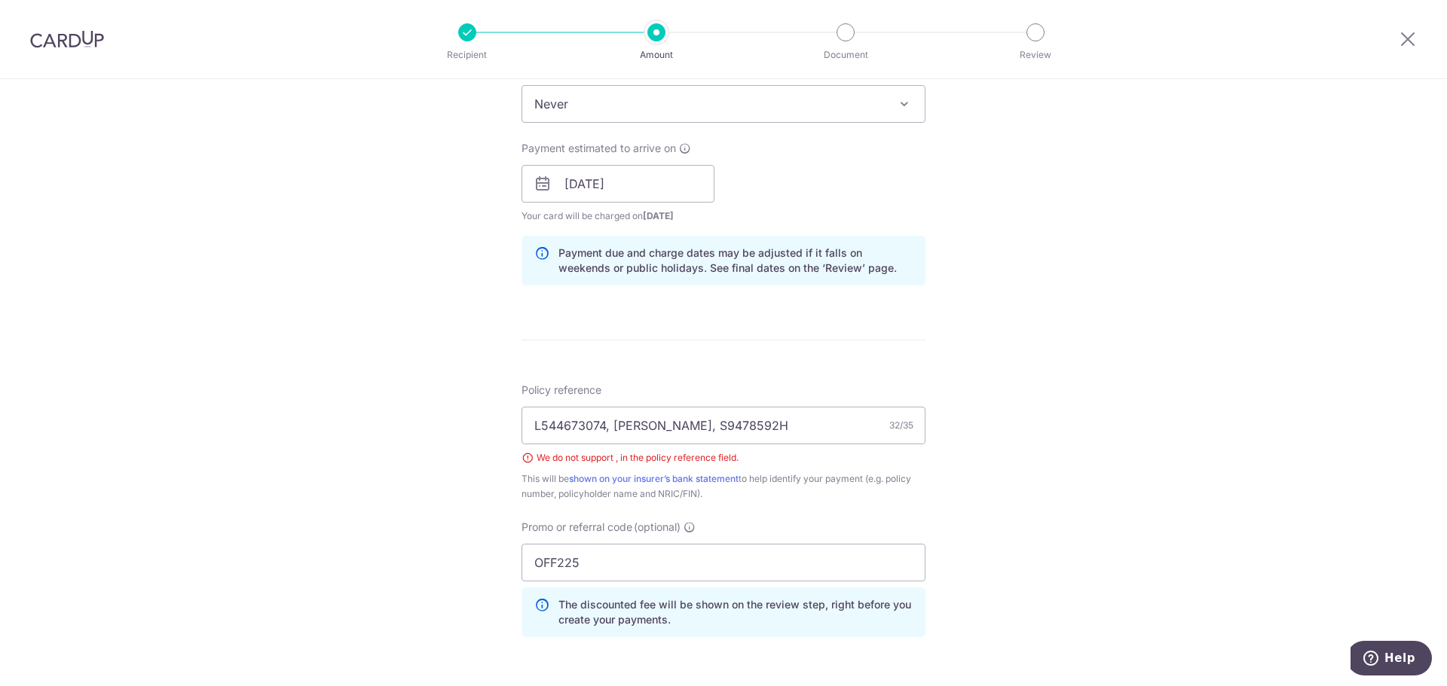
scroll to position [655, 0]
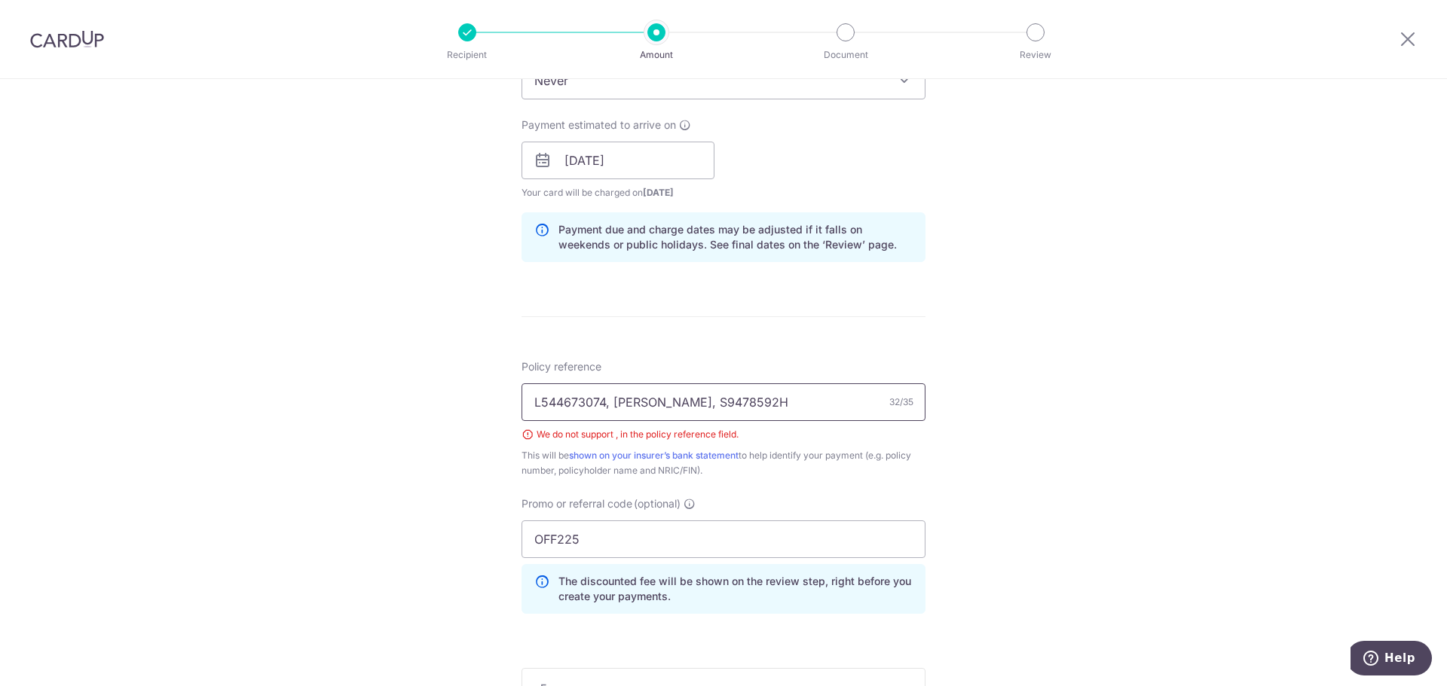
click at [786, 411] on input "L544673074, [PERSON_NAME], S9478592H" at bounding box center [723, 403] width 404 height 38
click at [676, 407] on input "L544673074, [PERSON_NAME], S9478592H" at bounding box center [723, 403] width 404 height 38
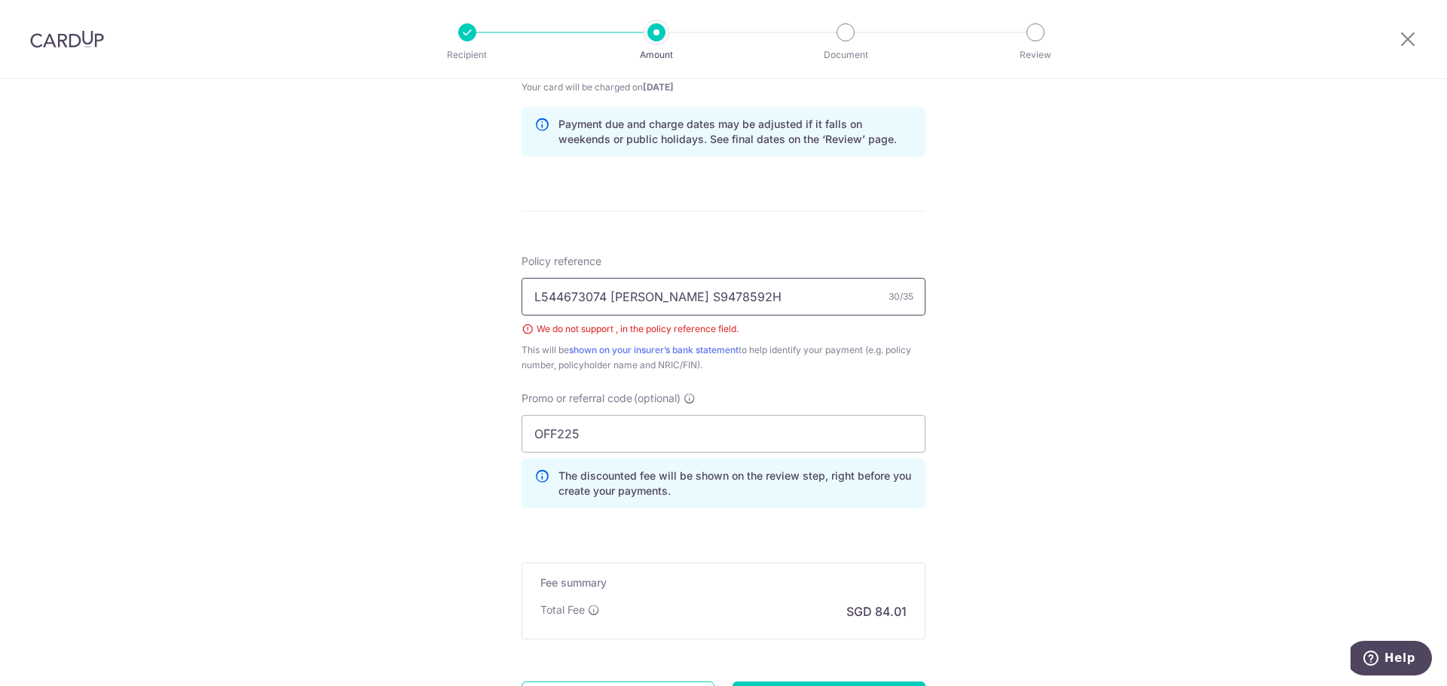
scroll to position [906, 0]
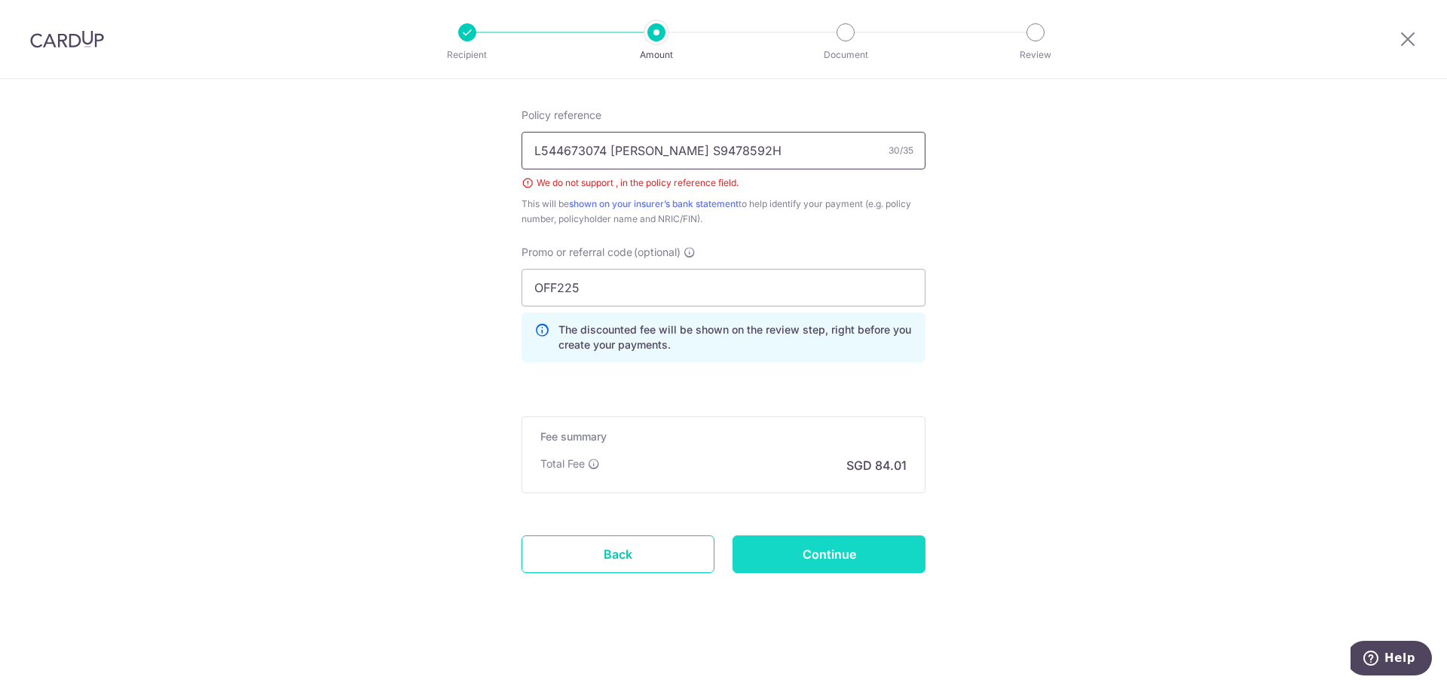
type input "L544673074 [PERSON_NAME] S9478592H"
click at [812, 552] on input "Continue" at bounding box center [828, 555] width 193 height 38
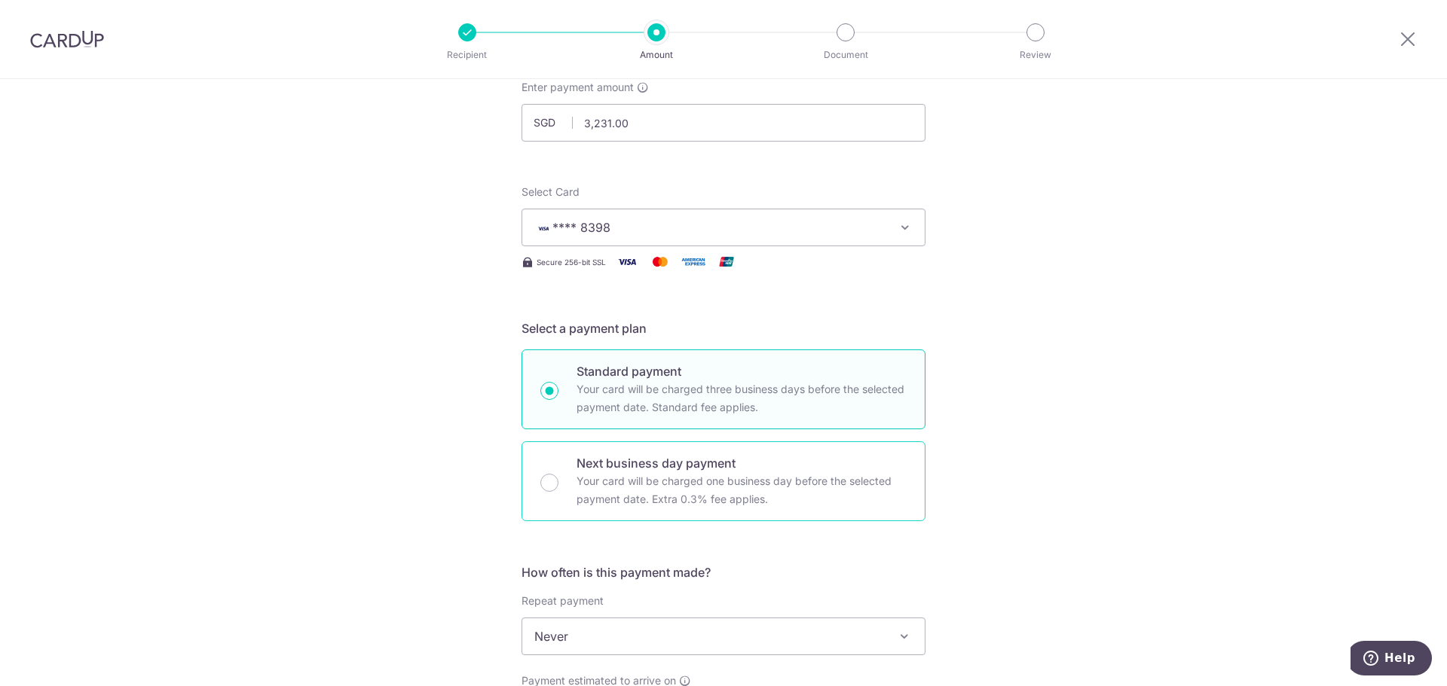
scroll to position [0, 0]
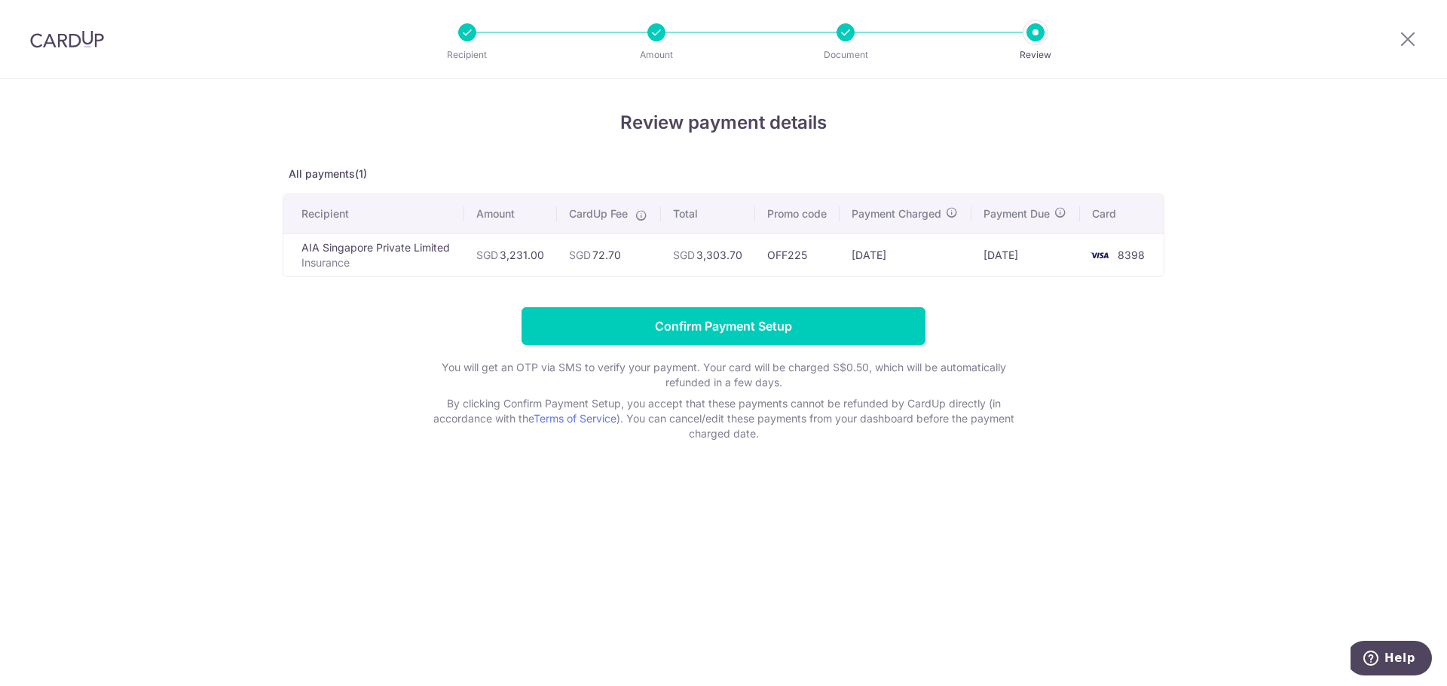
drag, startPoint x: 994, startPoint y: 259, endPoint x: 1077, endPoint y: 258, distance: 82.9
click at [1077, 258] on td "[DATE]" at bounding box center [1025, 255] width 109 height 43
drag, startPoint x: 986, startPoint y: 254, endPoint x: 1081, endPoint y: 255, distance: 94.9
click at [1081, 255] on tr "AIA Singapore Private Limited Insurance SGD 3,231.00 SGD 72.70 SGD 3,303.70 OFF…" at bounding box center [723, 255] width 880 height 43
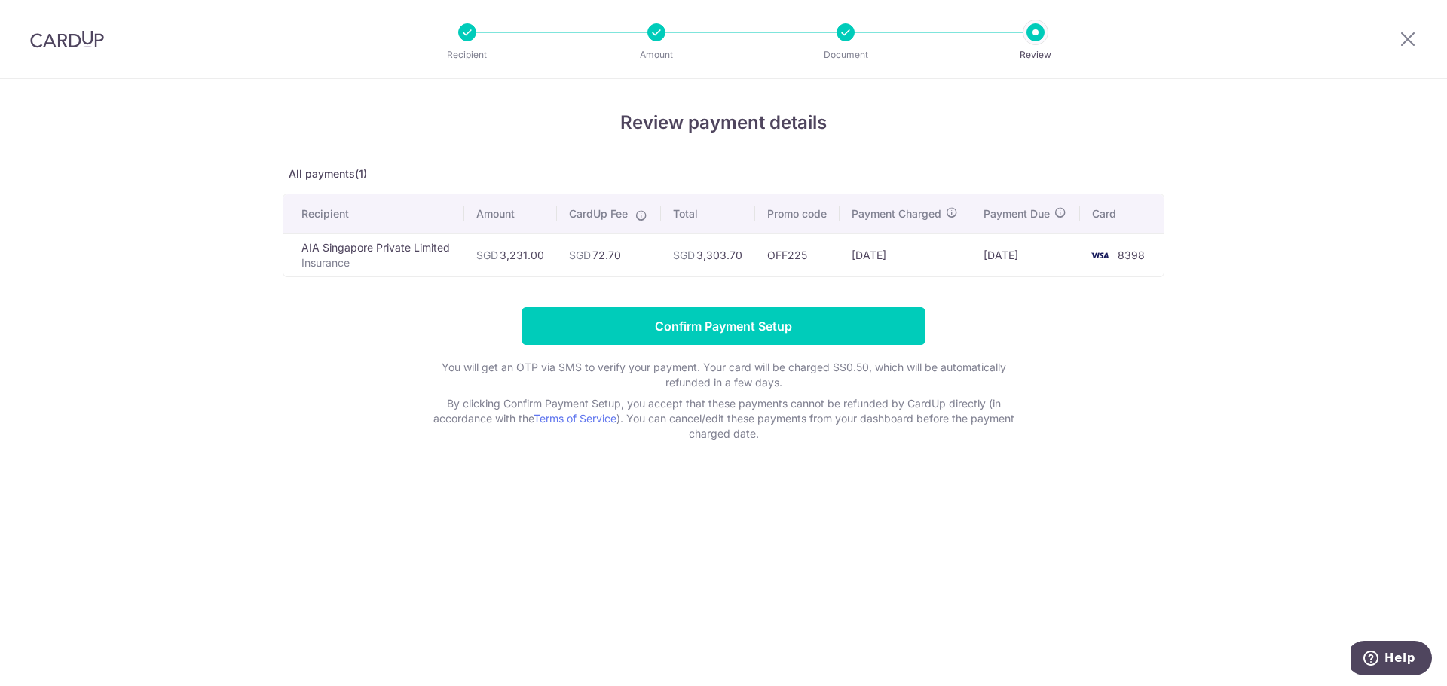
click at [1050, 255] on td "[DATE]" at bounding box center [1025, 255] width 109 height 43
click at [148, 79] on div "Review payment details All payments(1) Recipient Amount CardUp Fee Total Promo …" at bounding box center [723, 382] width 1447 height 607
